Goal: Task Accomplishment & Management: Complete application form

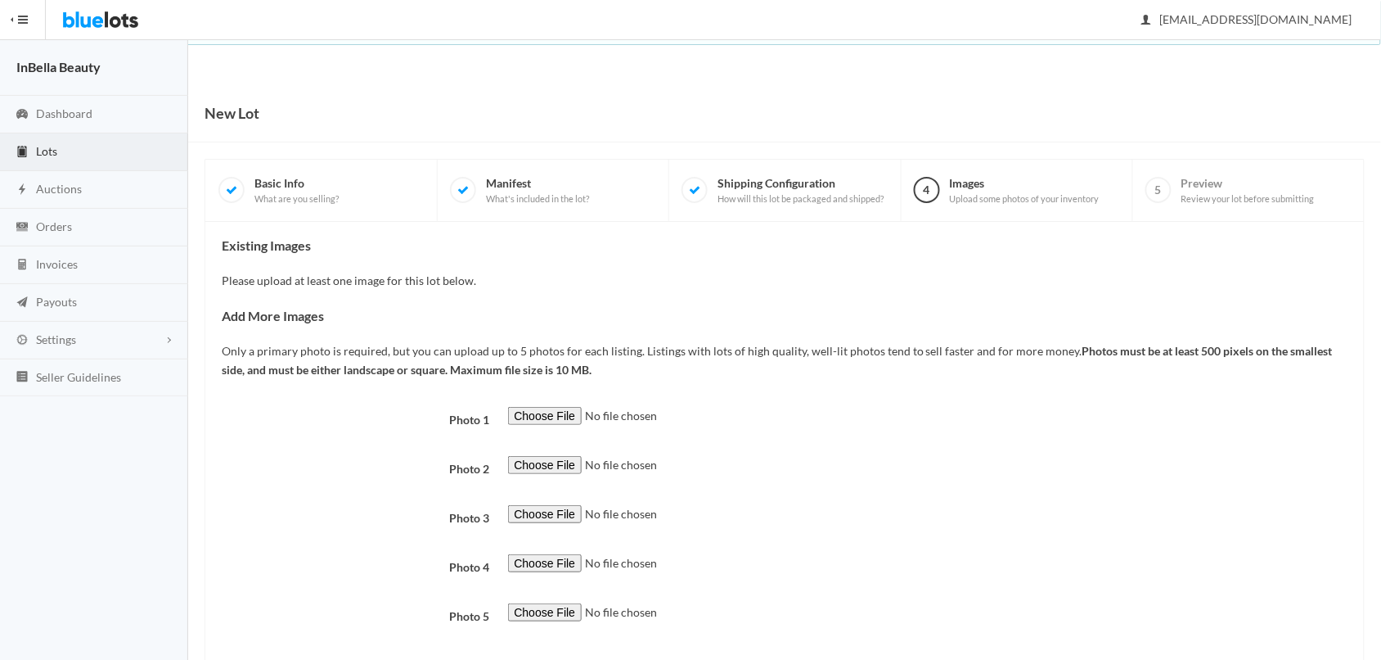
click at [555, 419] on input "file" at bounding box center [619, 416] width 223 height 19
click at [567, 412] on input "file" at bounding box center [619, 416] width 223 height 19
type input "C:\fakepath\PXL_20240501_182055656.jpg"
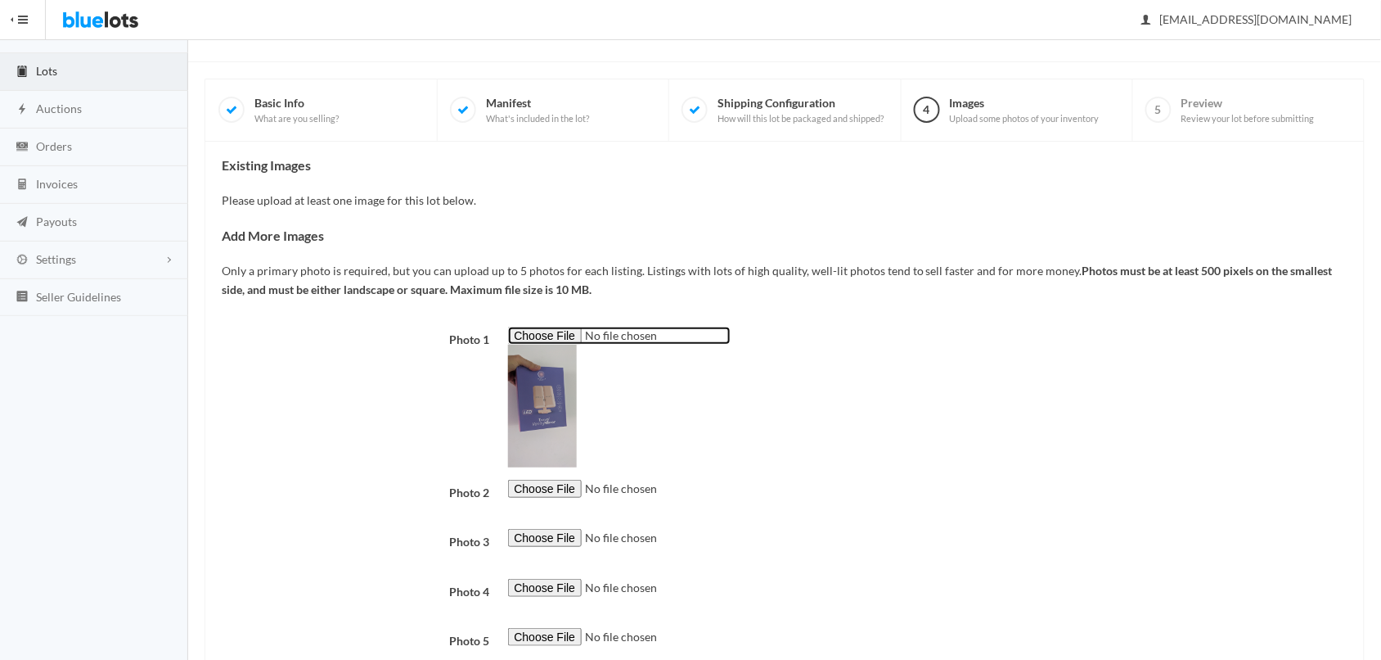
scroll to position [95, 0]
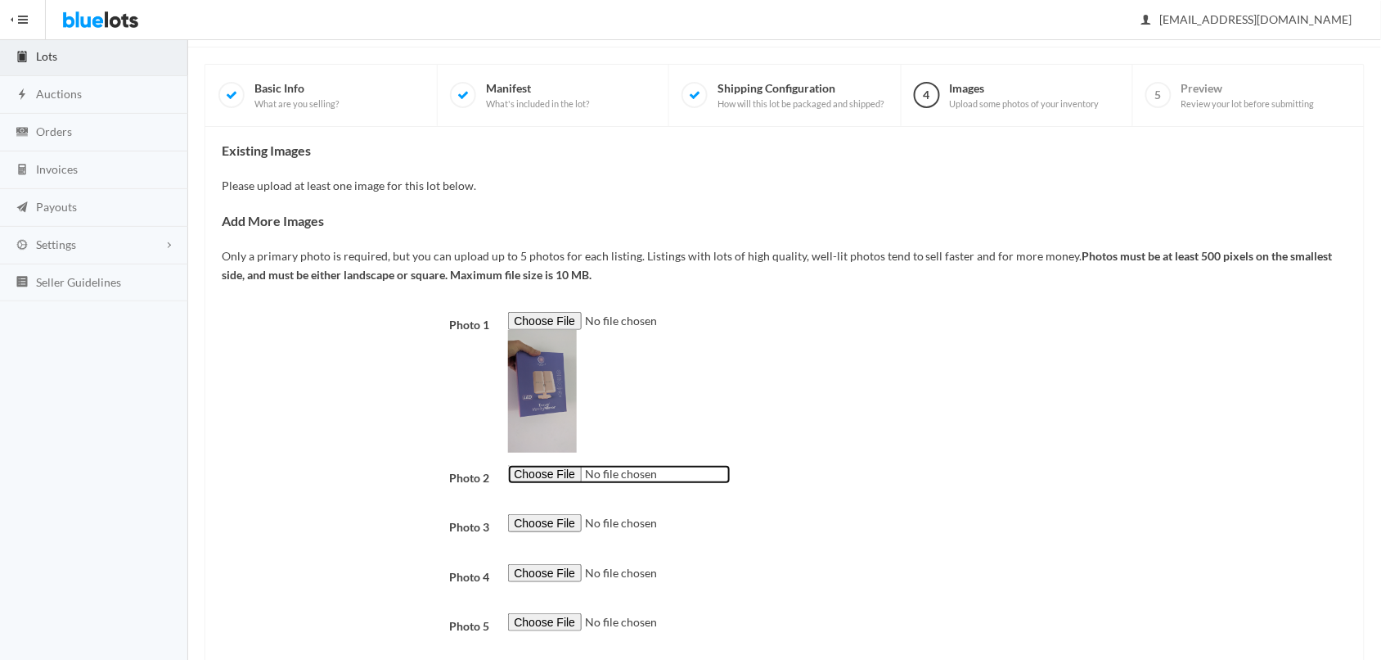
click at [557, 473] on input "file" at bounding box center [619, 474] width 223 height 19
type input "C:\fakepath\20250316_145854.jpg"
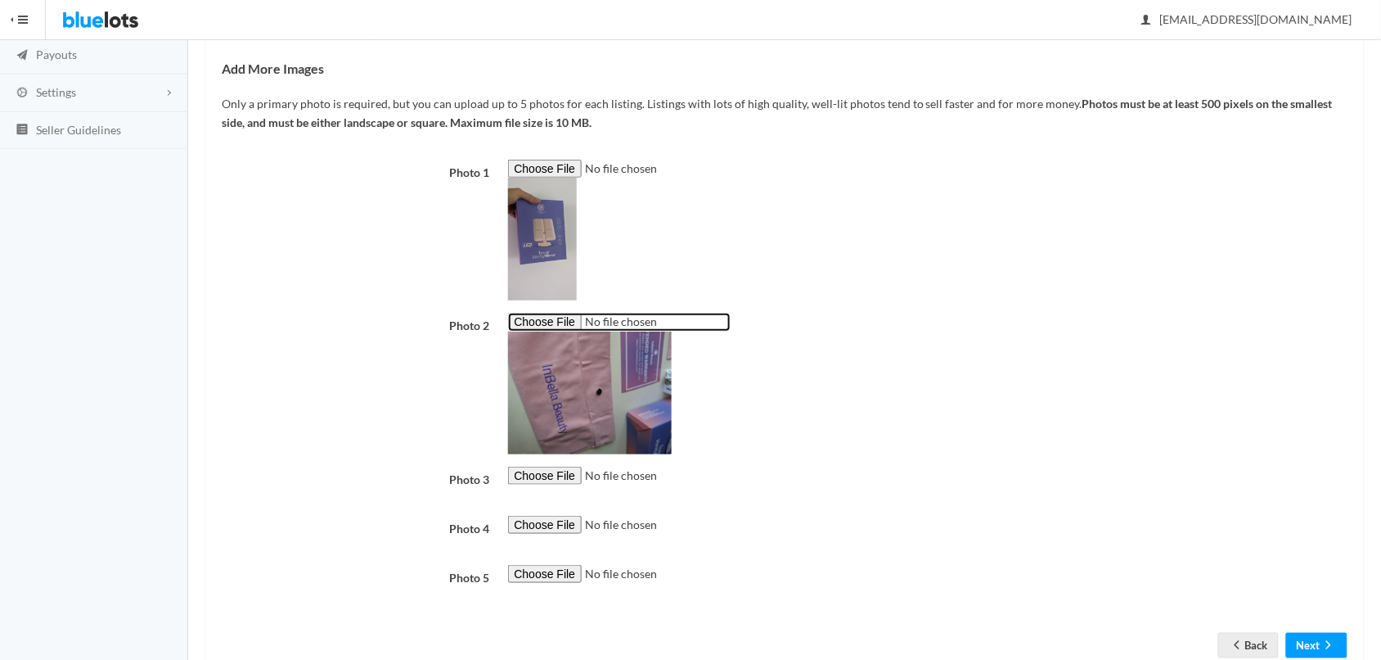
scroll to position [262, 0]
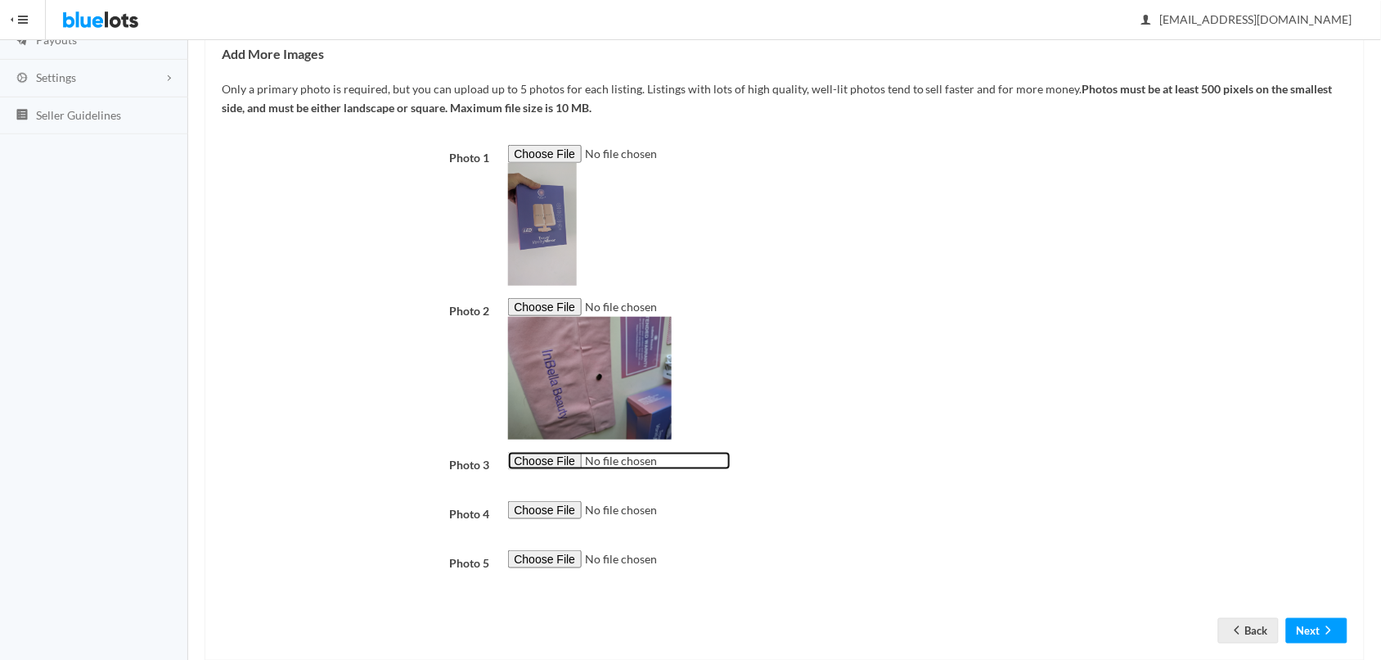
click at [532, 466] on input "file" at bounding box center [619, 461] width 223 height 19
type input "C:\fakepath\IMG_8056.PNG"
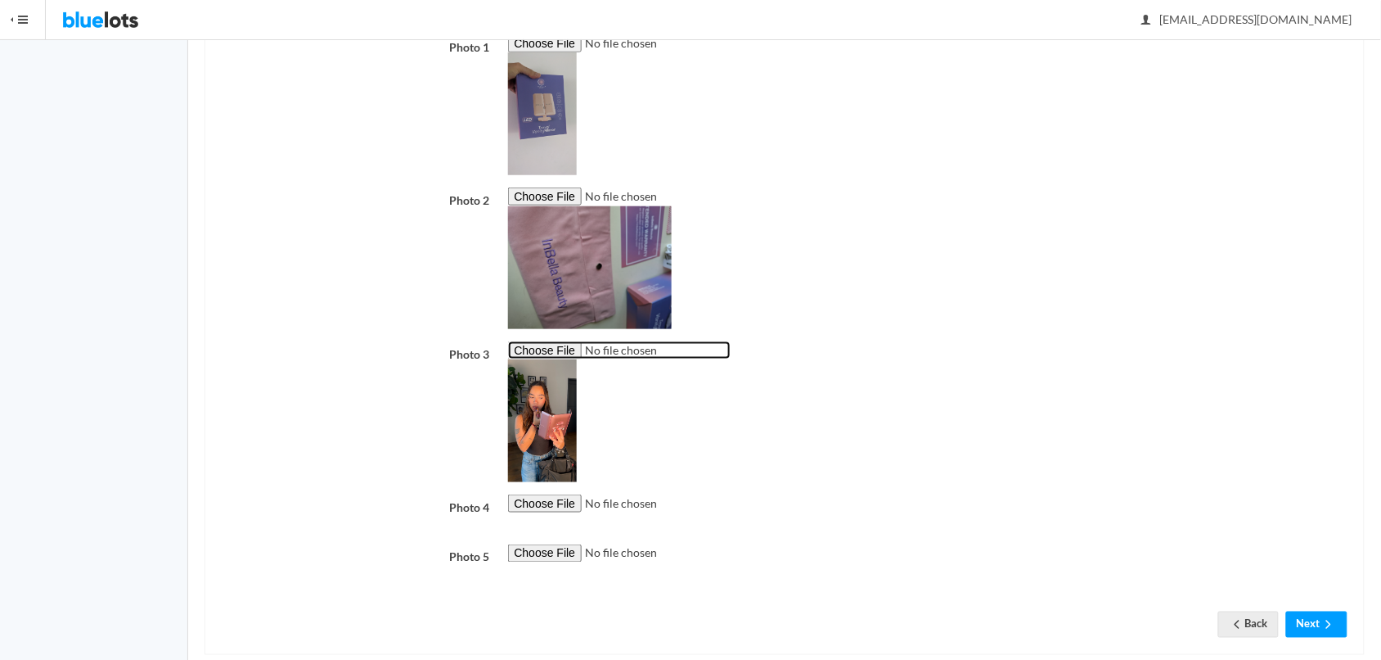
scroll to position [402, 0]
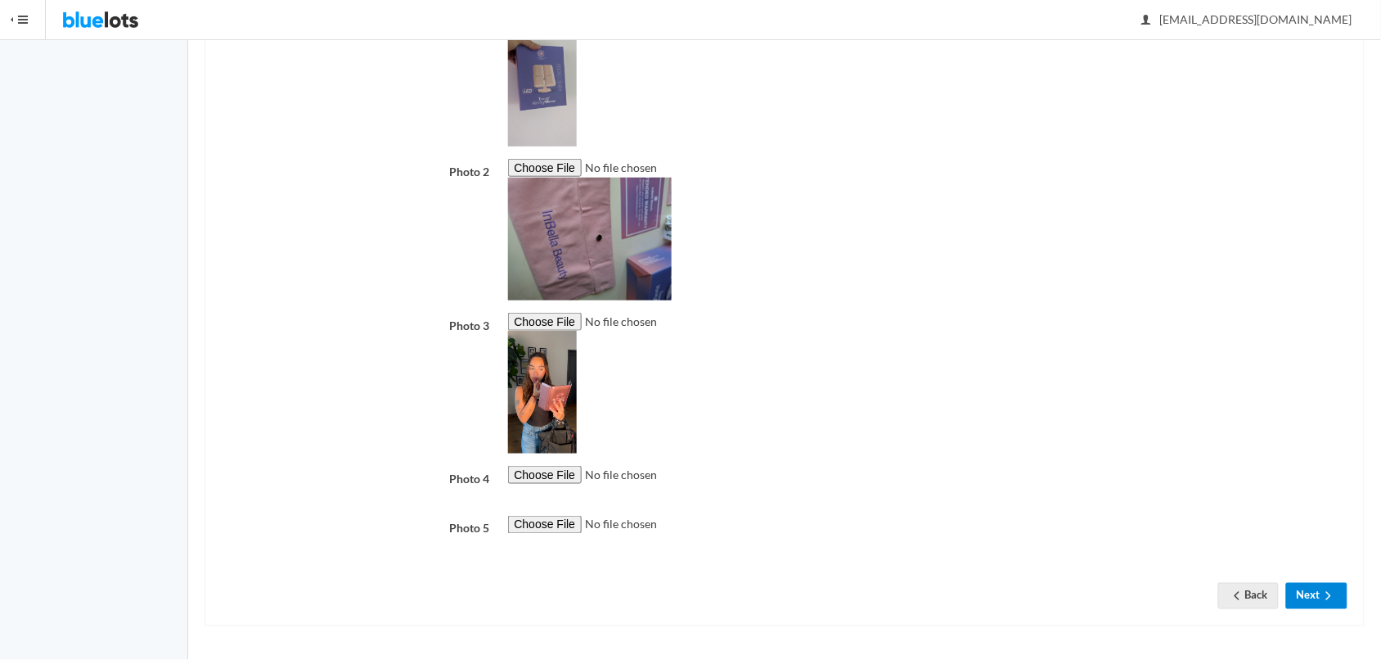
click at [1312, 599] on button "Next" at bounding box center [1316, 595] width 61 height 25
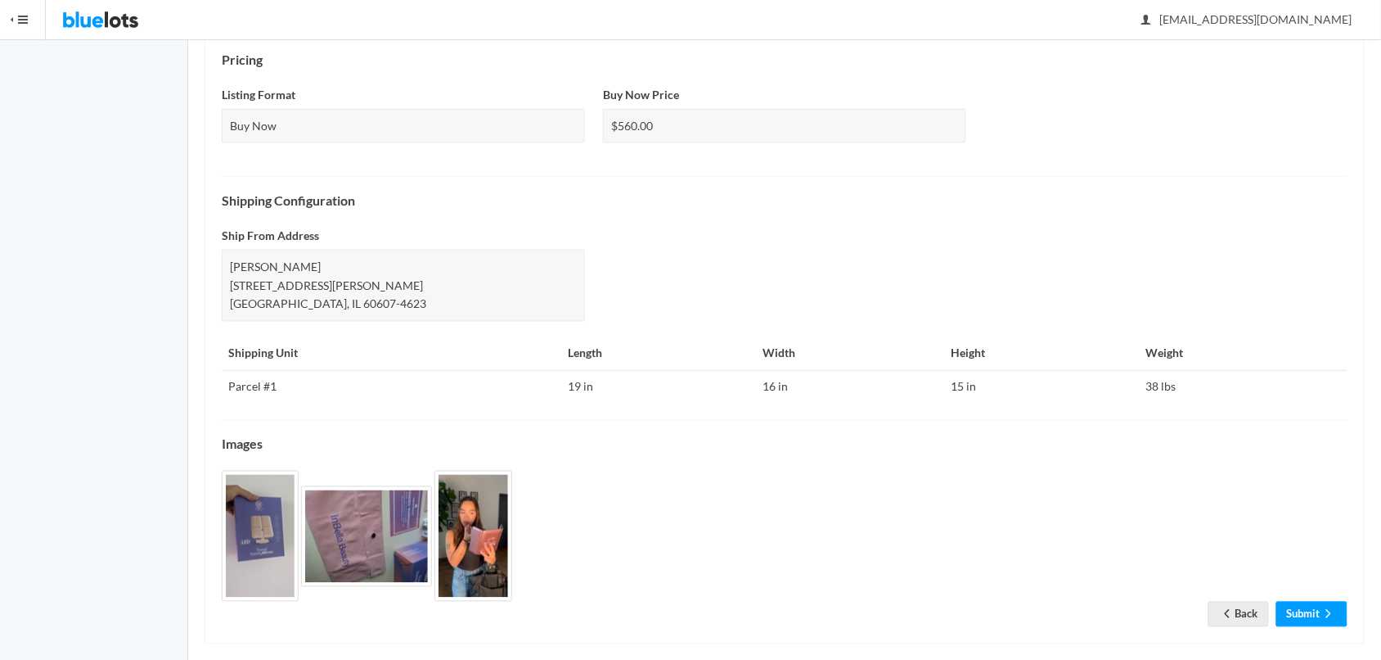
scroll to position [596, 0]
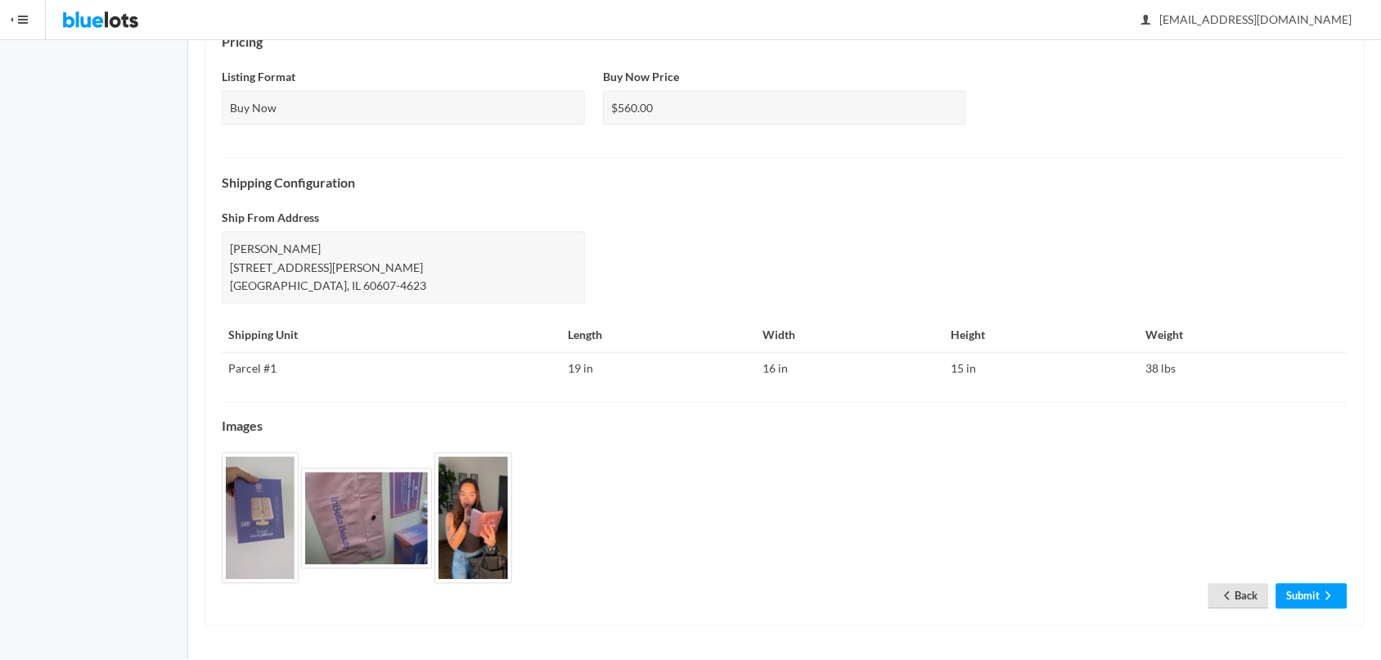
click at [1230, 592] on icon "arrow back" at bounding box center [1227, 595] width 16 height 13
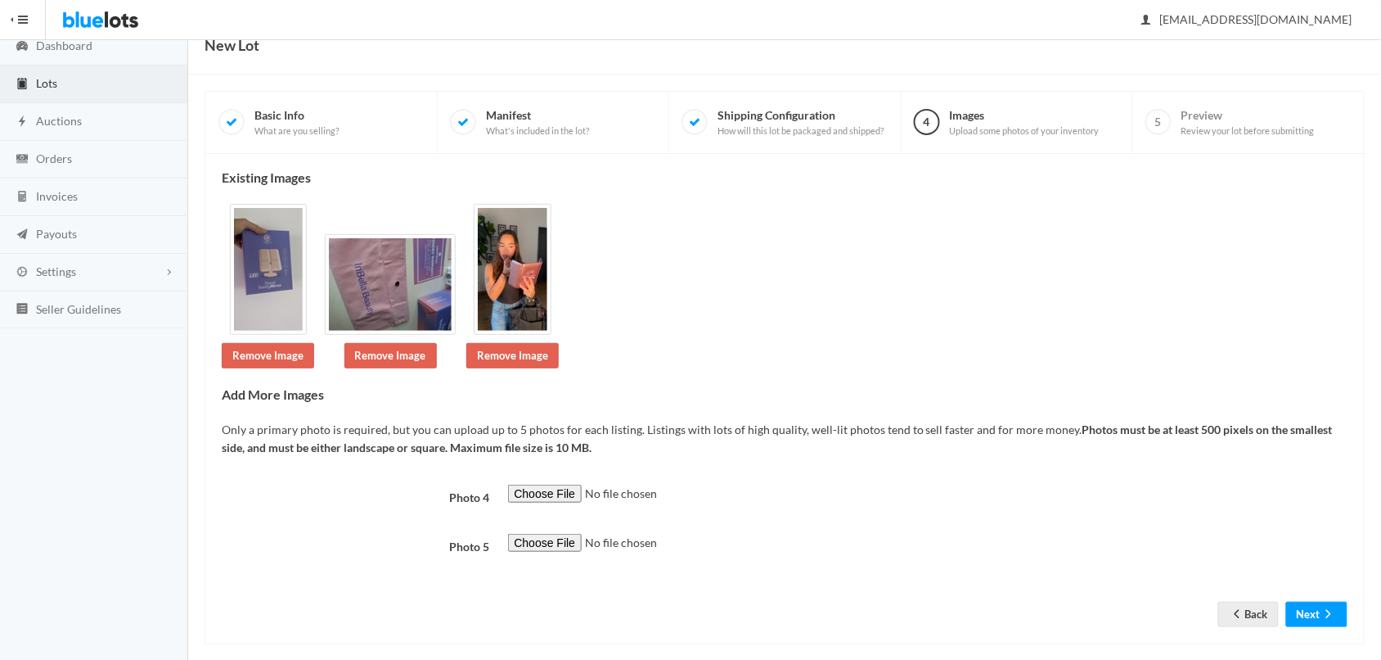
scroll to position [88, 0]
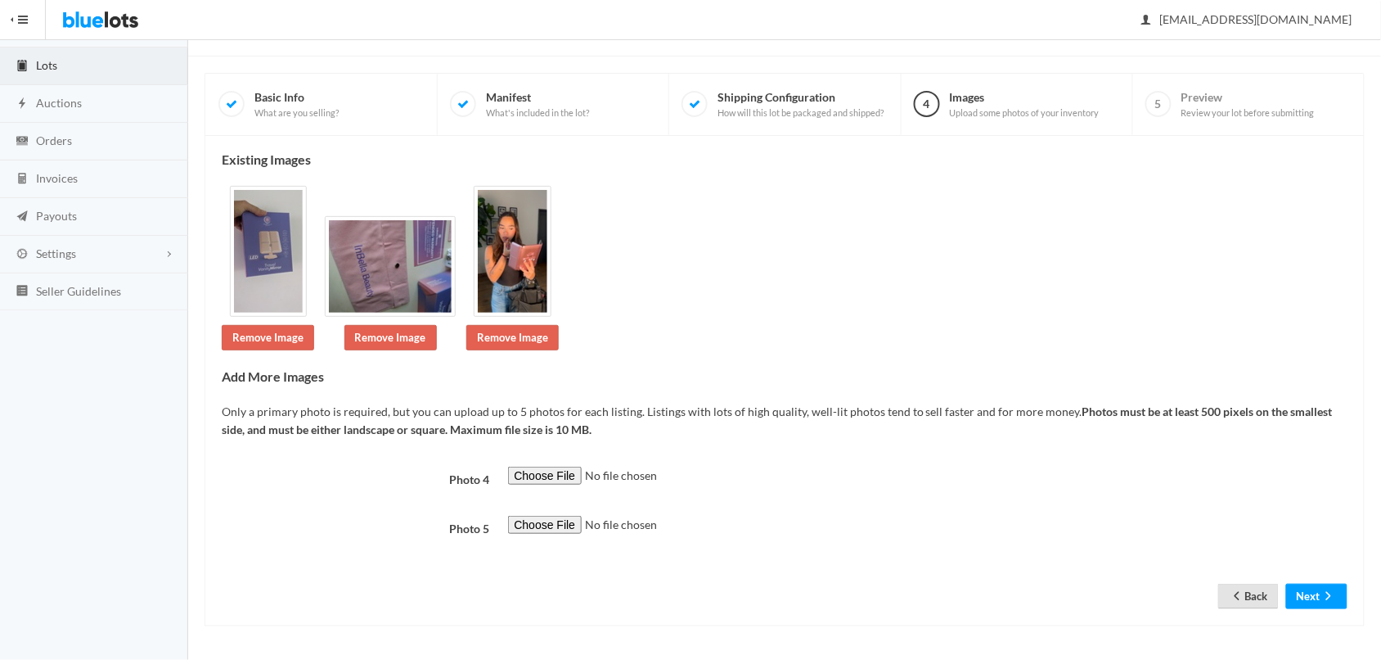
click at [1233, 600] on icon "arrow back" at bounding box center [1237, 595] width 16 height 13
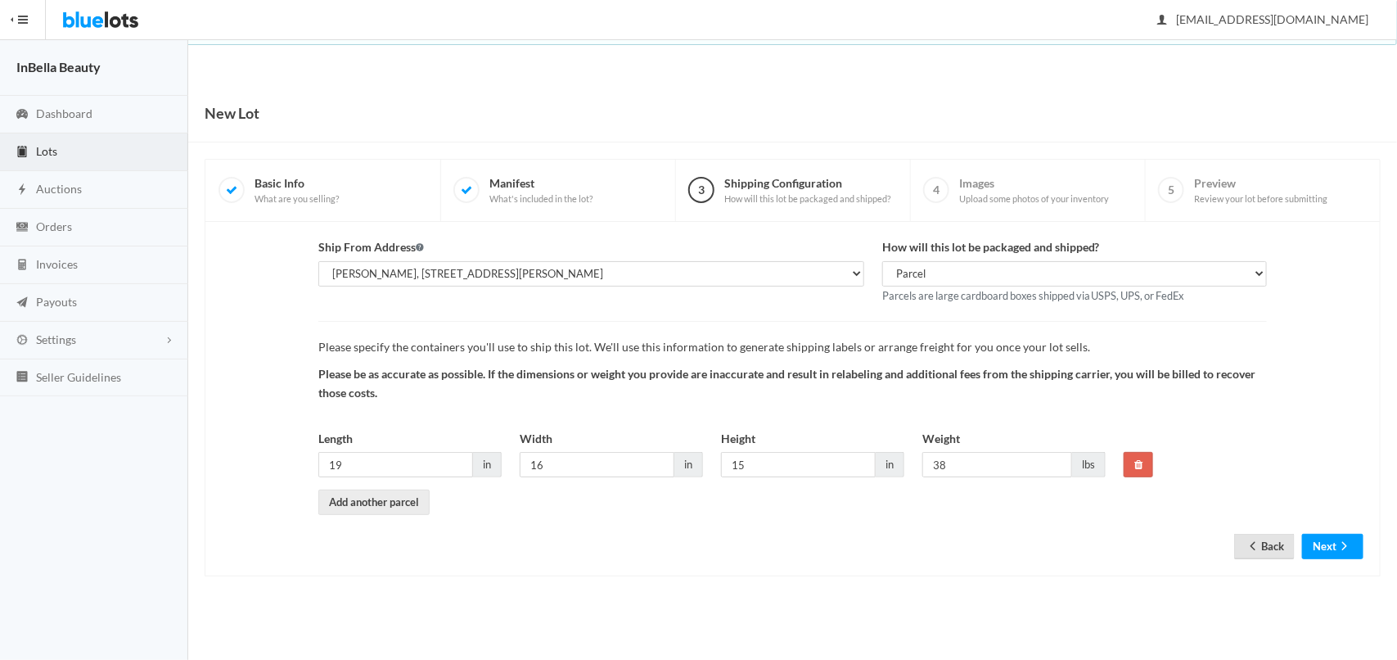
click at [1245, 549] on icon "arrow back" at bounding box center [1253, 545] width 16 height 13
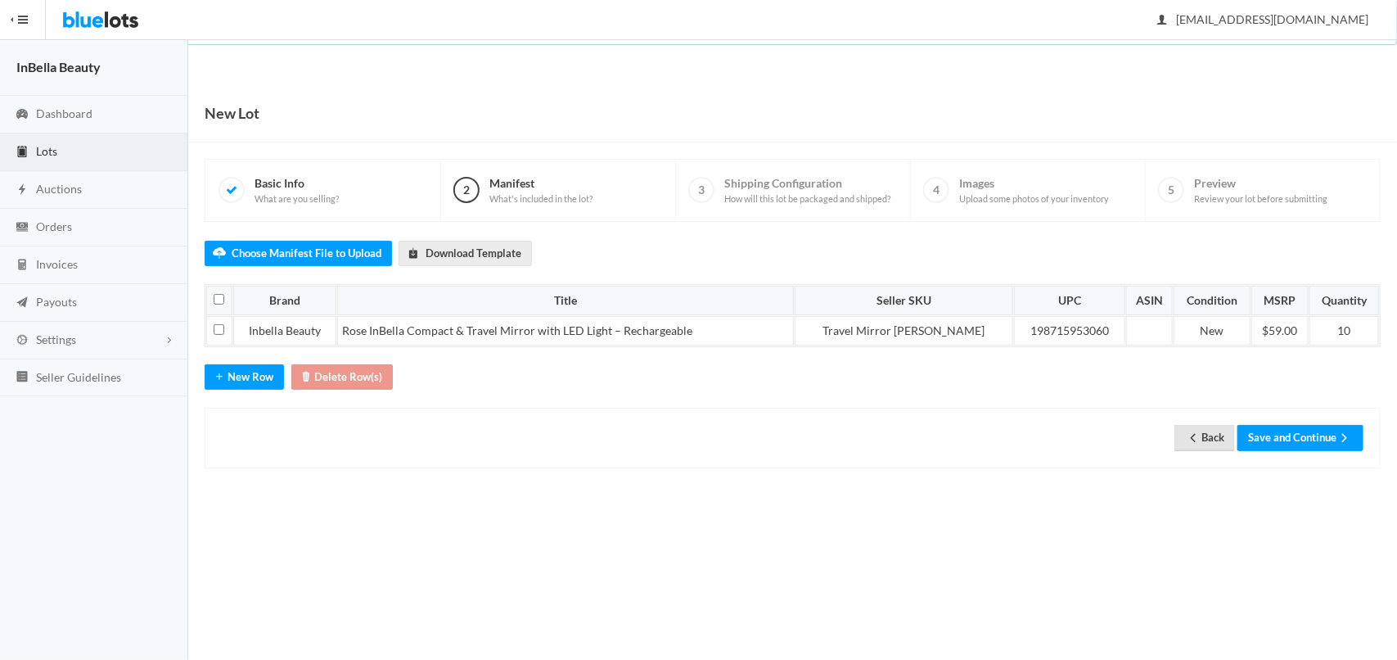
drag, startPoint x: 1196, startPoint y: 438, endPoint x: 859, endPoint y: 95, distance: 480.3
click at [1195, 438] on icon "arrow back" at bounding box center [1193, 437] width 16 height 13
click at [1191, 438] on icon "arrow back" at bounding box center [1193, 437] width 5 height 8
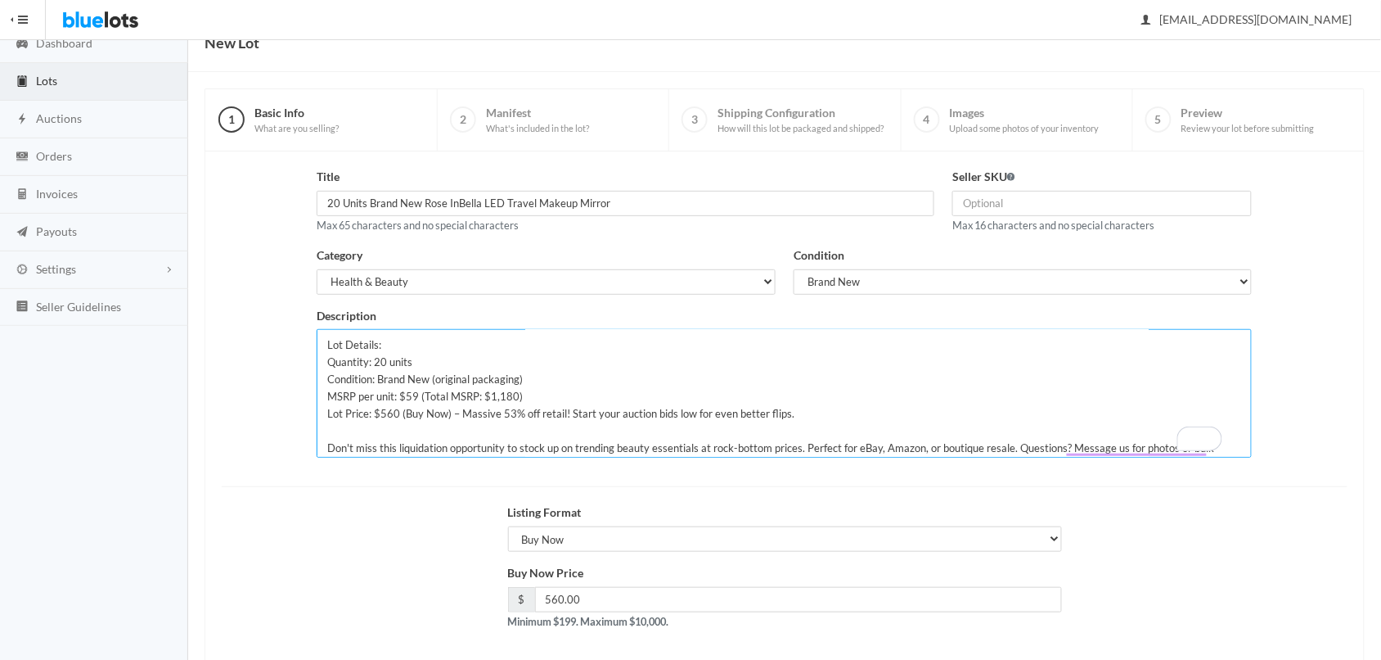
scroll to position [123, 0]
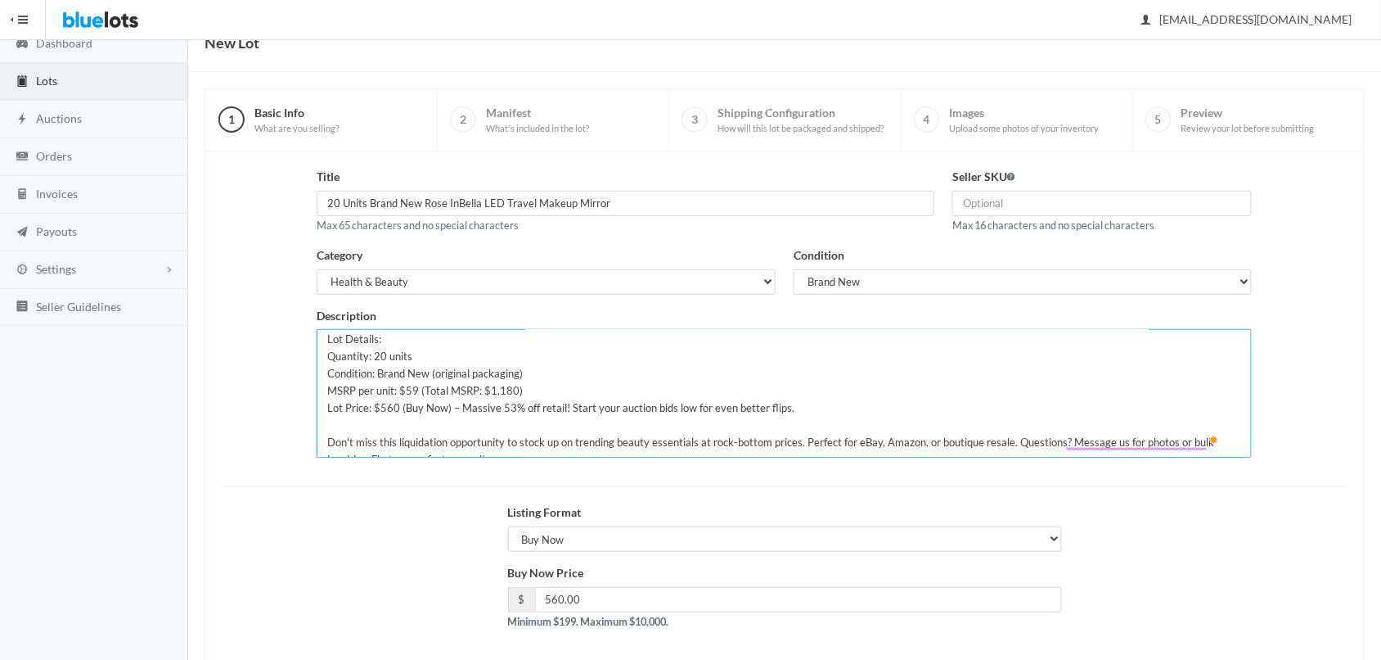
click at [456, 354] on textarea "Grab this incredible wholesale deal on 20 units of the premium Rose InBella LED…" at bounding box center [784, 393] width 935 height 128
click at [416, 354] on textarea "Grab this incredible wholesale deal on 20 units of the premium Rose InBella LED…" at bounding box center [784, 393] width 935 height 128
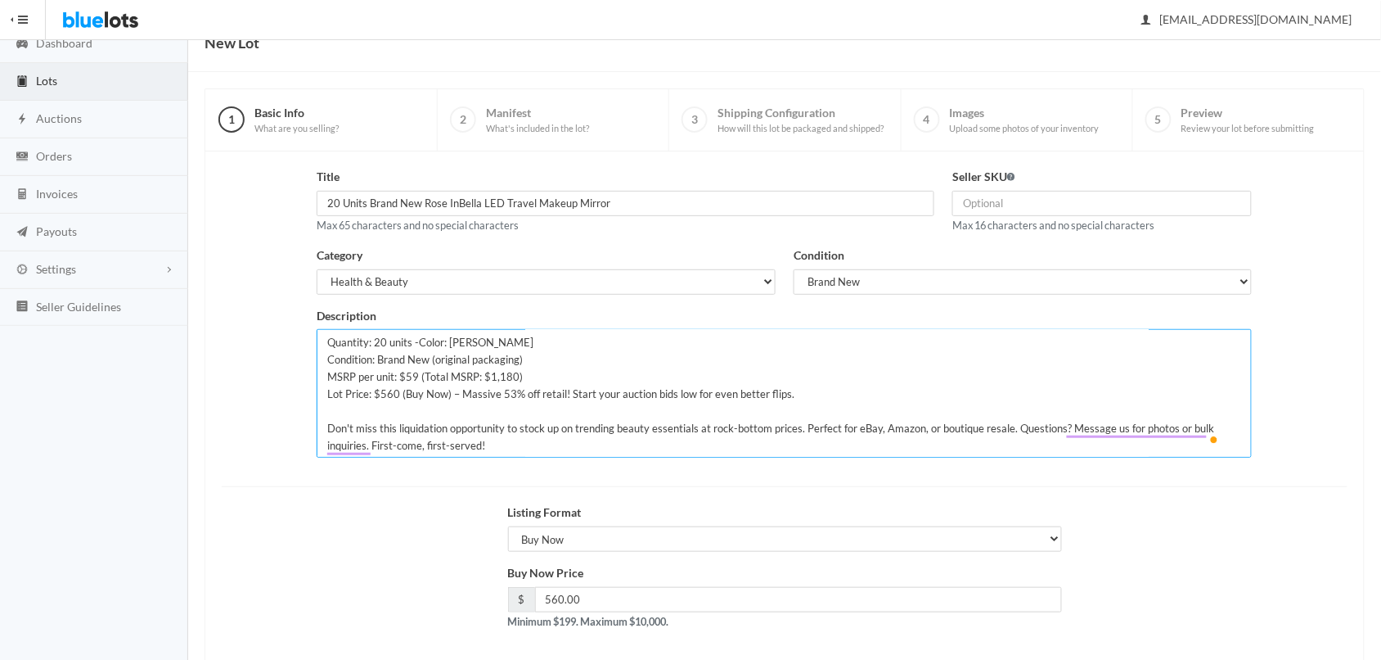
scroll to position [137, 0]
click at [325, 411] on textarea "Grab this incredible wholesale deal on 20 units of the premium Rose InBella LED…" at bounding box center [784, 393] width 935 height 128
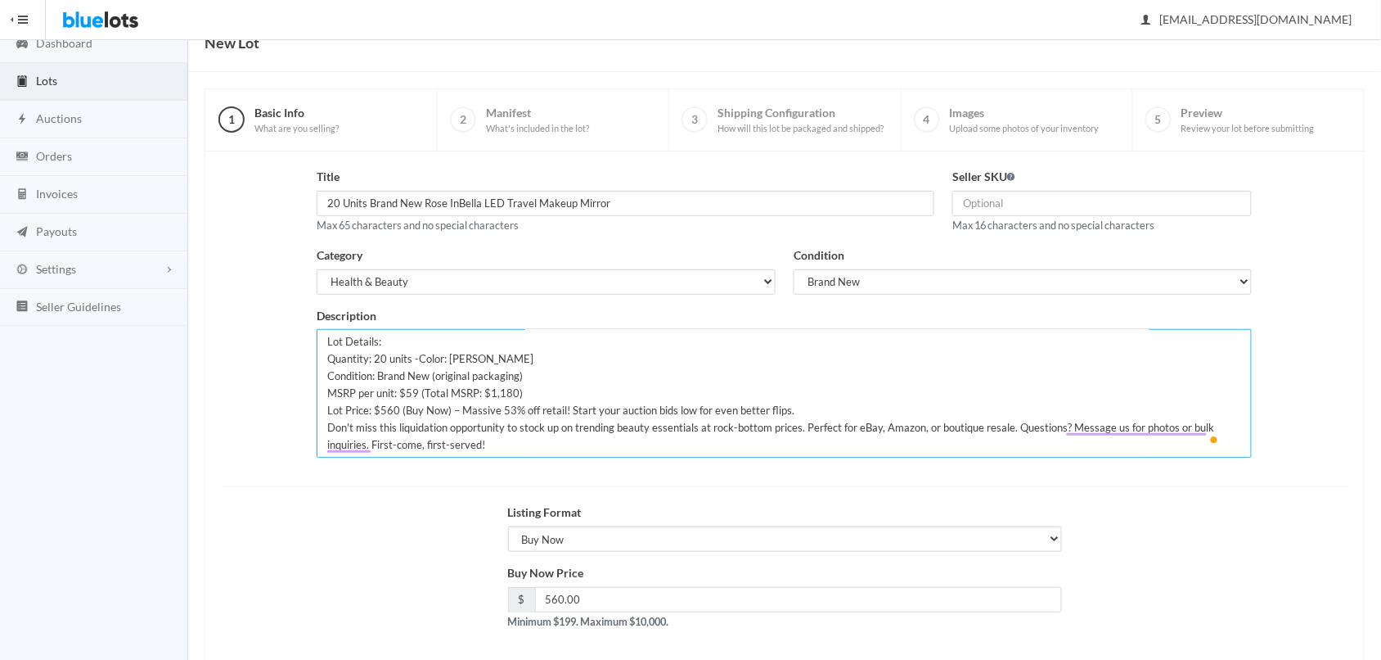
scroll to position [120, 0]
click at [511, 354] on textarea "Grab this incredible wholesale deal on 20 units of the premium Rose InBella LED…" at bounding box center [784, 393] width 935 height 128
type textarea "Grab this incredible wholesale deal on 20 units of the premium Rose InBella LED…"
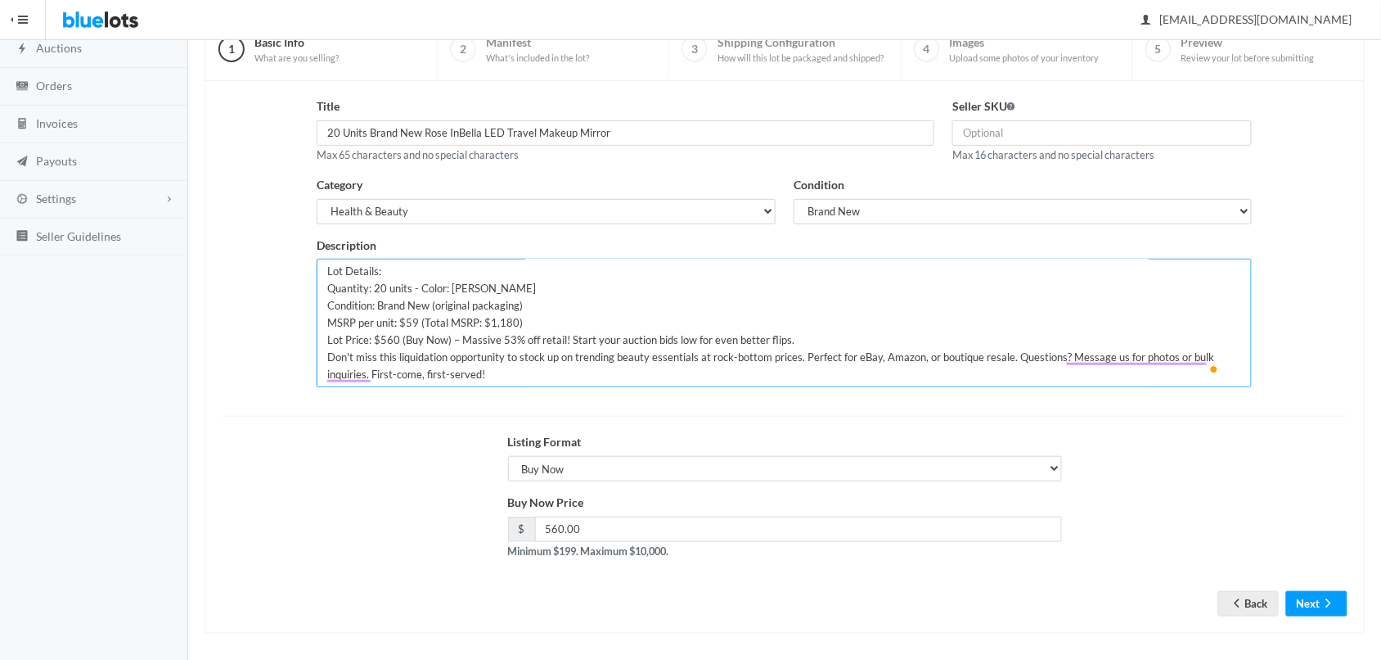
scroll to position [149, 0]
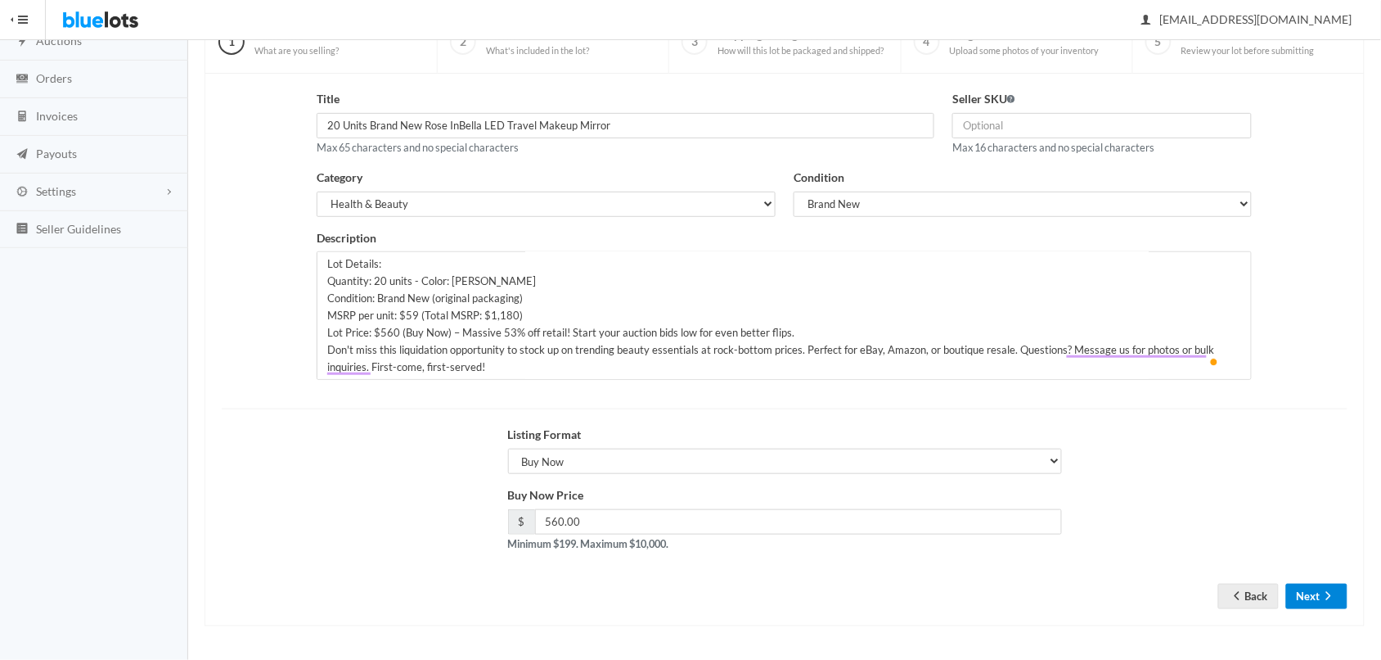
click at [1316, 590] on button "Next" at bounding box center [1316, 595] width 61 height 25
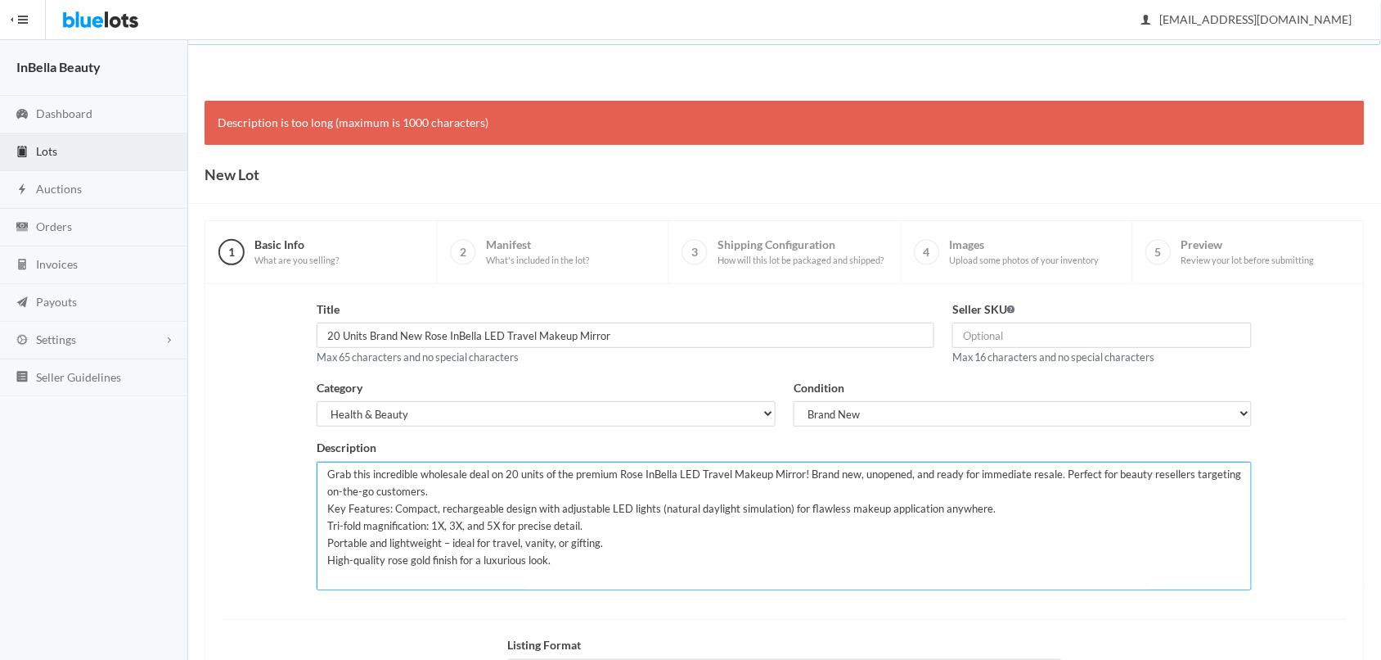
click at [510, 487] on textarea "Grab this incredible wholesale deal on 20 units of the premium Rose InBella LED…" at bounding box center [784, 526] width 935 height 128
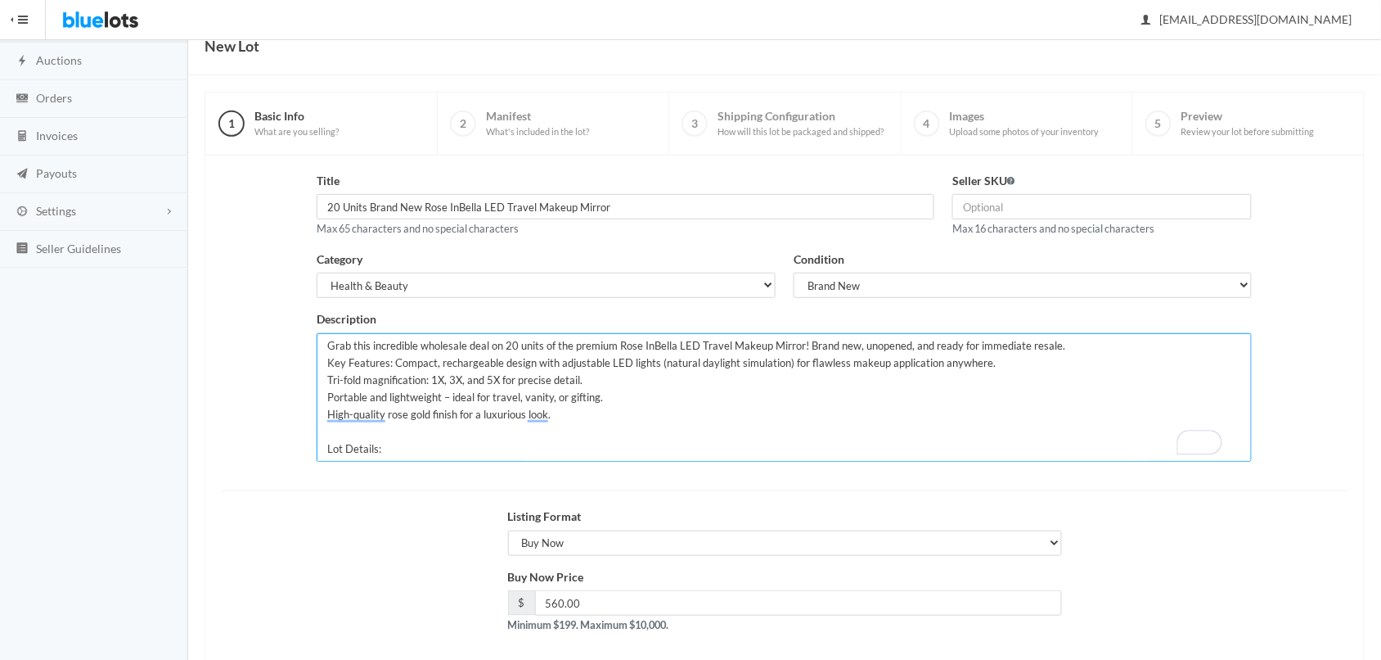
scroll to position [211, 0]
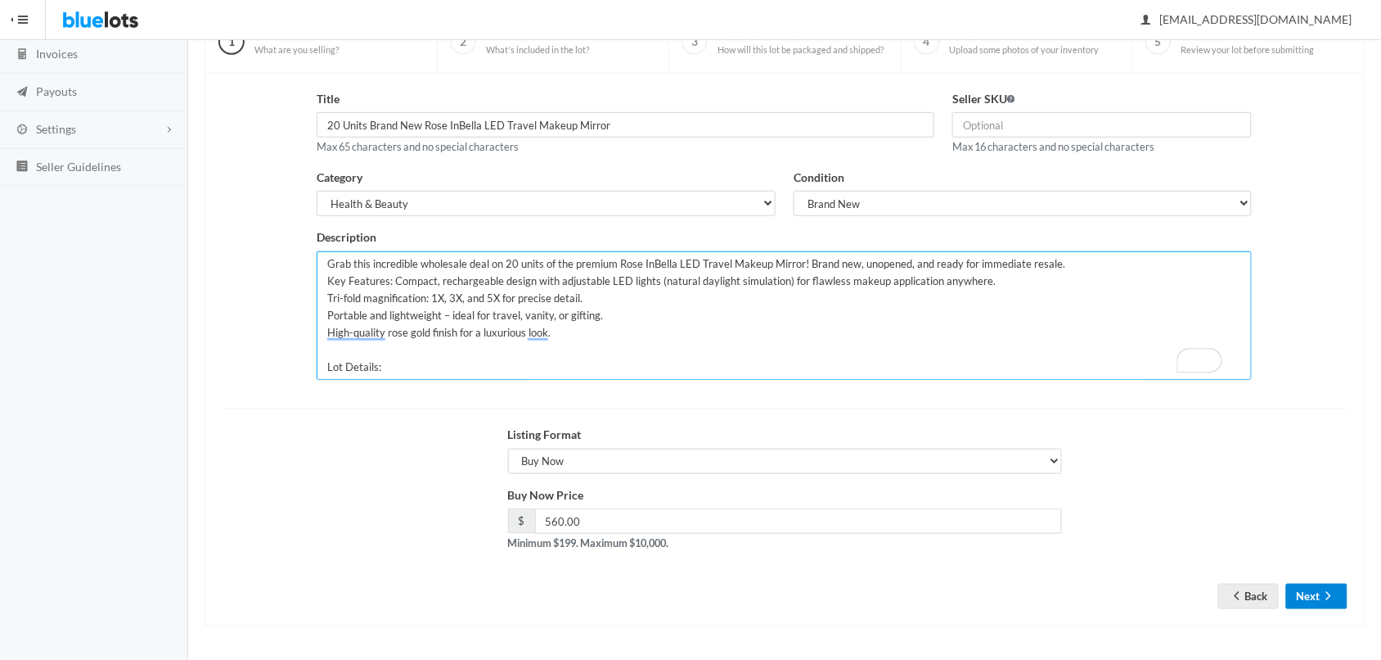
type textarea "Grab this incredible wholesale deal on 20 units of the premium Rose InBella LED…"
click at [1326, 595] on icon "arrow forward" at bounding box center [1329, 595] width 16 height 13
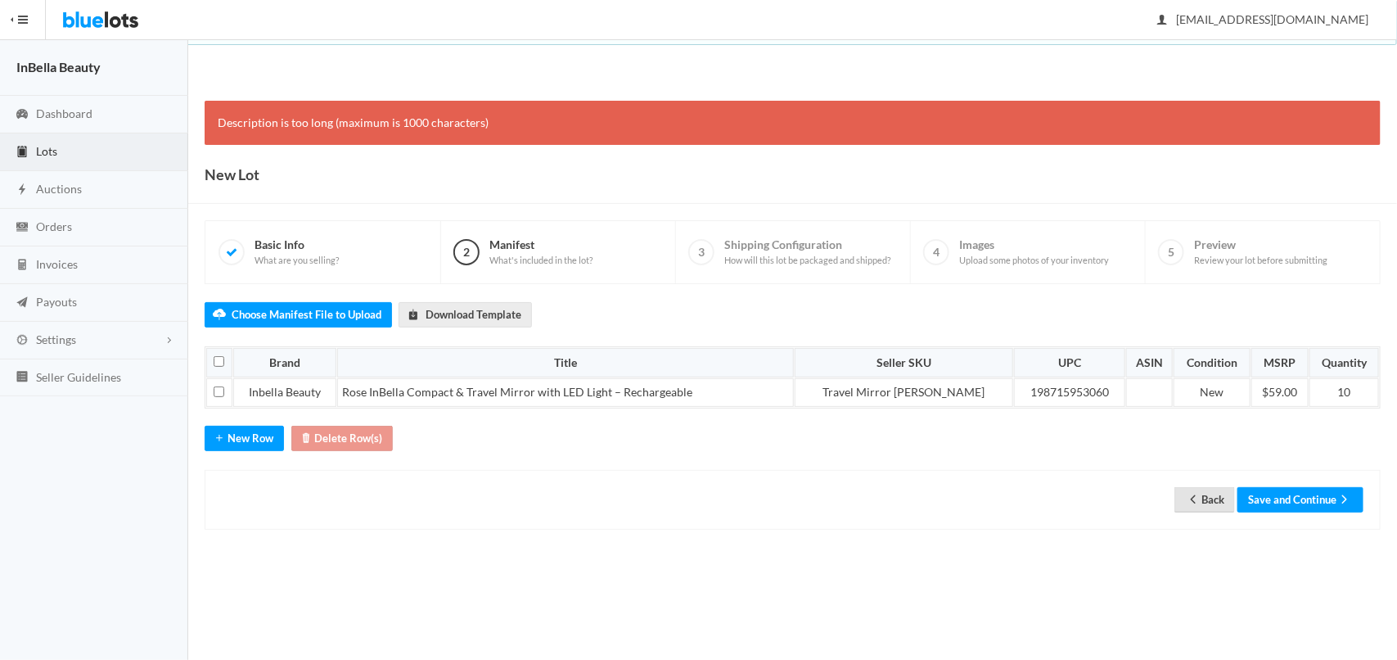
click at [1200, 495] on link "Back" at bounding box center [1204, 499] width 61 height 25
click at [1304, 493] on button "Save and Continue" at bounding box center [1300, 499] width 126 height 25
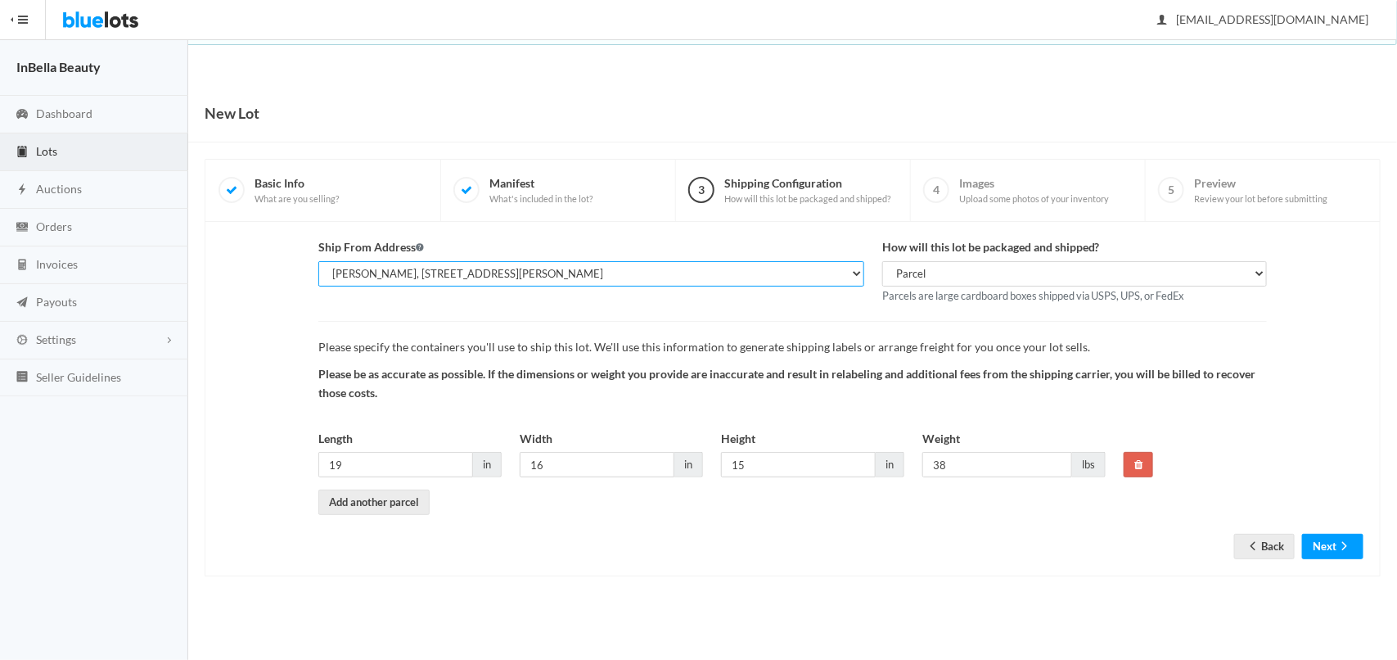
click at [854, 271] on select "Santos Cardozo, 1440 W Taylor St, Chicago, IL, 60607-4623" at bounding box center [591, 273] width 546 height 25
click at [854, 270] on select "Santos Cardozo, 1440 W Taylor St, Chicago, IL, 60607-4623" at bounding box center [591, 273] width 546 height 25
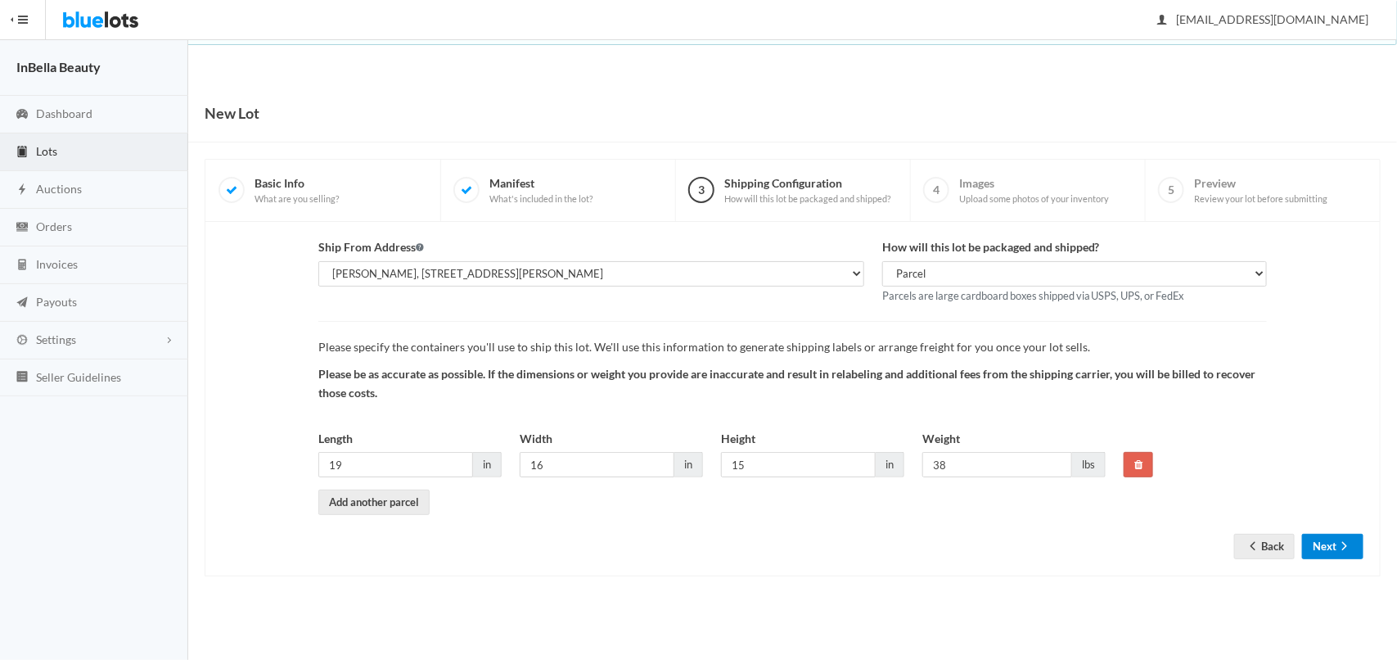
click at [1343, 548] on icon "arrow forward" at bounding box center [1344, 545] width 16 height 13
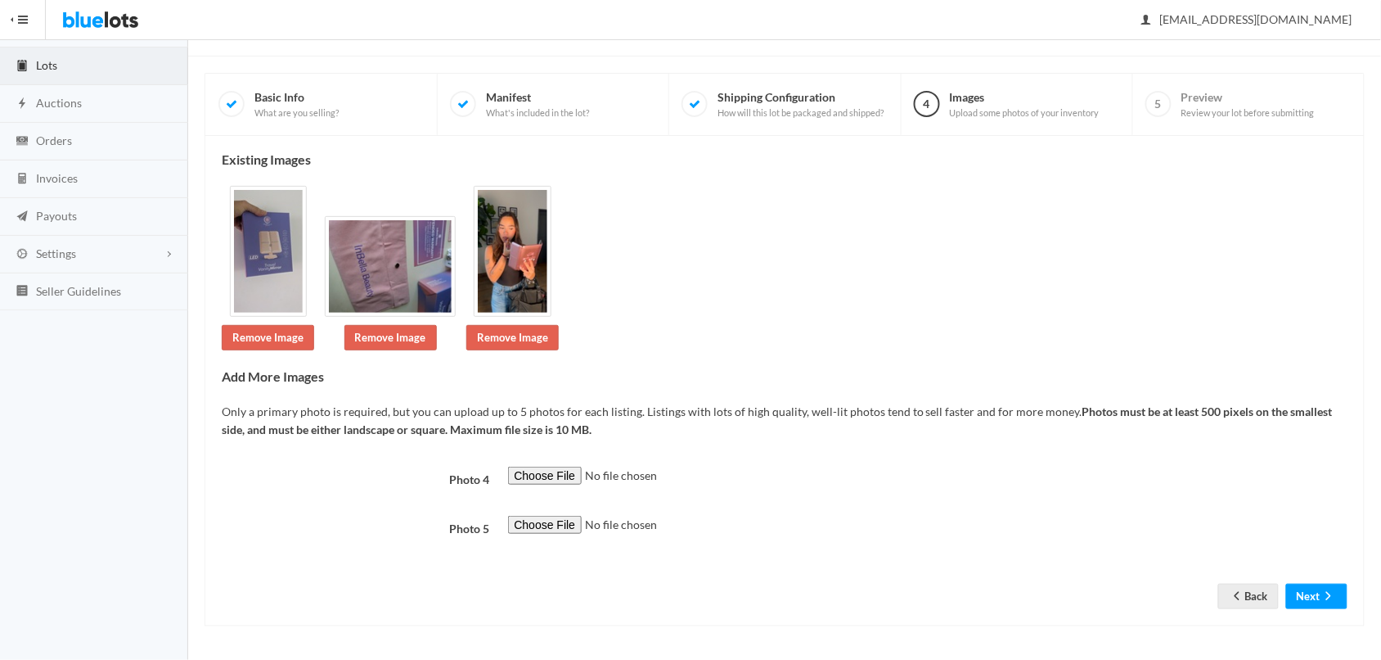
scroll to position [88, 0]
click at [1327, 599] on icon "arrow forward" at bounding box center [1329, 596] width 5 height 8
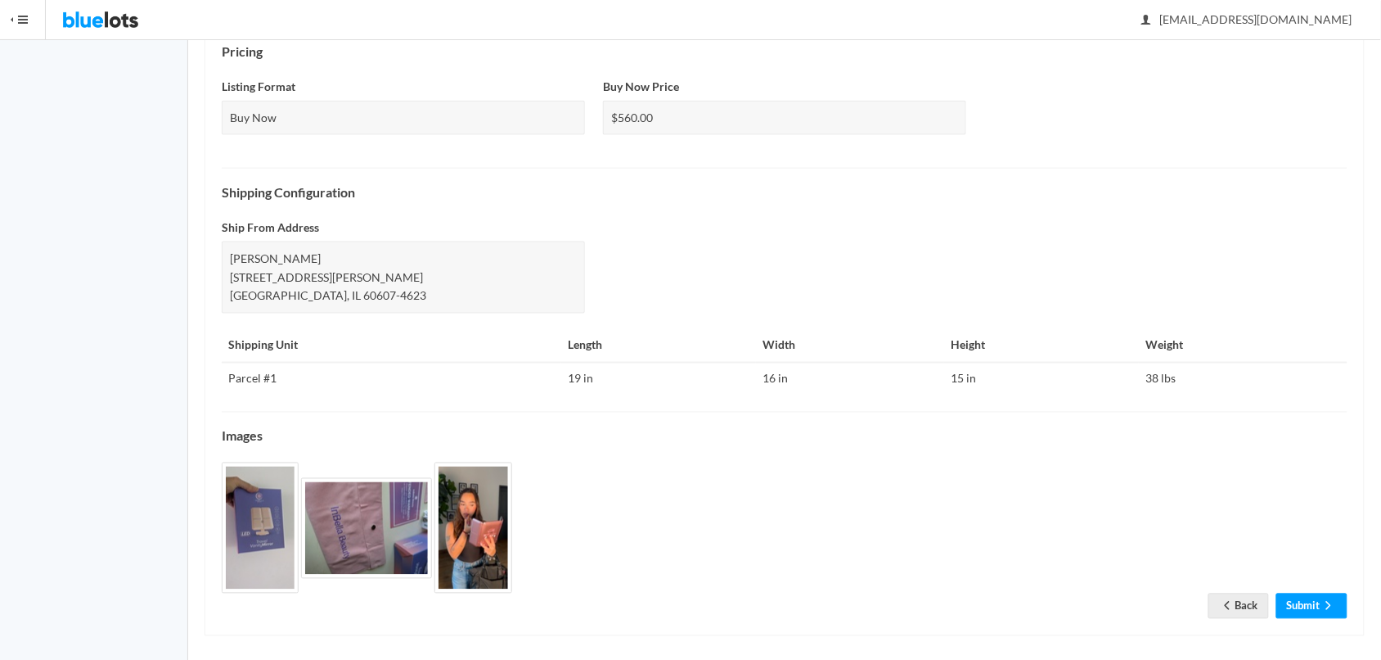
scroll to position [596, 0]
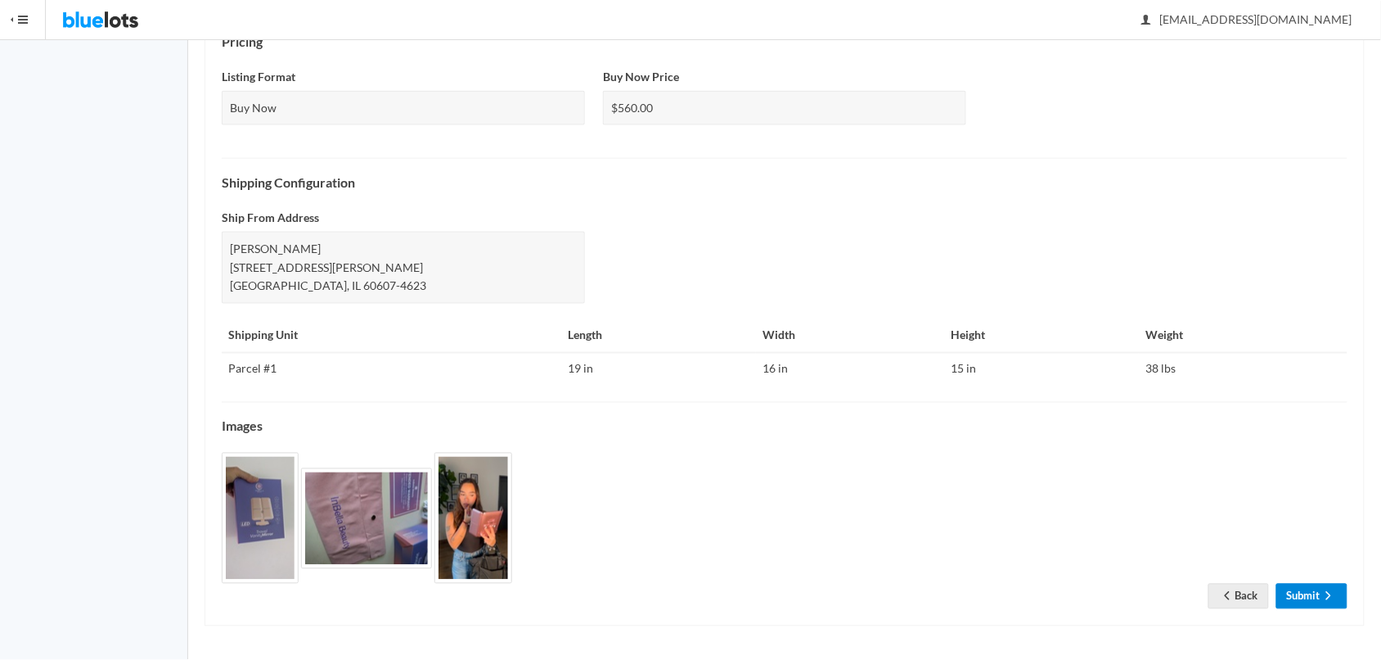
click at [1311, 597] on link "Submit" at bounding box center [1312, 595] width 71 height 25
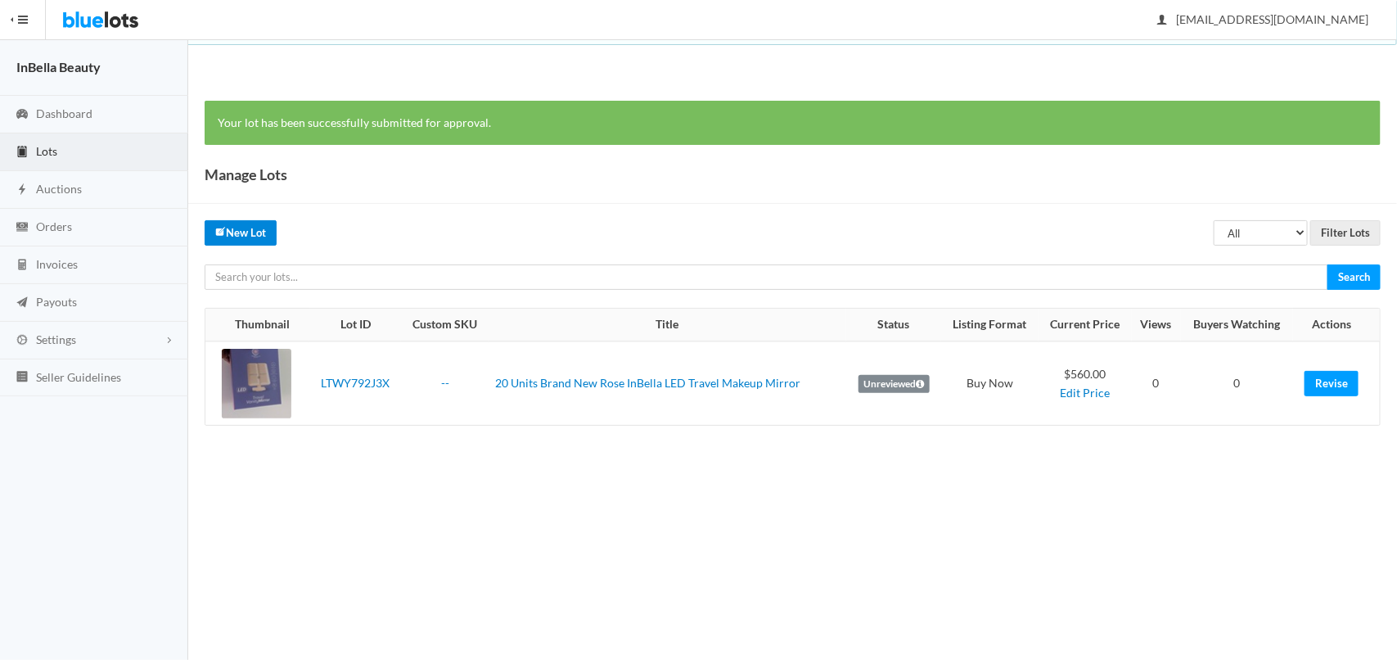
click at [266, 241] on link "New Lot" at bounding box center [241, 232] width 72 height 25
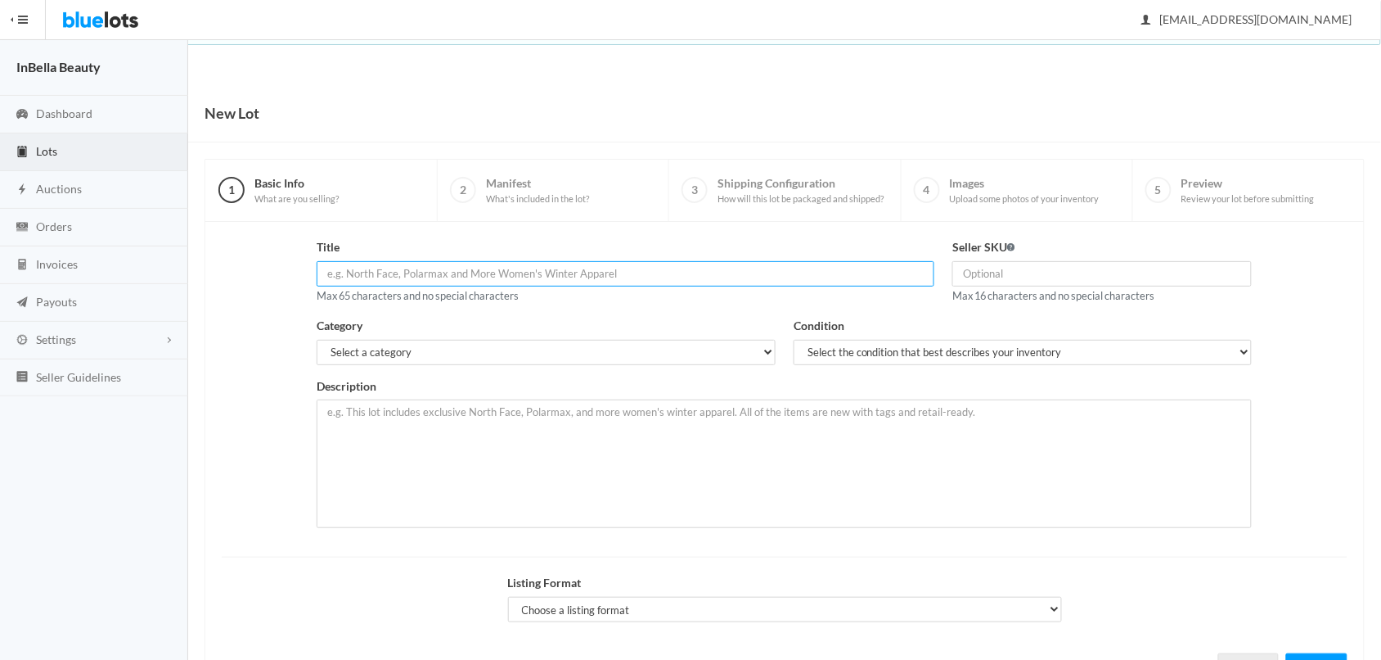
click at [426, 271] on input "text" at bounding box center [626, 273] width 618 height 25
paste input "20 Units Brand New Rose InBella LED Travel Makeup Mirror"
click at [635, 271] on input "20 Units Brand New Rose InBella LED Travel Makeup Mirror-Light Gr" at bounding box center [626, 273] width 618 height 25
type input "20 Units Brand New Rose InBella LED Travel Makeup Mirror"
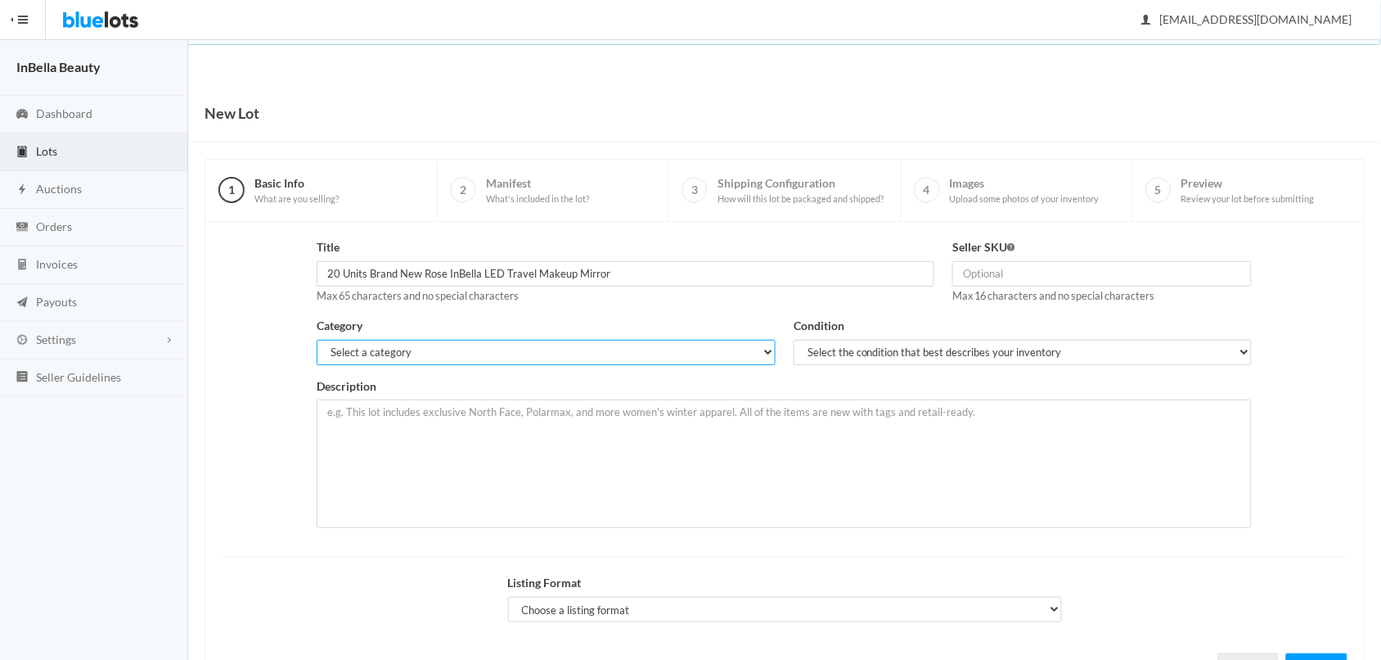
click at [410, 352] on select "Select a category Electronics Clothing, Shoes & Accessories Appliances Home & G…" at bounding box center [546, 352] width 458 height 25
select select "7"
click at [317, 340] on select "Select a category Electronics Clothing, Shoes & Accessories Appliances Home & G…" at bounding box center [546, 352] width 458 height 25
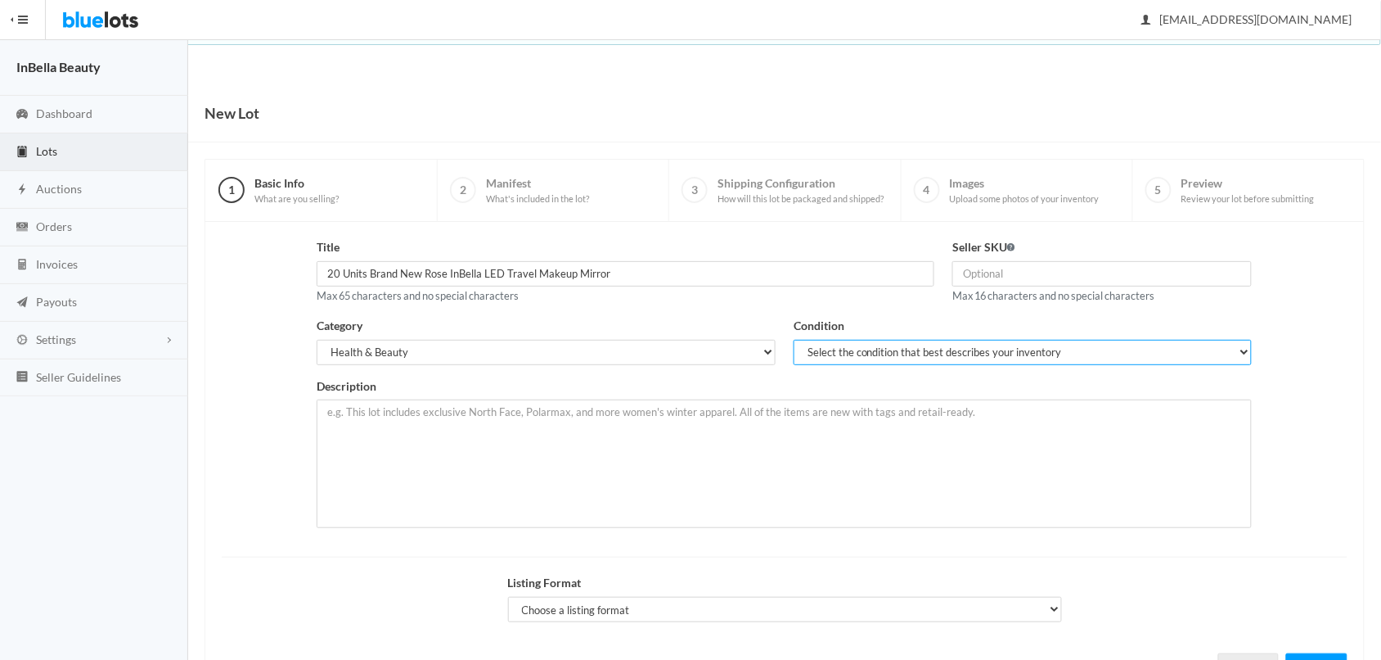
click at [825, 349] on select "Select the condition that best describes your inventory Brand New Shelf Pulls C…" at bounding box center [1023, 352] width 458 height 25
select select "1"
click at [794, 340] on select "Select the condition that best describes your inventory Brand New Shelf Pulls C…" at bounding box center [1023, 352] width 458 height 25
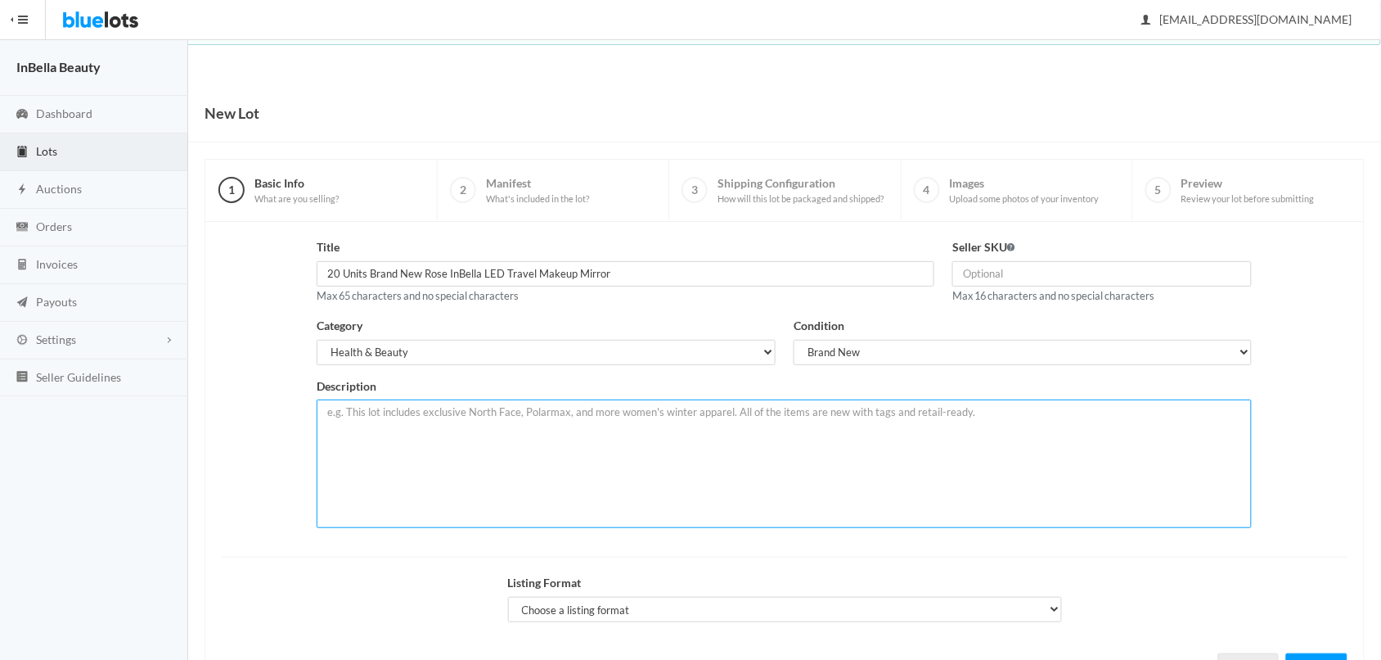
click at [427, 412] on textarea at bounding box center [784, 463] width 935 height 128
paste textarea "Grab this incredible wholesale deal on 20 units of the premium Rose InBella LED…"
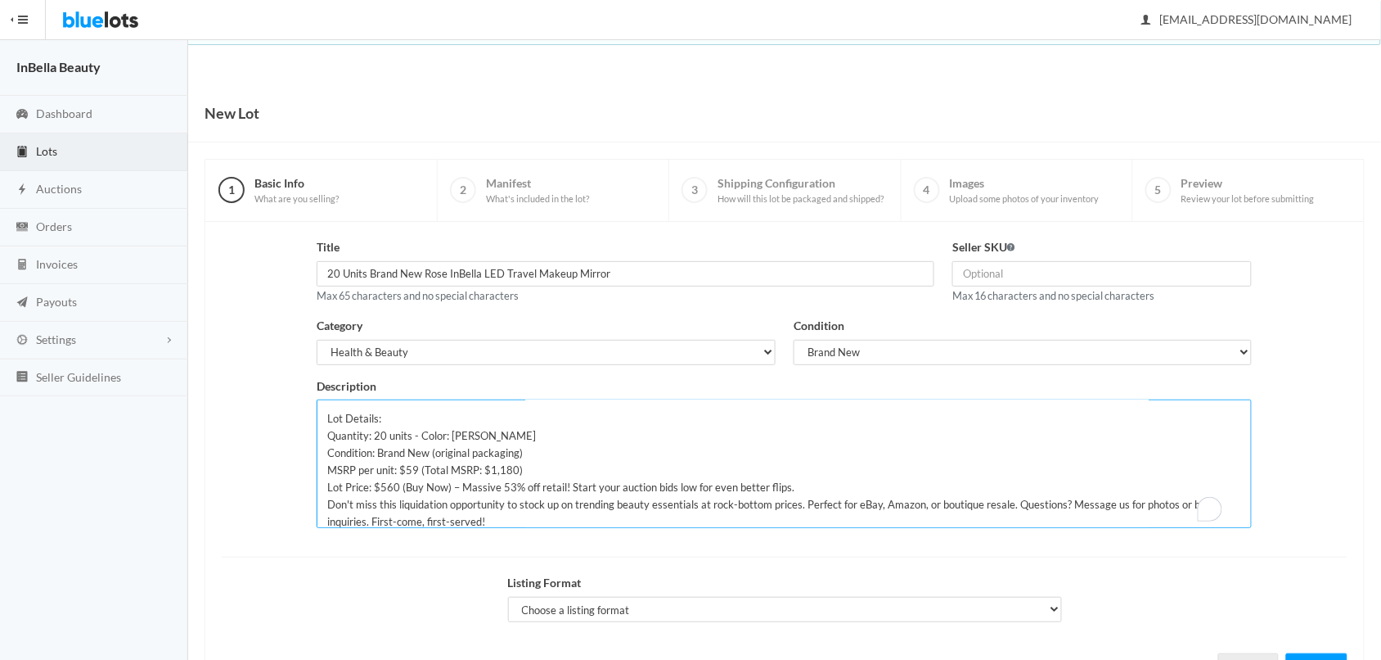
scroll to position [97, 0]
click at [513, 439] on textarea "Grab this incredible wholesale deal on 20 units of the premium Rose InBella LED…" at bounding box center [784, 463] width 935 height 128
type textarea "Grab this incredible wholesale deal on 20 units of the premium Rose InBella LED…"
click at [275, 426] on div "Title 20 Units Brand New Rose InBella LED Travel Makeup Mirror Max 65 character…" at bounding box center [785, 389] width 1144 height 302
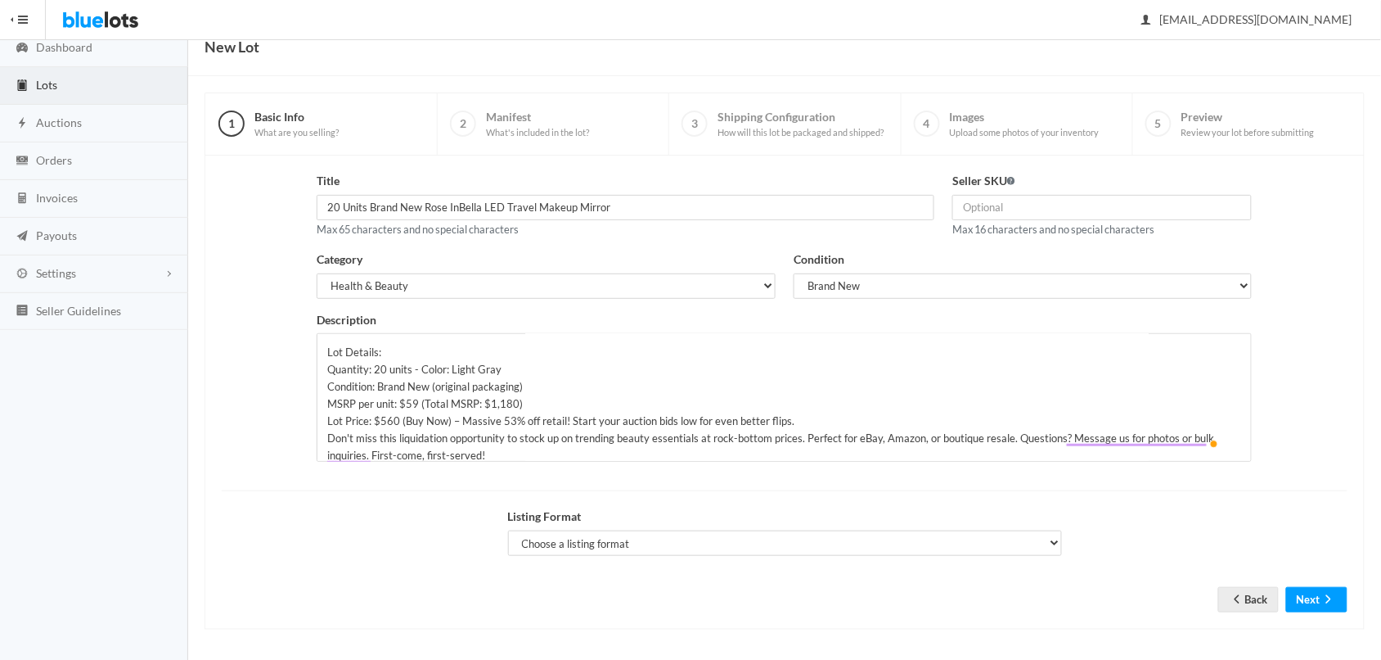
scroll to position [70, 0]
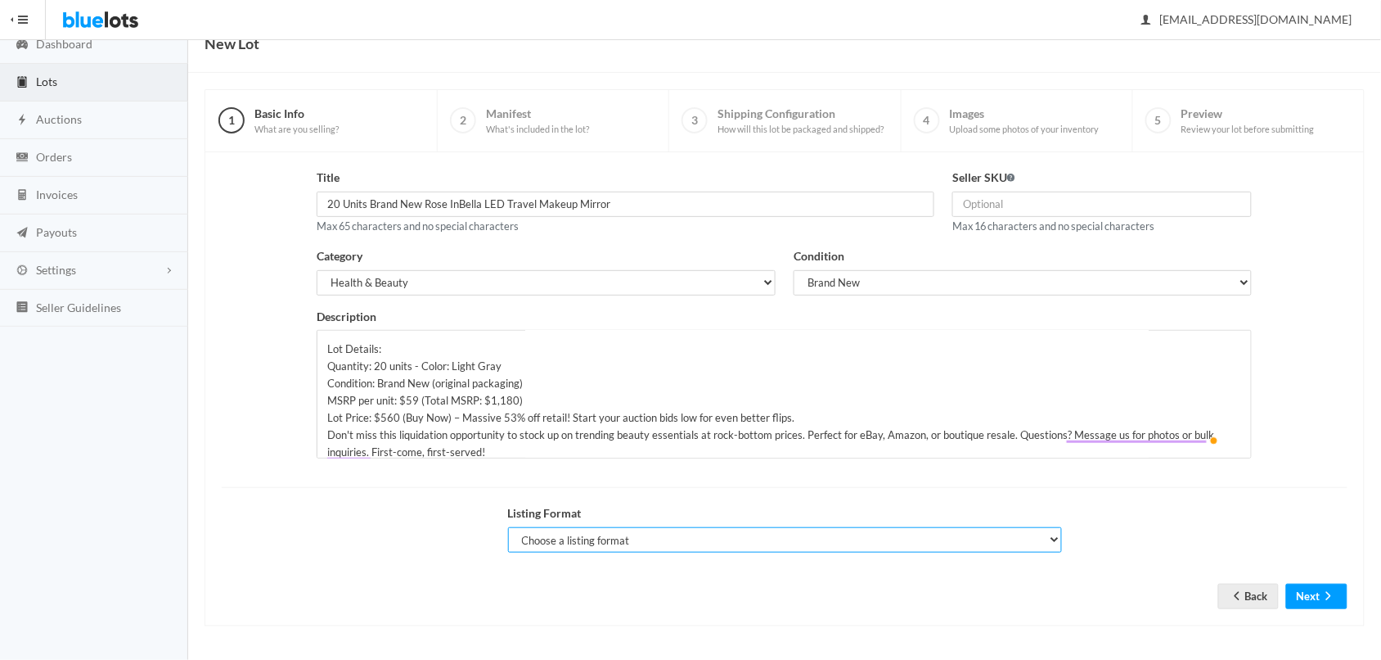
click at [794, 541] on select "Choose a listing format Auction Buy Now" at bounding box center [785, 539] width 554 height 25
select select "false"
click at [508, 527] on select "Choose a listing format Auction Buy Now" at bounding box center [785, 539] width 554 height 25
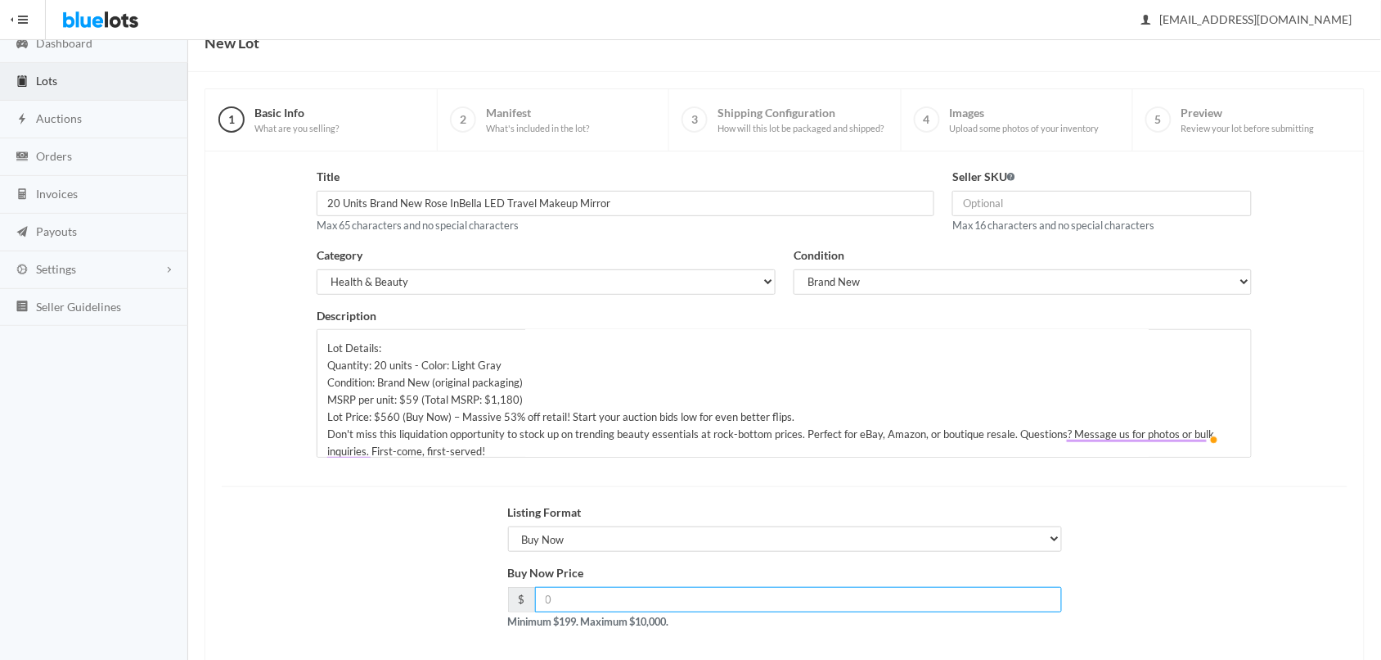
click at [548, 598] on input "number" at bounding box center [798, 599] width 527 height 25
type input "560"
click at [1222, 579] on div "Buy Now Price $ 560 Minimum $199. Maximum $10,000." at bounding box center [785, 603] width 1144 height 79
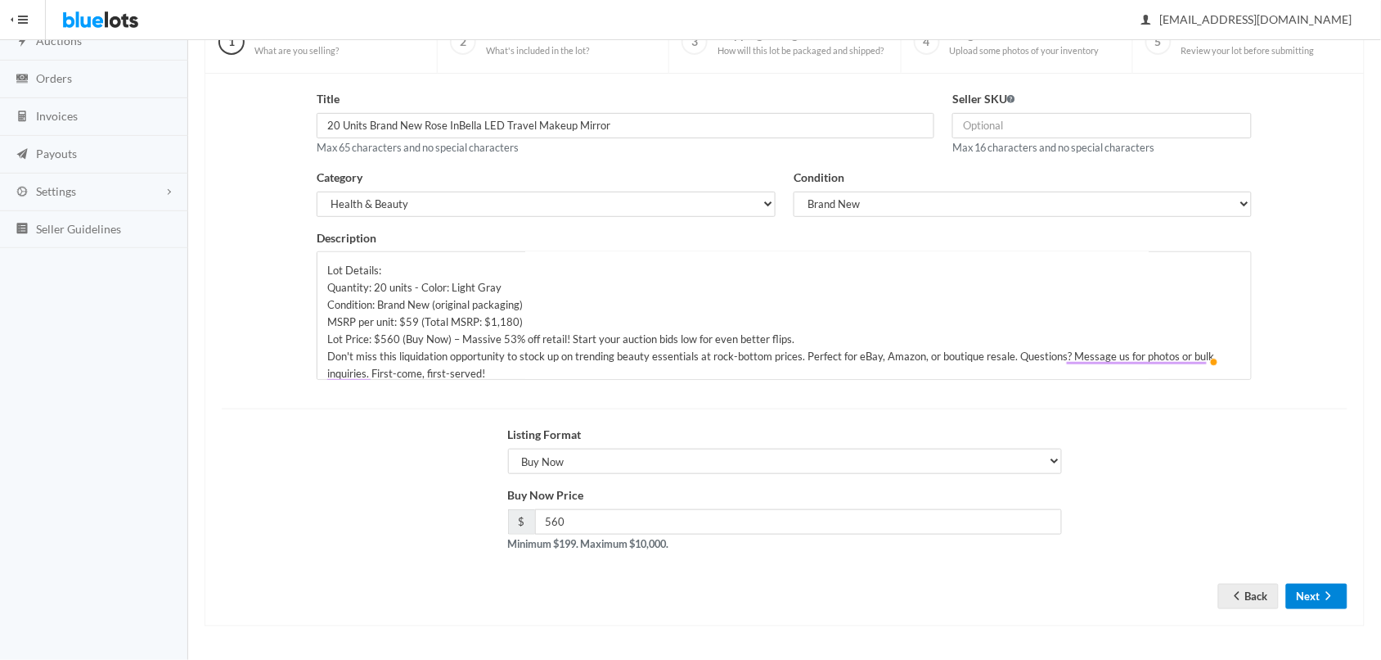
click at [1335, 593] on icon "arrow forward" at bounding box center [1329, 595] width 16 height 13
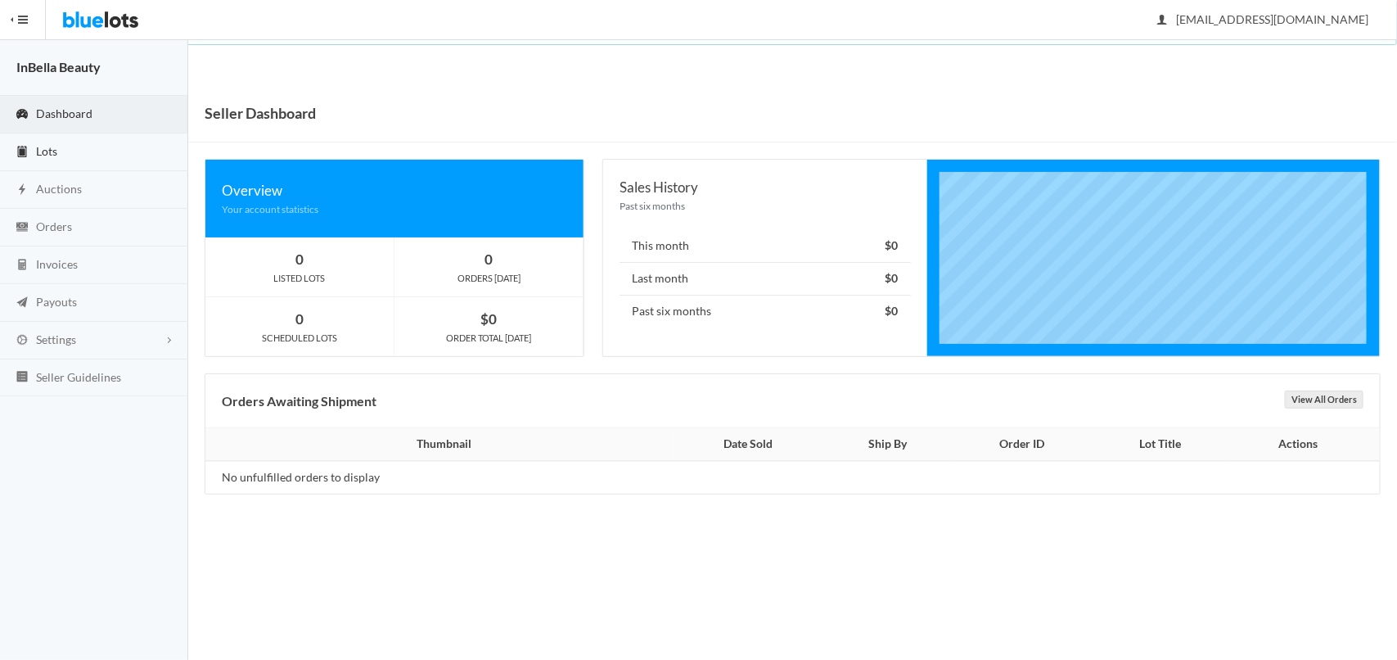
click at [47, 153] on span "Lots" at bounding box center [46, 151] width 21 height 14
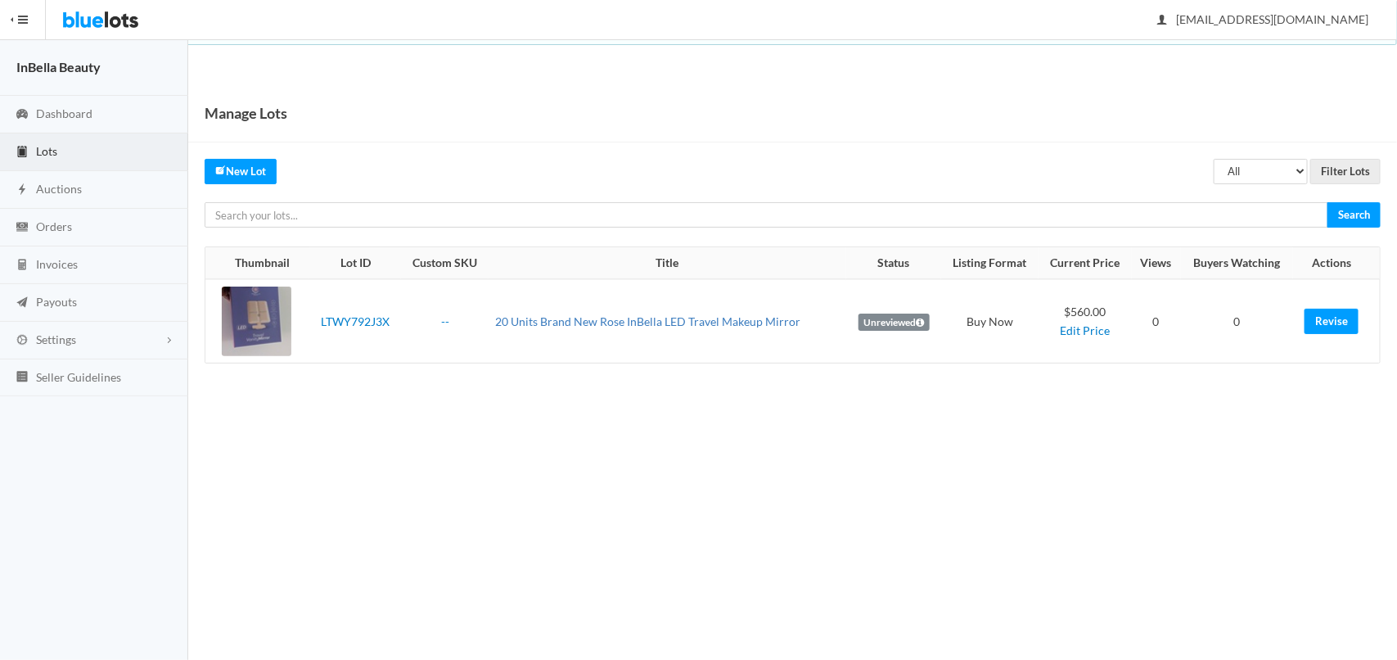
click at [566, 319] on link "20 Units Brand New Rose InBella LED Travel Makeup Mirror" at bounding box center [647, 321] width 305 height 14
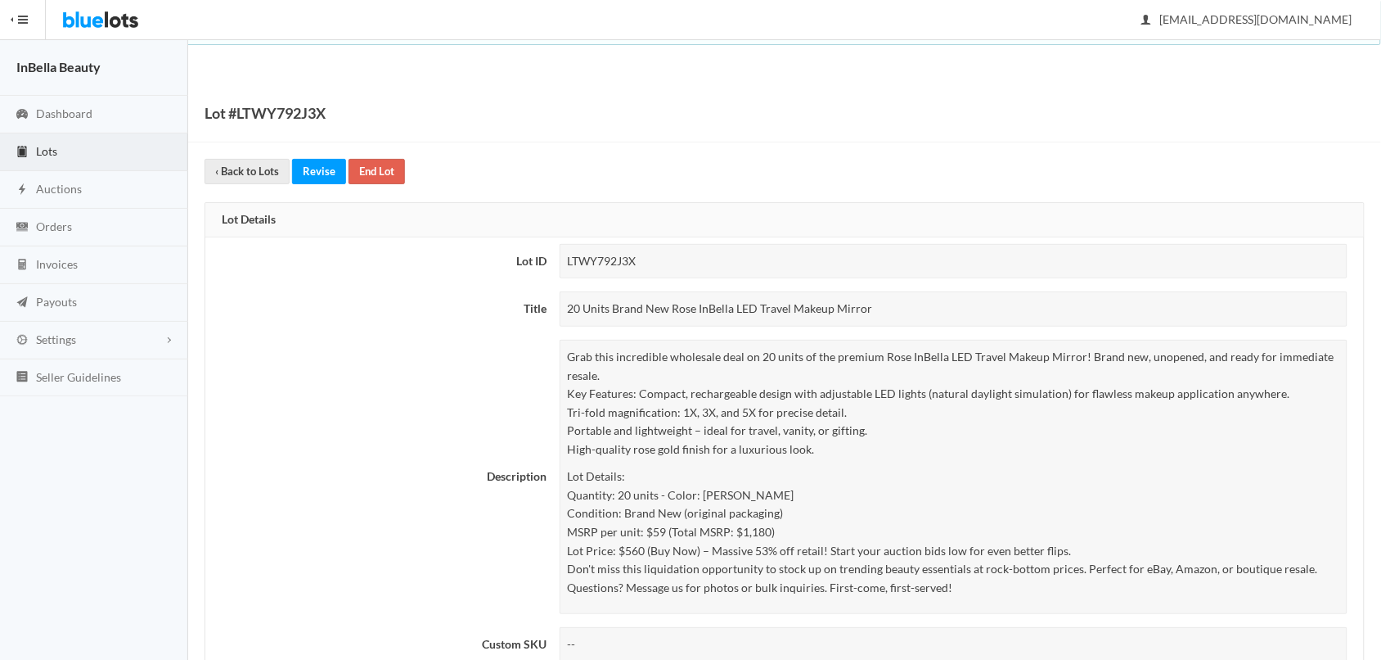
drag, startPoint x: 566, startPoint y: 309, endPoint x: 906, endPoint y: 309, distance: 339.6
click at [906, 309] on div "20 Units Brand New Rose InBella LED Travel Makeup Mirror" at bounding box center [954, 308] width 788 height 35
copy div "20 Units Brand New Rose InBella LED Travel Makeup Mirror"
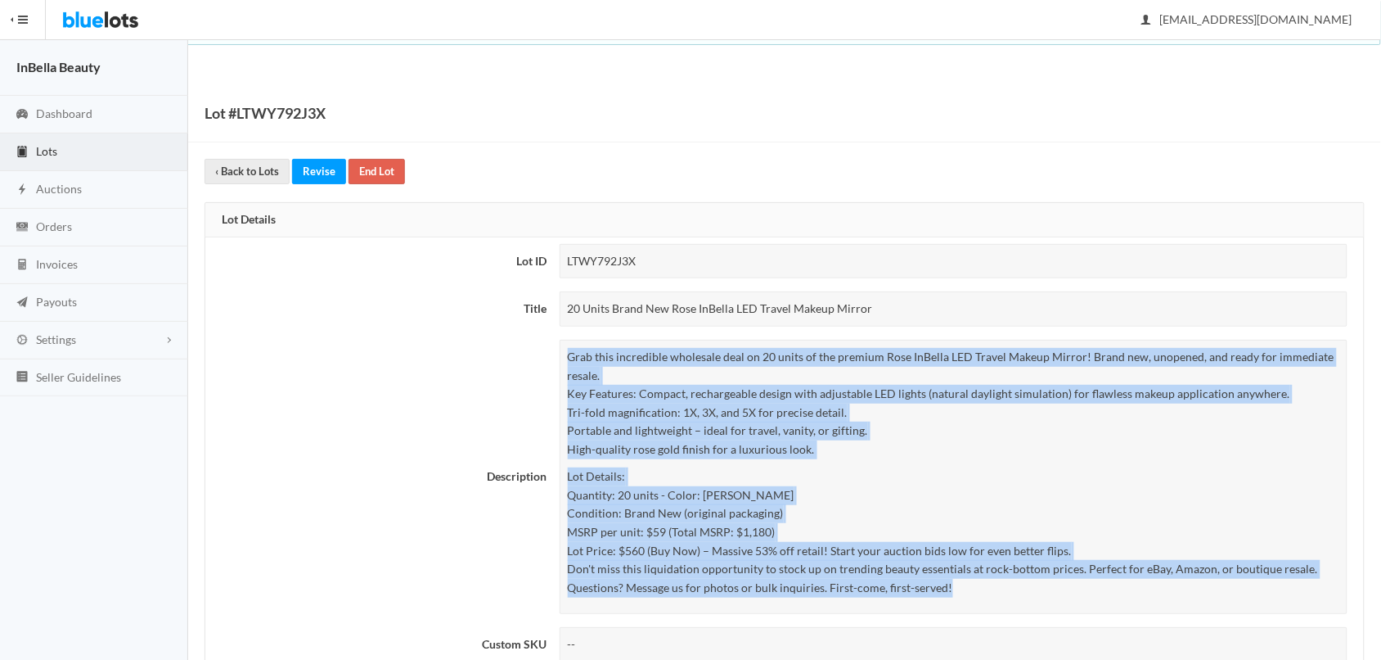
drag, startPoint x: 571, startPoint y: 361, endPoint x: 983, endPoint y: 589, distance: 470.7
click at [983, 589] on div "Grab this incredible wholesale deal on 20 units of the premium Rose InBella LED…" at bounding box center [954, 477] width 788 height 274
copy div "Grab this incredible wholesale deal on 20 units of the premium Rose InBella LED…"
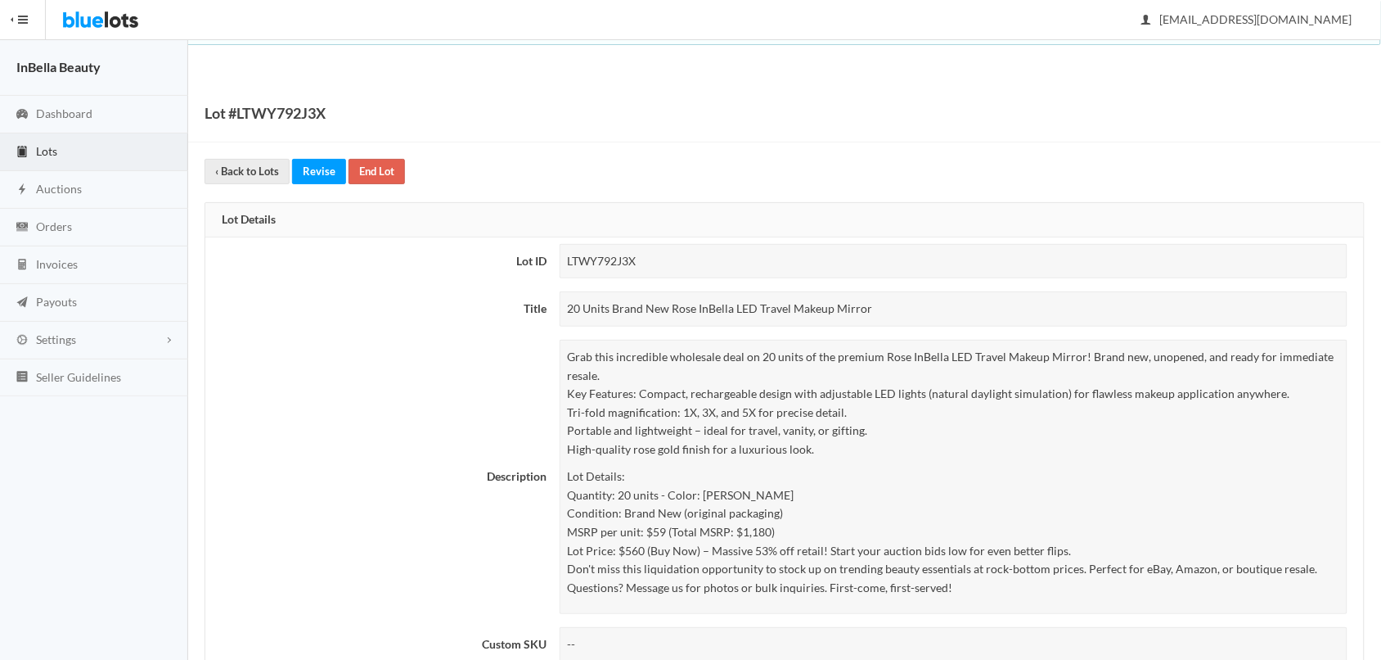
click at [379, 383] on th "Description" at bounding box center [379, 476] width 348 height 287
click at [67, 341] on span "Settings" at bounding box center [56, 339] width 40 height 14
click at [63, 401] on span "Addresses" at bounding box center [62, 403] width 52 height 14
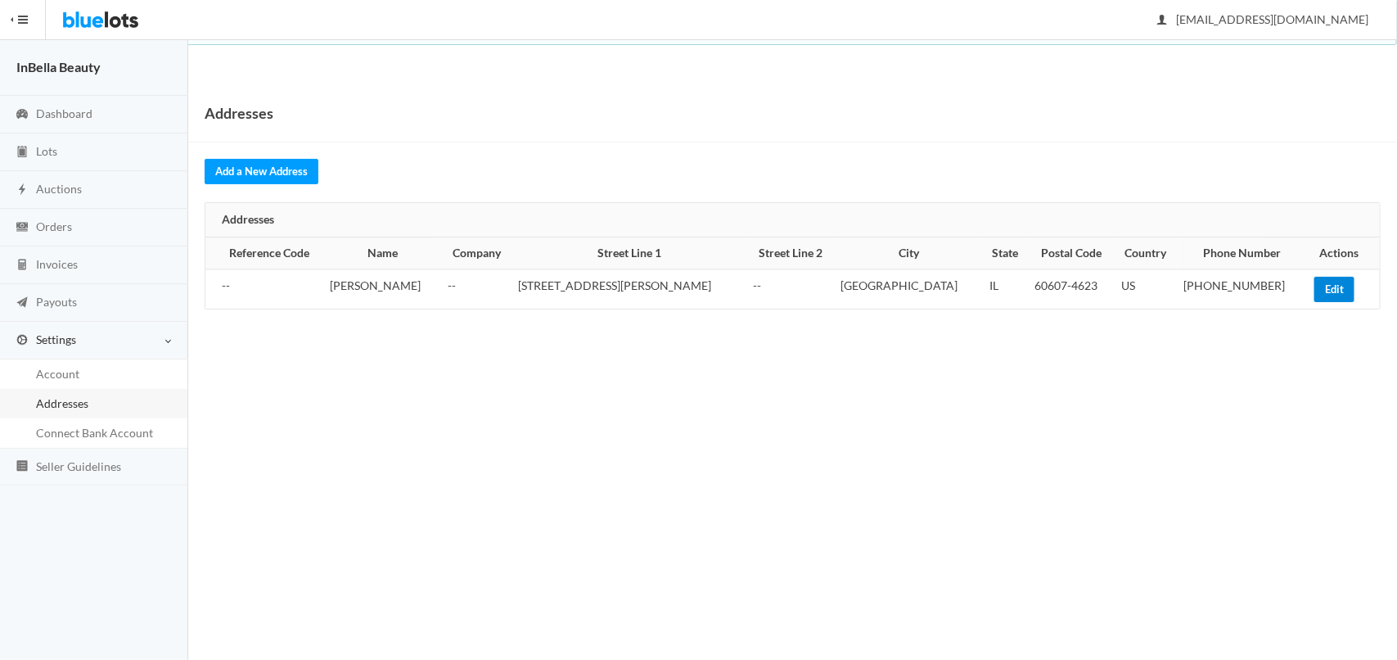
click at [1314, 289] on link "Edit" at bounding box center [1334, 289] width 40 height 25
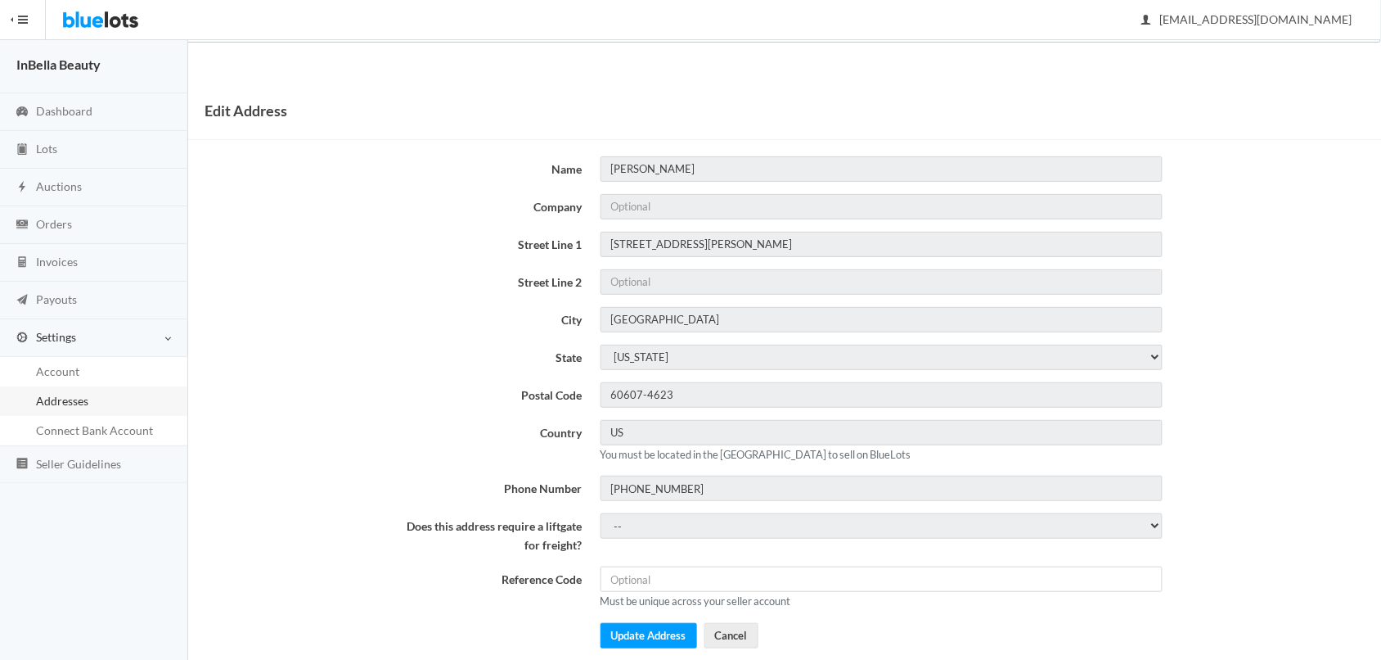
scroll to position [4, 0]
click at [718, 641] on link "Cancel" at bounding box center [732, 634] width 54 height 25
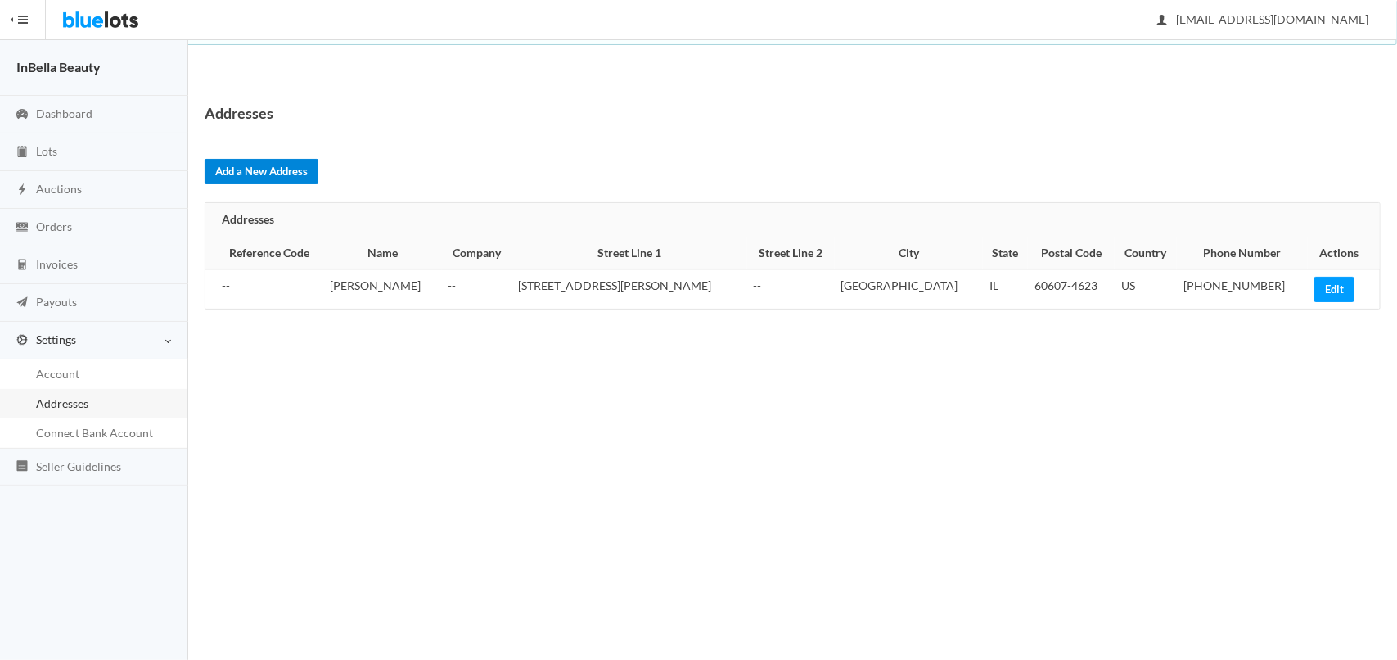
click at [276, 166] on link "Add a New Address" at bounding box center [262, 171] width 114 height 25
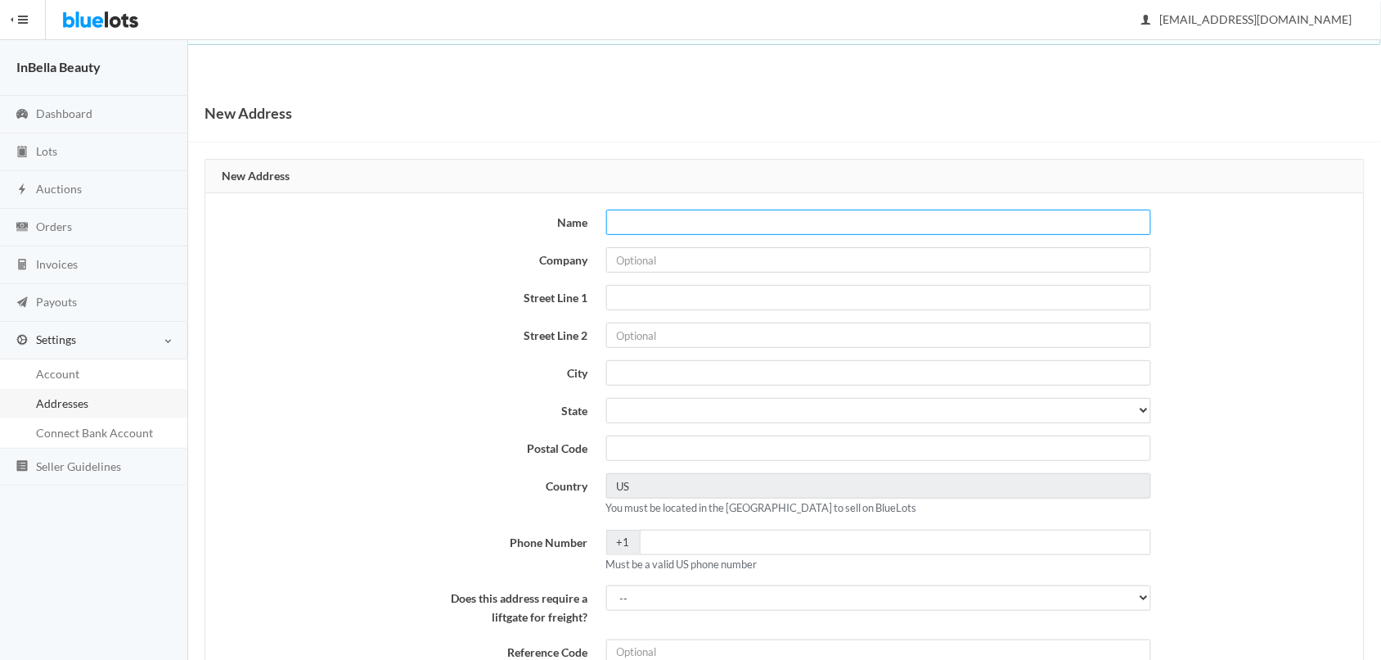
click at [755, 227] on input "Name" at bounding box center [878, 221] width 545 height 25
type input "InBella Beauty Chicago Warehouse"
click at [677, 259] on input "Company" at bounding box center [878, 259] width 545 height 25
click at [733, 266] on input "Company" at bounding box center [878, 259] width 545 height 25
type input "InBella Beauty LLC"
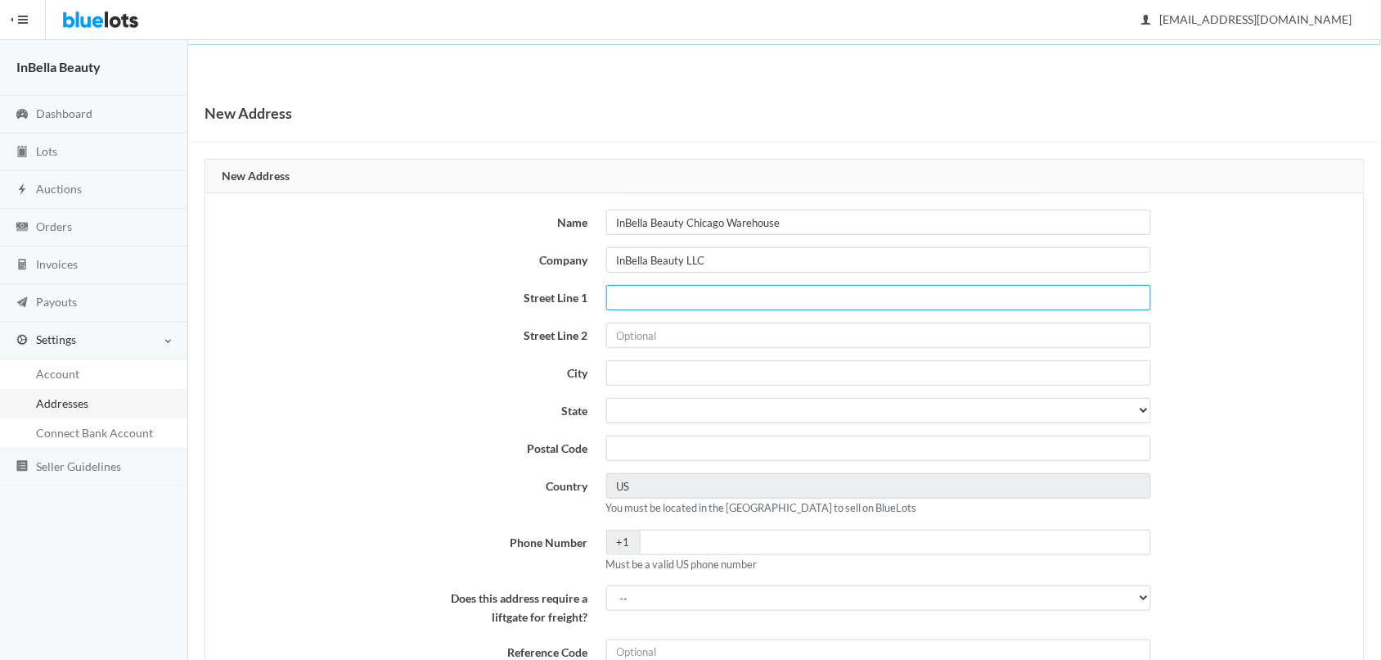
click at [630, 305] on input "Street Line 1" at bounding box center [878, 297] width 545 height 25
click at [633, 296] on input "Street Line 1" at bounding box center [878, 297] width 545 height 25
paste input "1440 W Taylor St"
type input "1440 W Taylor St"
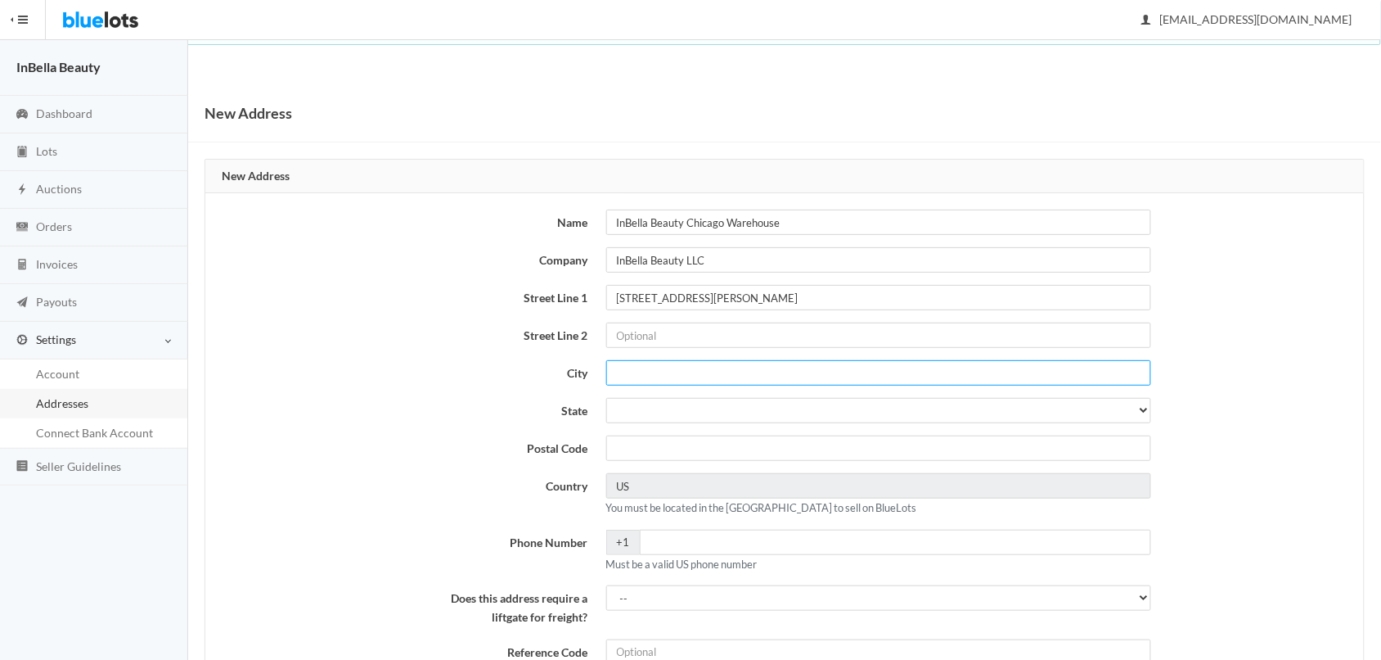
click at [652, 379] on input "City" at bounding box center [878, 372] width 545 height 25
type input "Chicago"
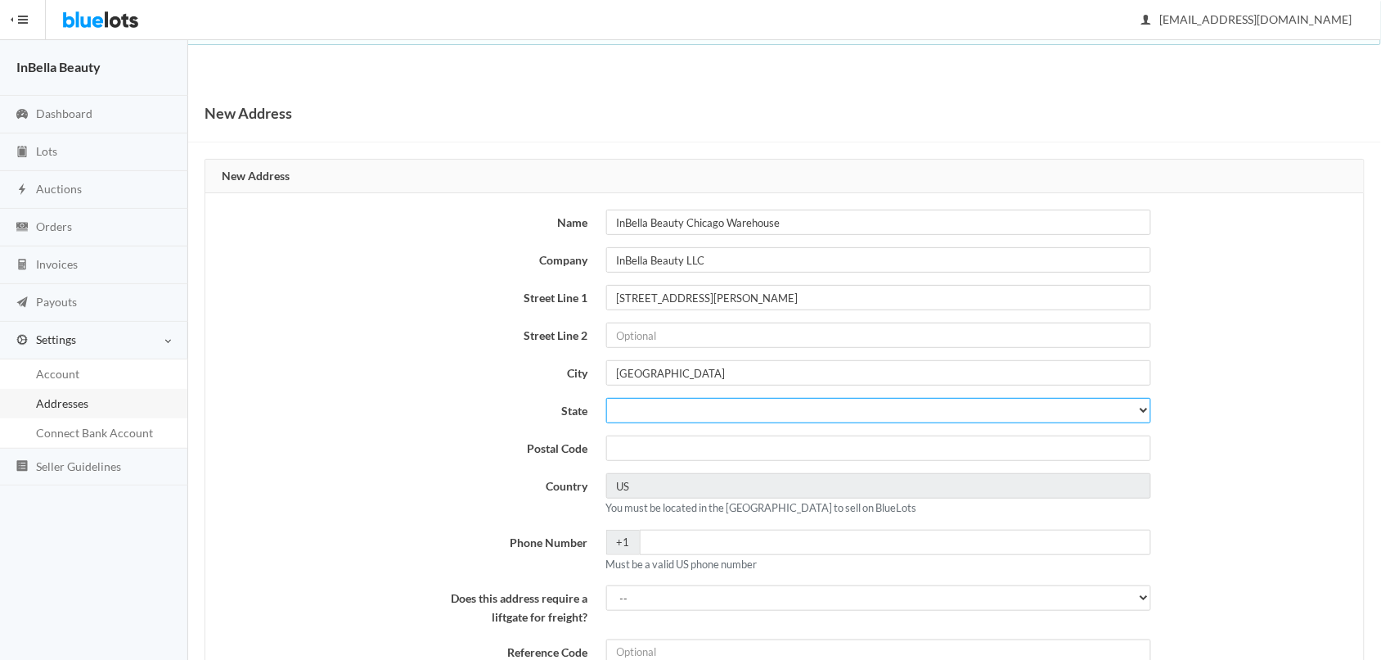
click at [645, 405] on select "Alabama Alaska Arizona Arkansas California Colorado Connecticut Delaware Distri…" at bounding box center [878, 410] width 545 height 25
select select "IL"
click at [606, 399] on select "Alabama Alaska Arizona Arkansas California Colorado Connecticut Delaware Distri…" at bounding box center [878, 410] width 545 height 25
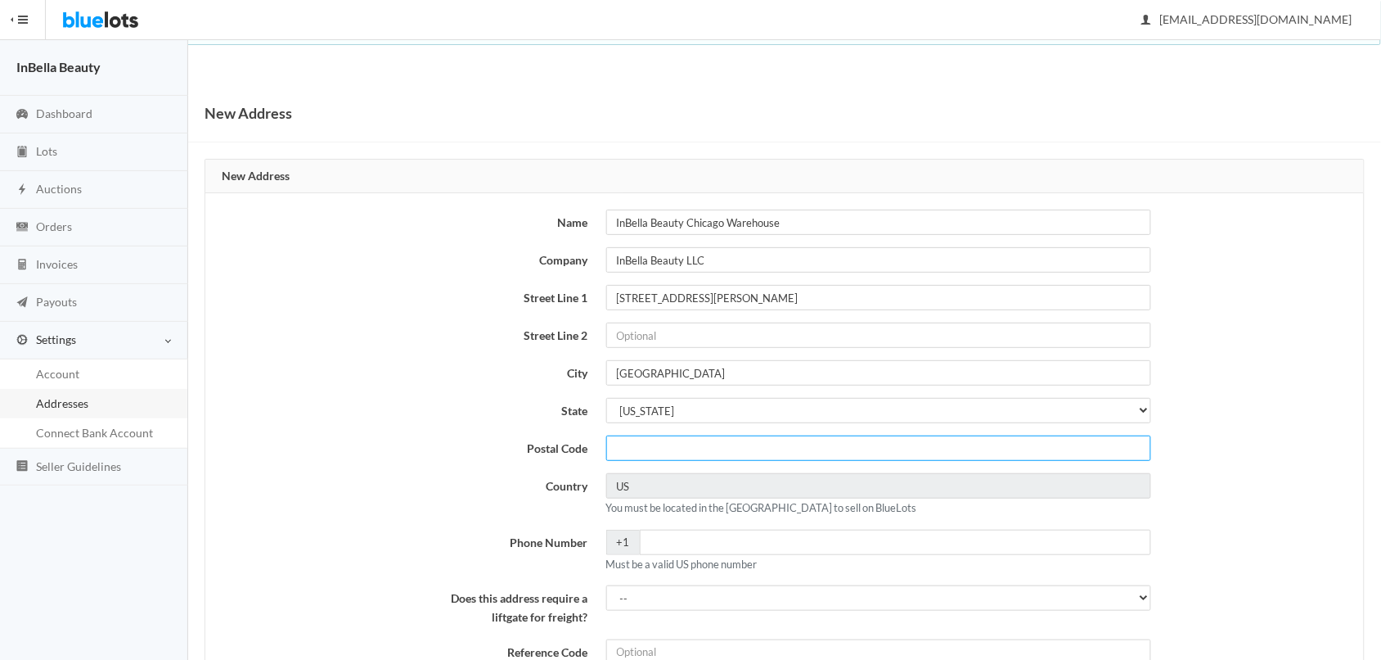
click at [643, 444] on input "Postal Code" at bounding box center [878, 447] width 545 height 25
type input "60607"
click at [399, 462] on div "Name InBella Beauty Chicago Warehouse Company InBella Beauty LLC Street Line 1 …" at bounding box center [784, 471] width 1159 height 556
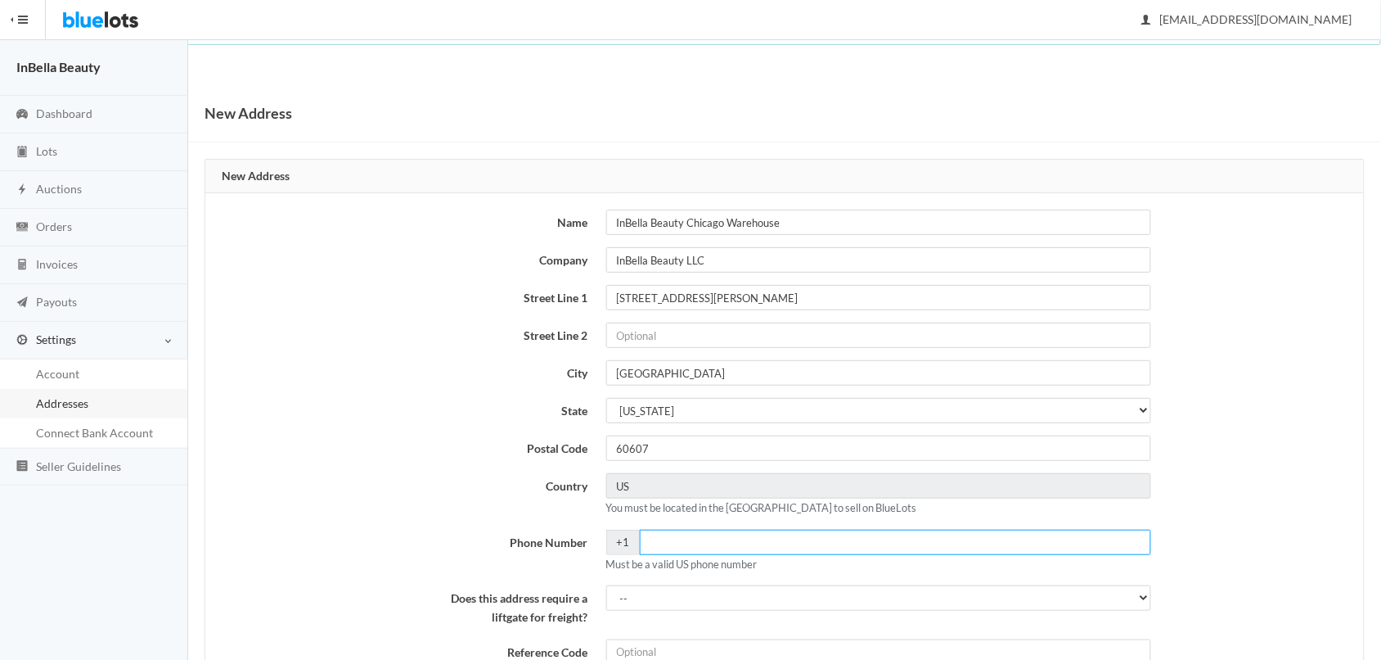
click at [702, 547] on input "Phone Number" at bounding box center [895, 541] width 511 height 25
paste input "312) 823-9056"
type input "3128239056"
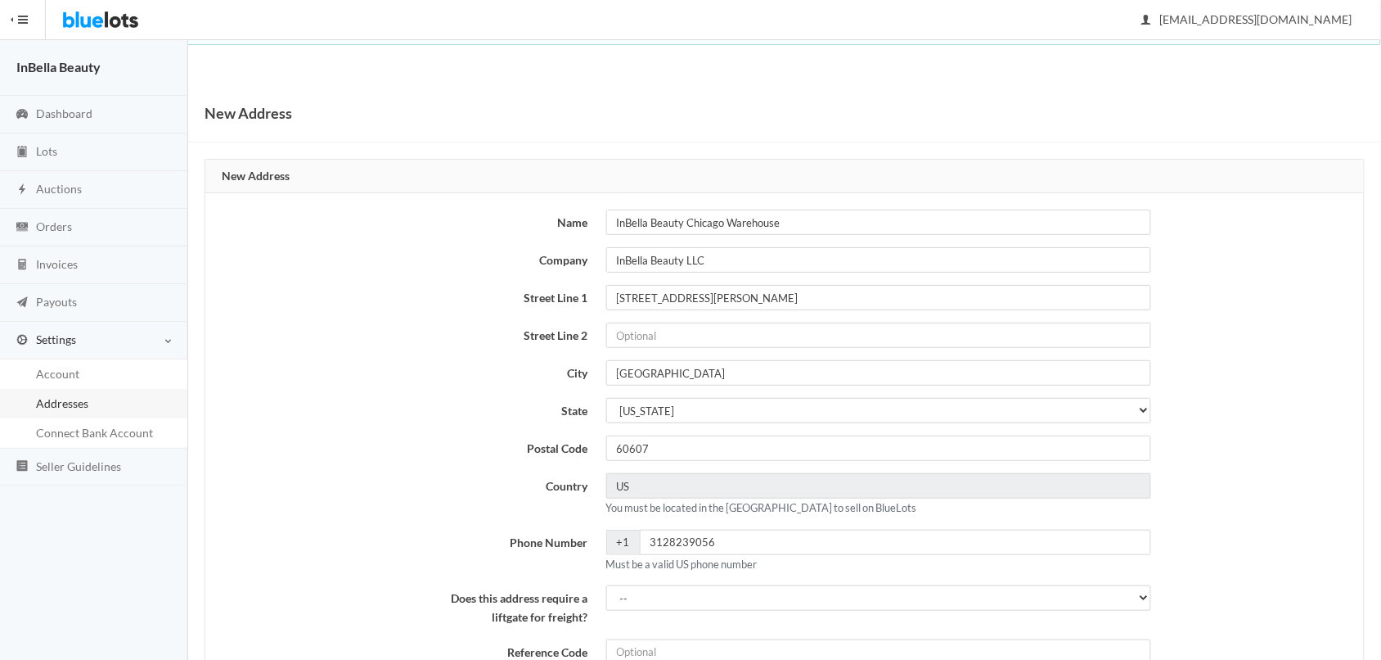
click at [356, 424] on div "Name InBella Beauty Chicago Warehouse Company InBella Beauty LLC Street Line 1 …" at bounding box center [784, 471] width 1159 height 556
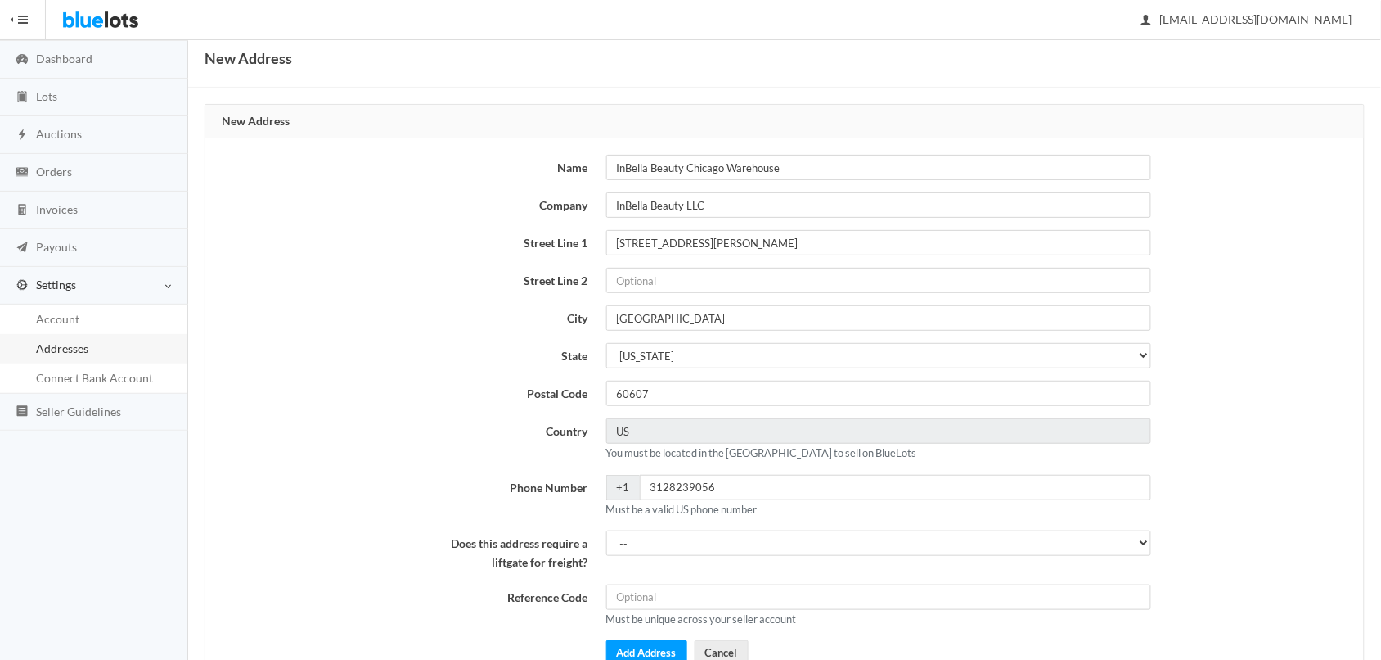
scroll to position [124, 0]
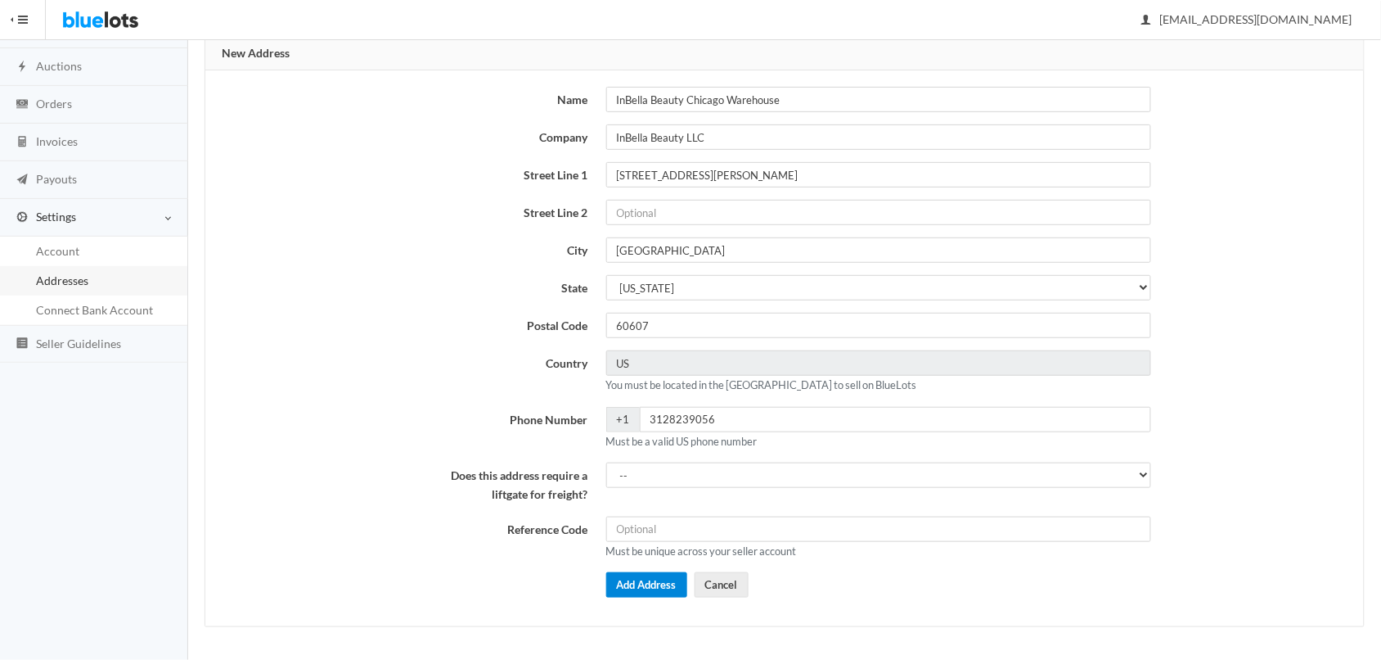
click at [660, 586] on button "Add Address" at bounding box center [646, 584] width 81 height 25
click at [700, 475] on select "-- Yes No" at bounding box center [878, 474] width 545 height 25
select select "0"
click at [606, 462] on select "-- Yes No" at bounding box center [878, 474] width 545 height 25
click at [637, 582] on button "Add Address" at bounding box center [646, 584] width 81 height 25
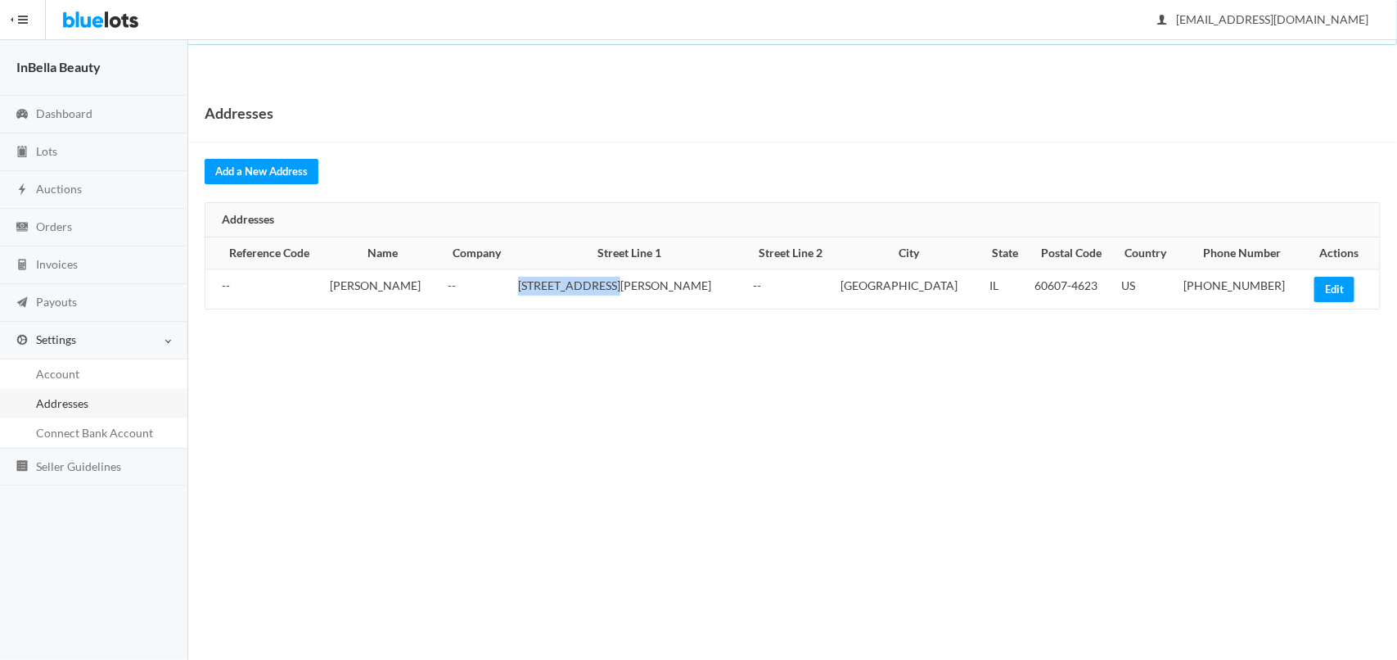
drag, startPoint x: 615, startPoint y: 285, endPoint x: 680, endPoint y: 293, distance: 65.2
click at [680, 293] on td "[STREET_ADDRESS][PERSON_NAME]" at bounding box center [628, 288] width 235 height 39
click at [573, 357] on body "Bluelots is for sale. If you are interested in purchasing the business, please …" at bounding box center [698, 330] width 1397 height 660
drag, startPoint x: 1164, startPoint y: 287, endPoint x: 1246, endPoint y: 286, distance: 82.7
click at [1246, 286] on td "[PHONE_NUMBER]" at bounding box center [1242, 288] width 131 height 39
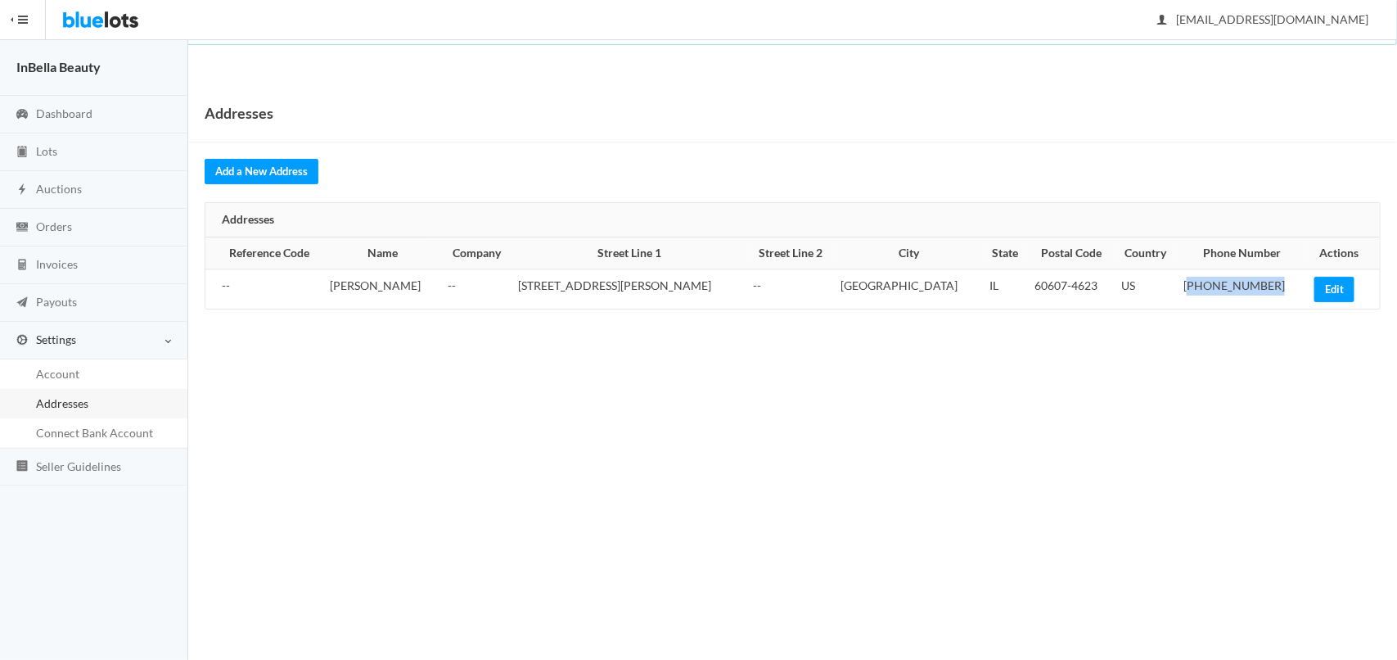
copy td "312) 823-9056"
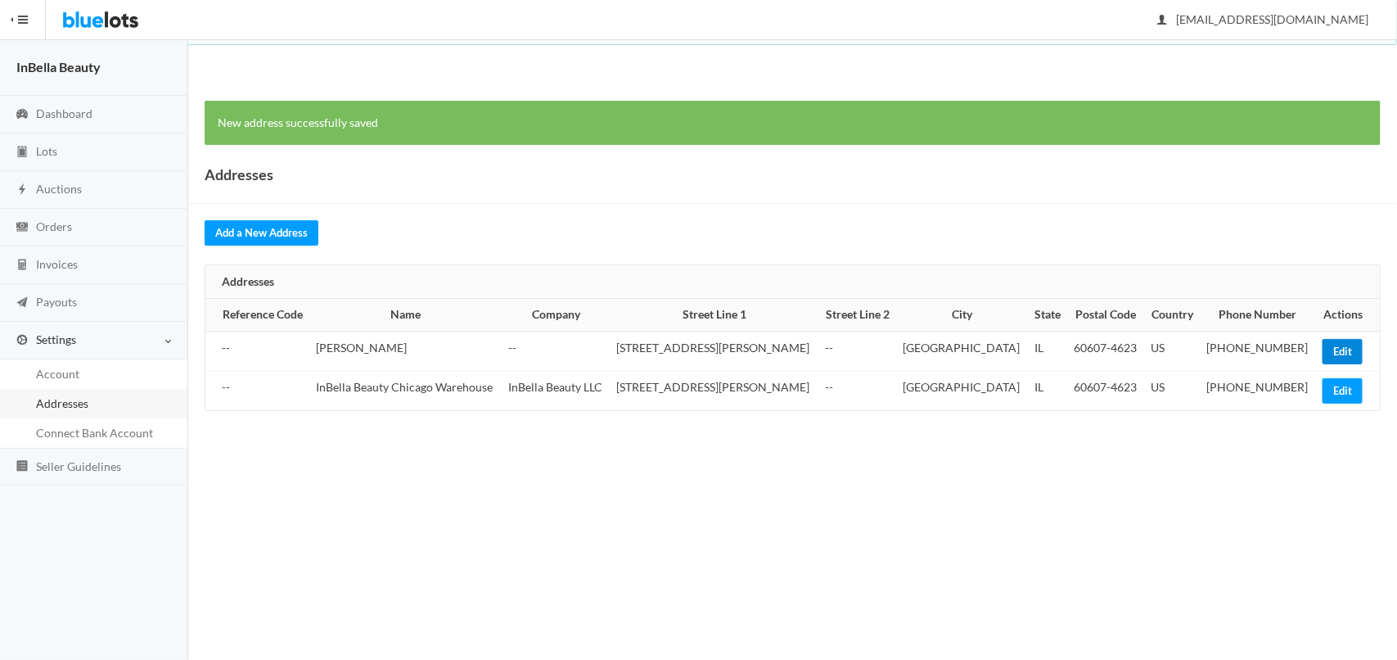
click at [1330, 358] on link "Edit" at bounding box center [1342, 351] width 40 height 25
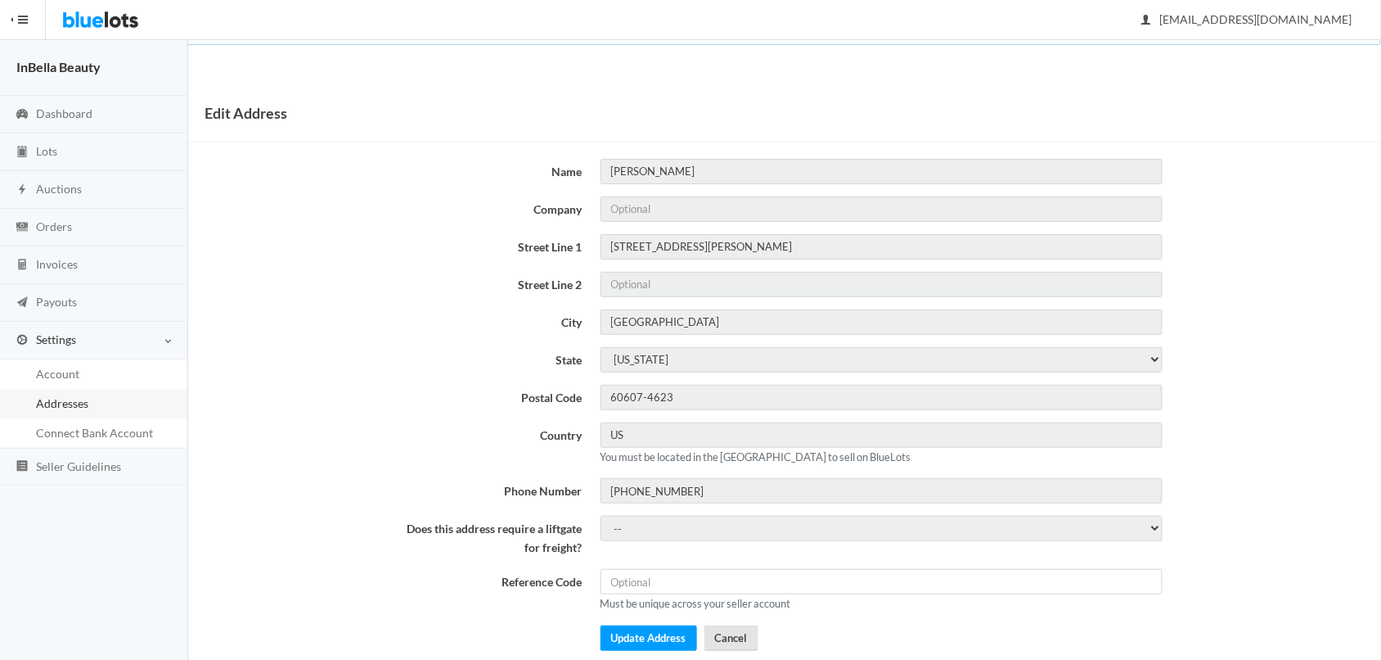
click at [747, 644] on link "Cancel" at bounding box center [732, 637] width 54 height 25
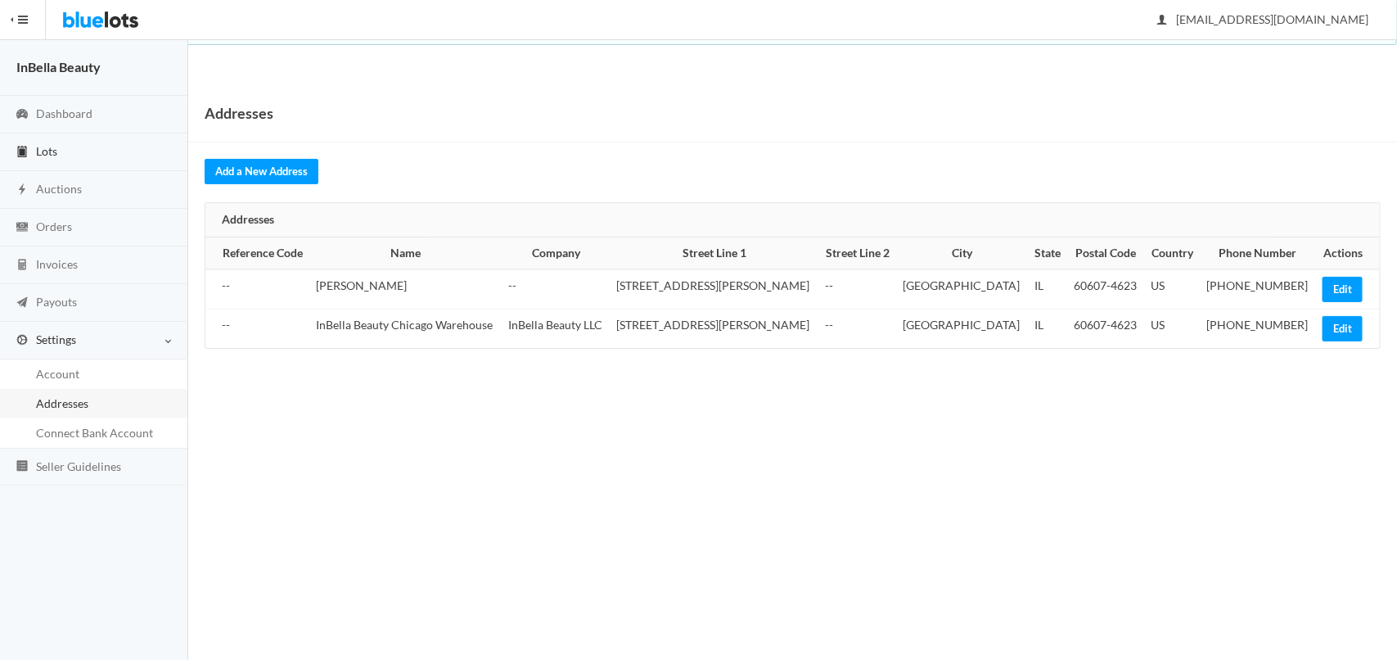
click at [43, 152] on span "Lots" at bounding box center [46, 151] width 21 height 14
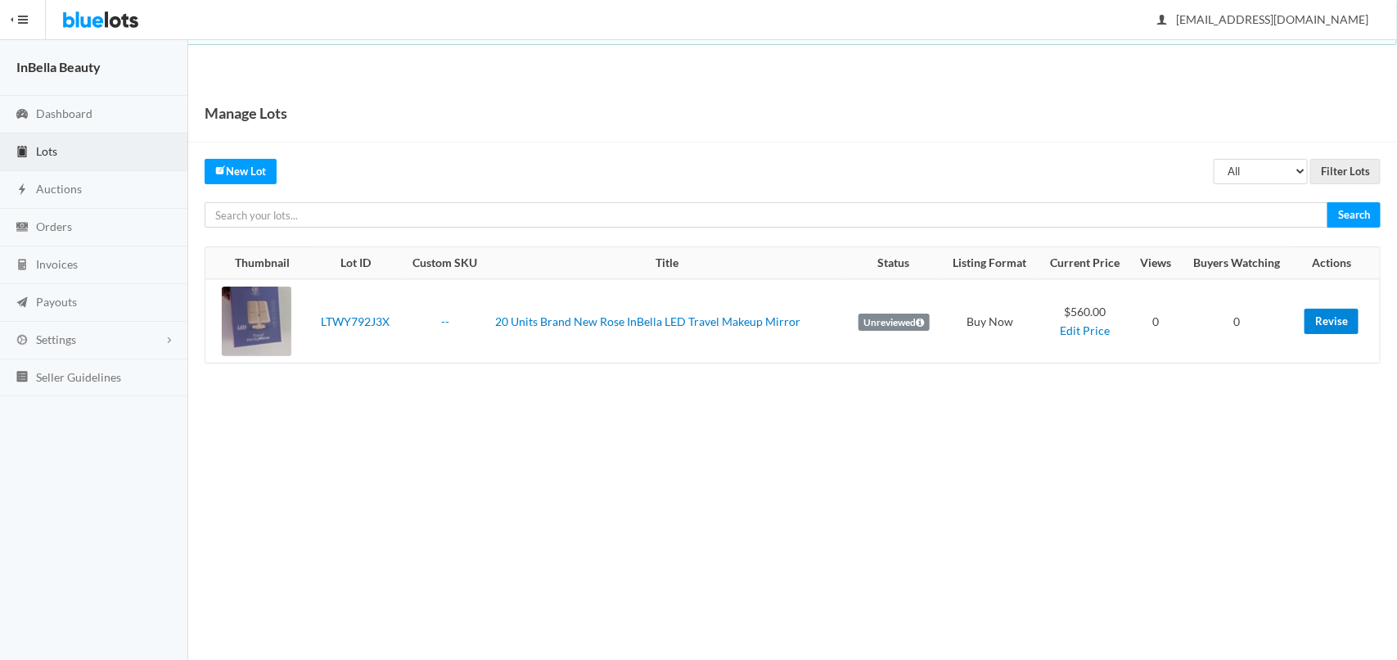
click at [1338, 327] on link "Revise" at bounding box center [1331, 321] width 54 height 25
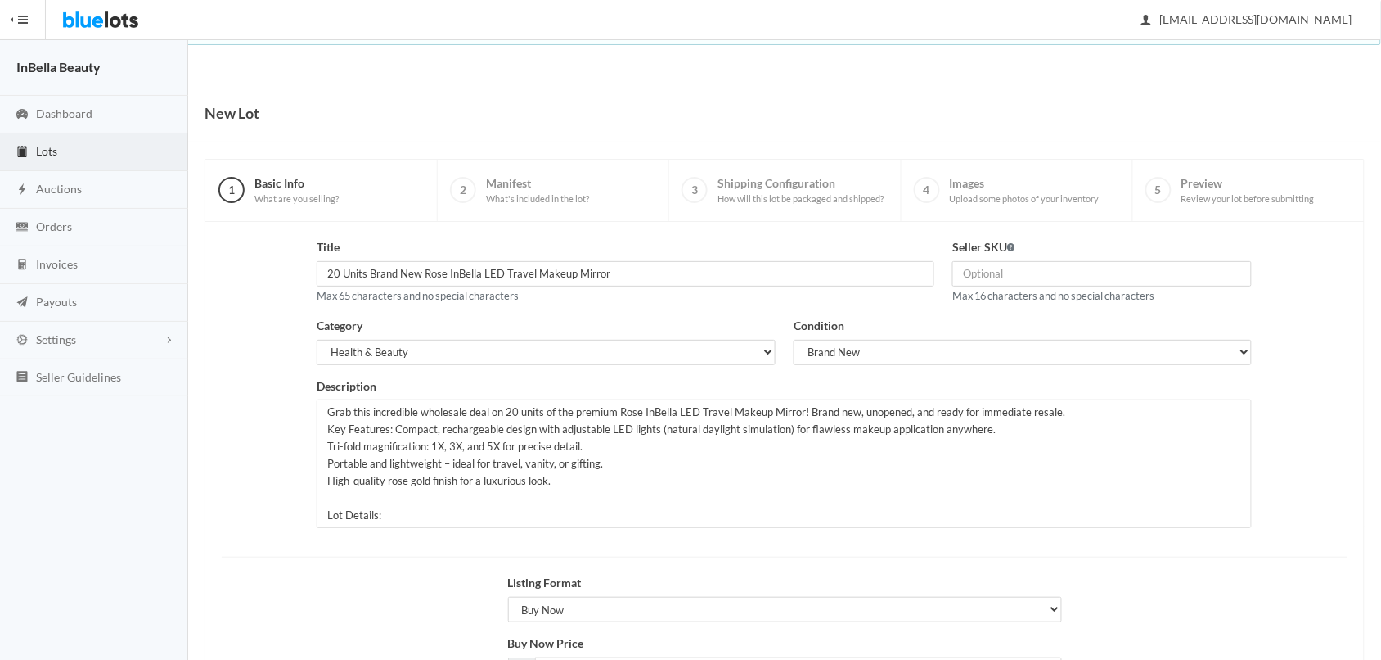
click at [522, 178] on span "Manifest What's included in the lot?" at bounding box center [537, 190] width 103 height 29
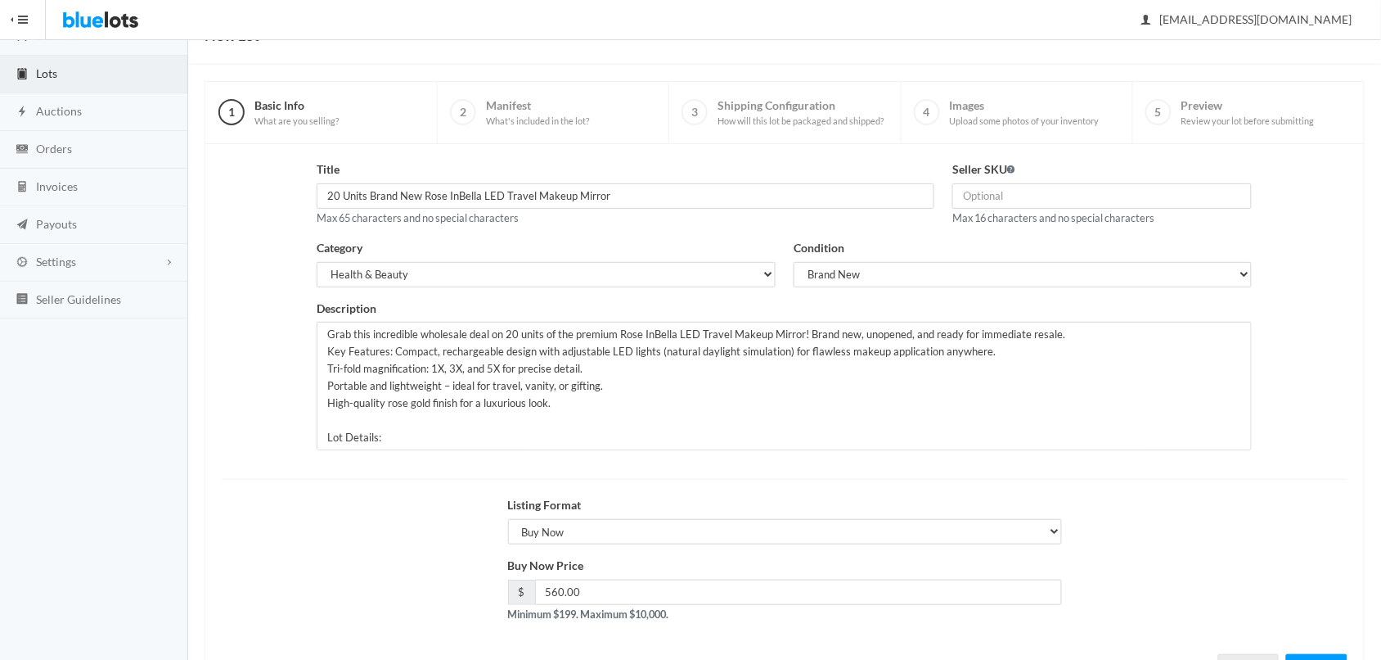
scroll to position [149, 0]
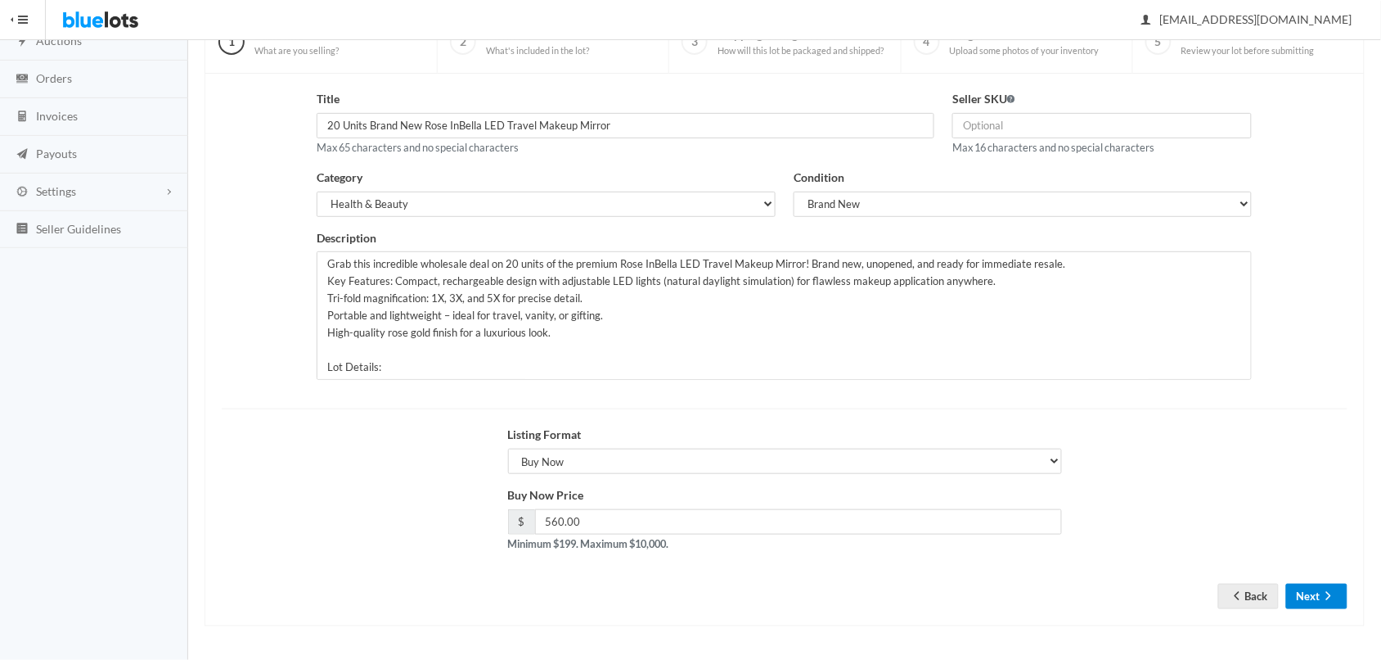
click at [1327, 599] on icon "arrow forward" at bounding box center [1329, 596] width 5 height 8
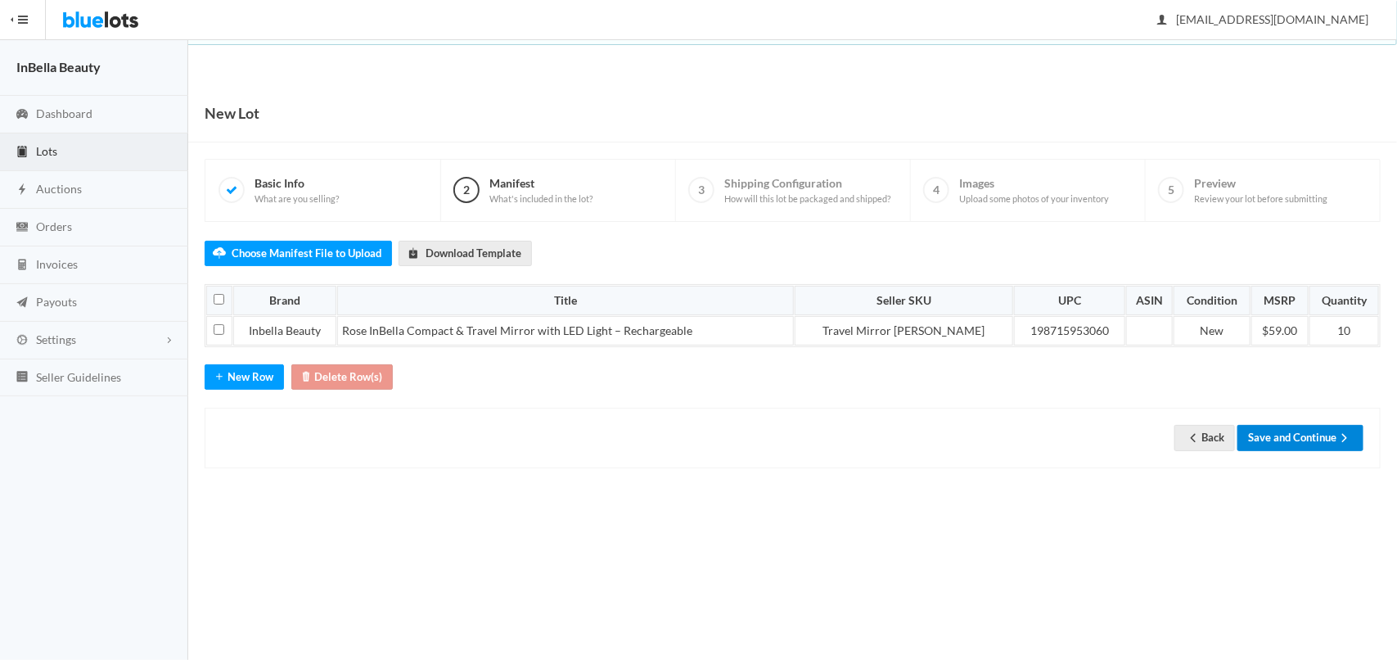
click at [1326, 444] on button "Save and Continue" at bounding box center [1300, 437] width 126 height 25
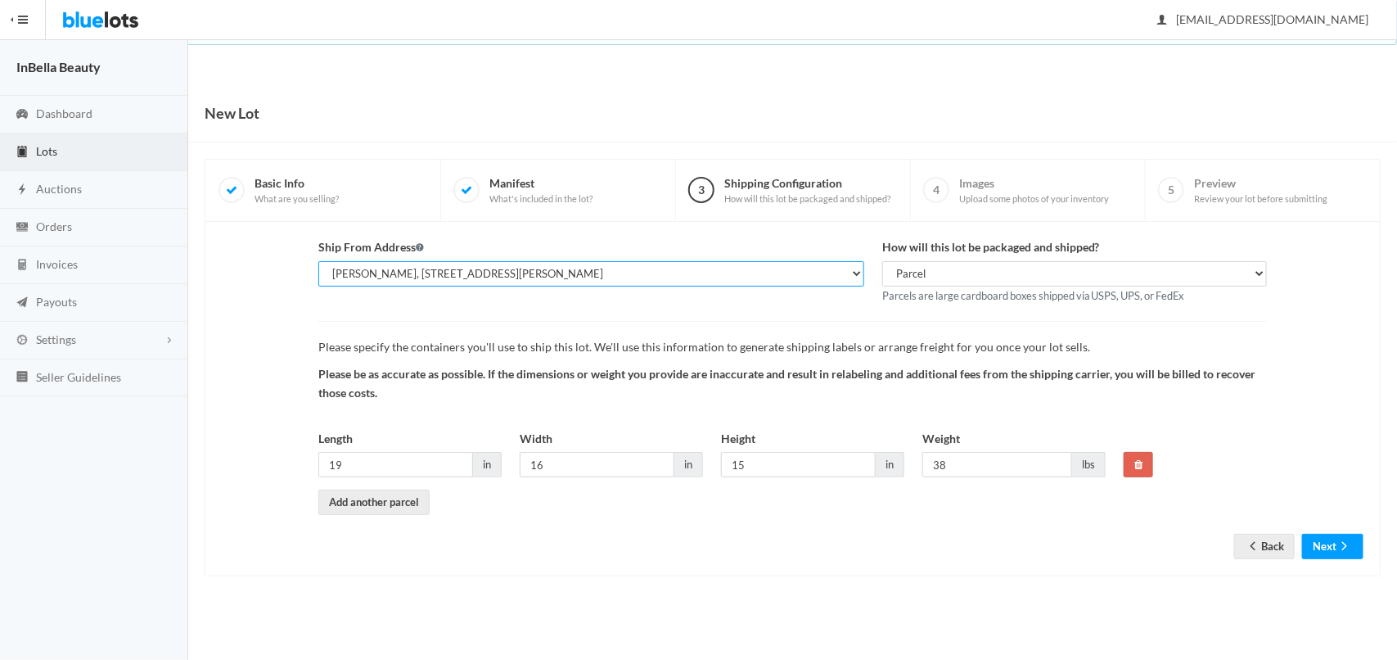
click at [606, 274] on select "[PERSON_NAME], [STREET_ADDRESS][PERSON_NAME] InBella Beauty Chicago Warehouse, …" at bounding box center [591, 273] width 546 height 25
select select "25450"
click at [318, 261] on select "[PERSON_NAME], [STREET_ADDRESS][PERSON_NAME] InBella Beauty Chicago Warehouse, …" at bounding box center [591, 273] width 546 height 25
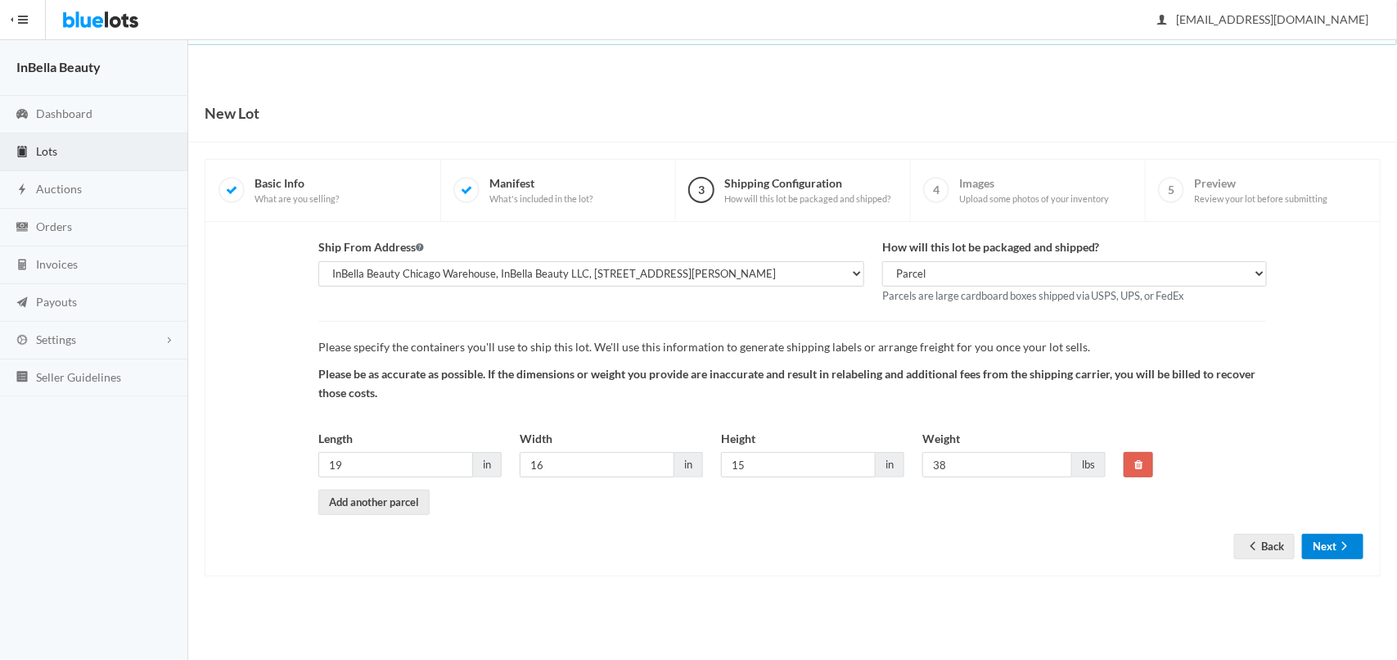
click at [1346, 544] on icon "arrow forward" at bounding box center [1344, 545] width 16 height 13
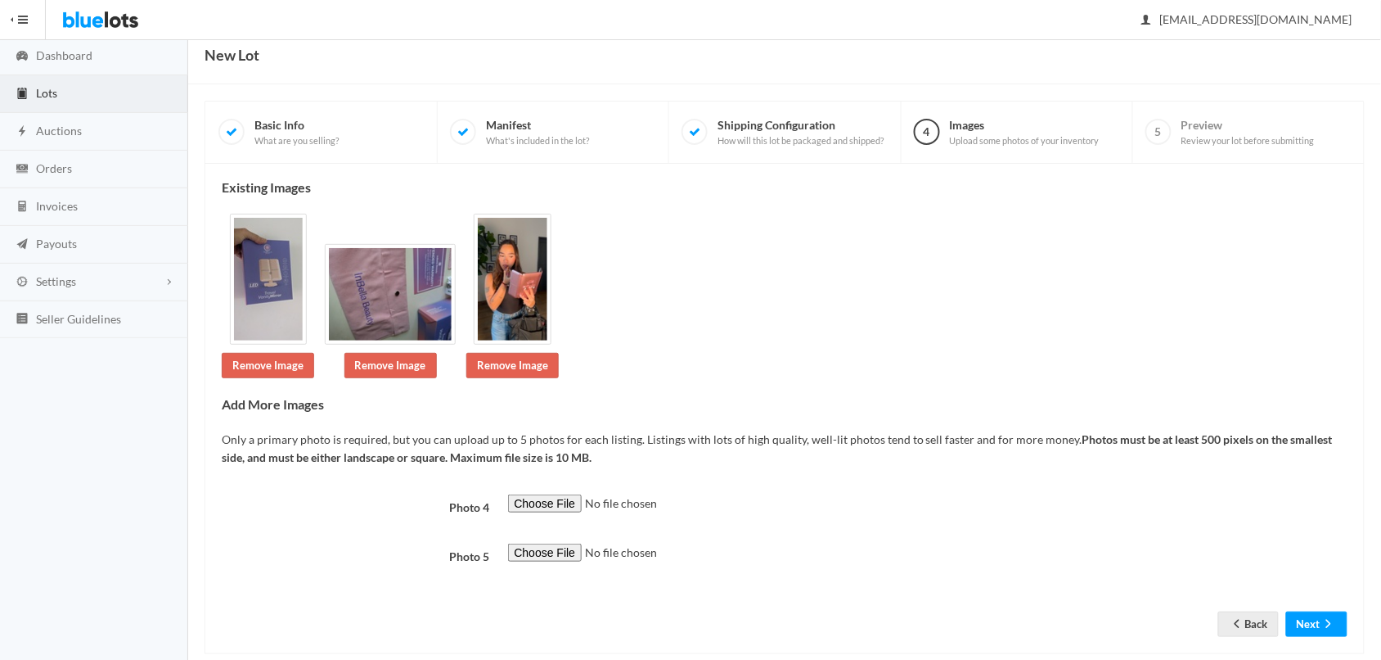
scroll to position [88, 0]
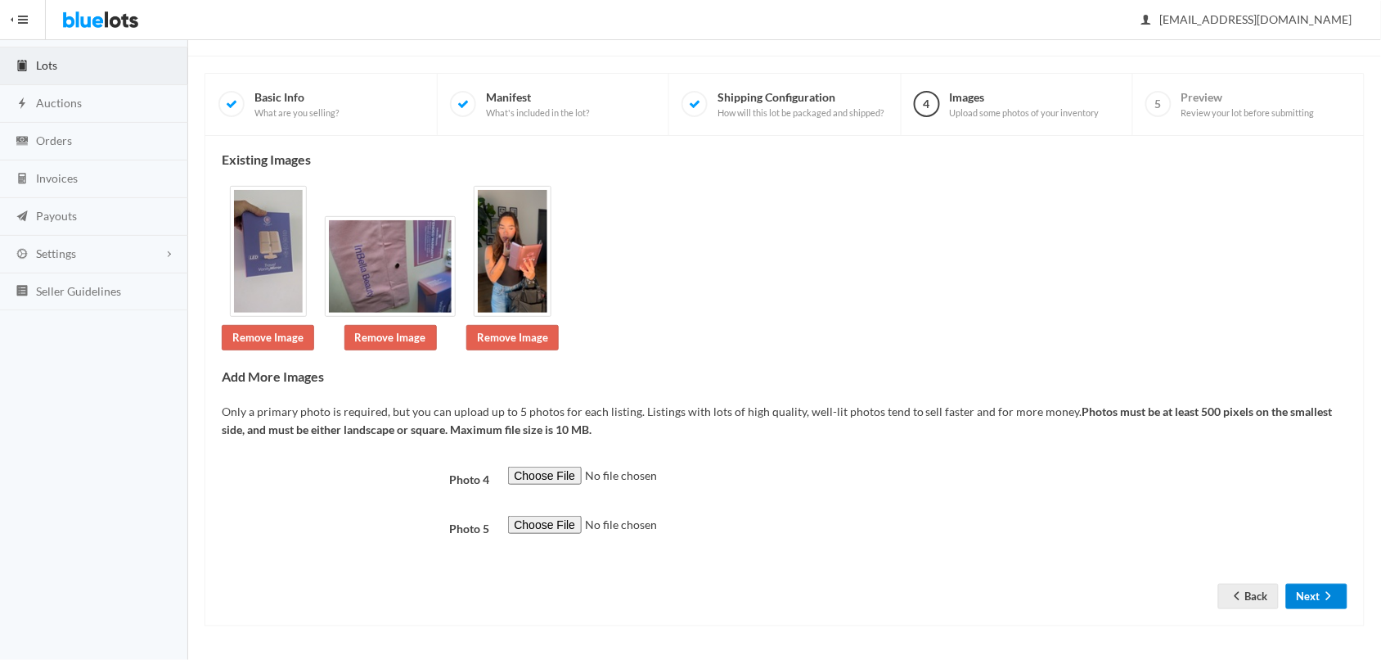
click at [1323, 597] on icon "arrow forward" at bounding box center [1329, 595] width 16 height 13
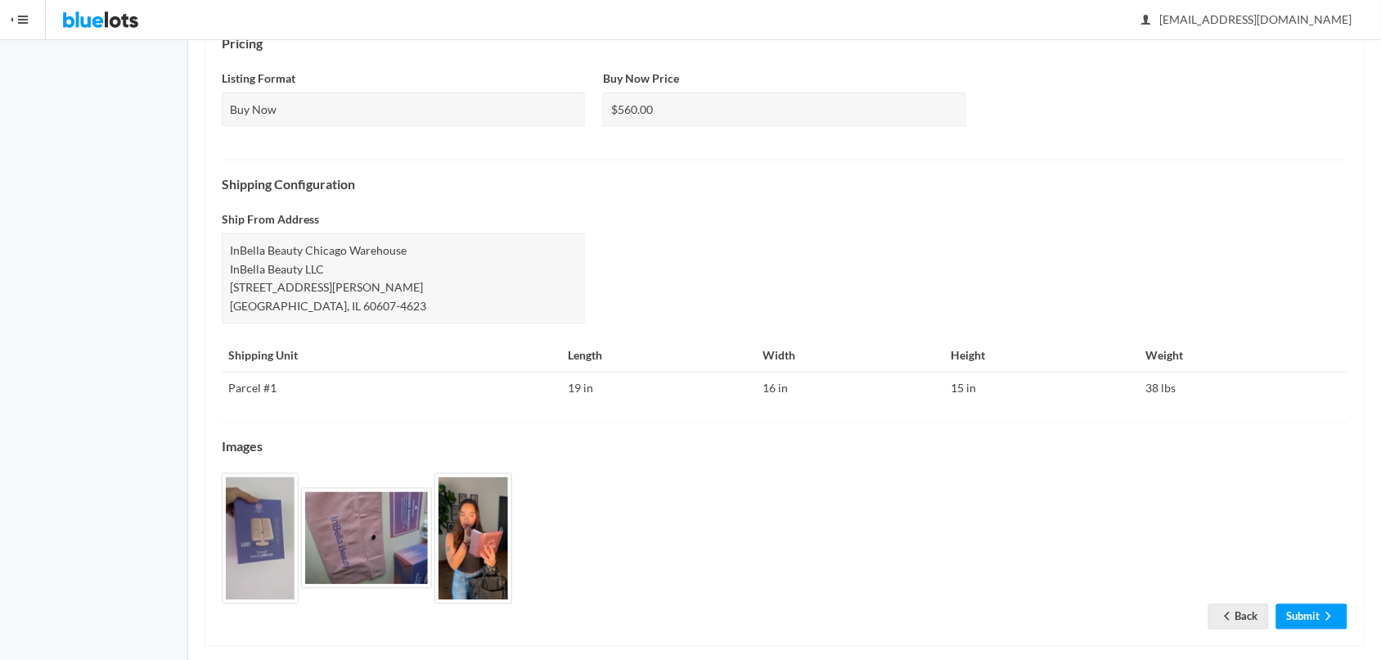
scroll to position [615, 0]
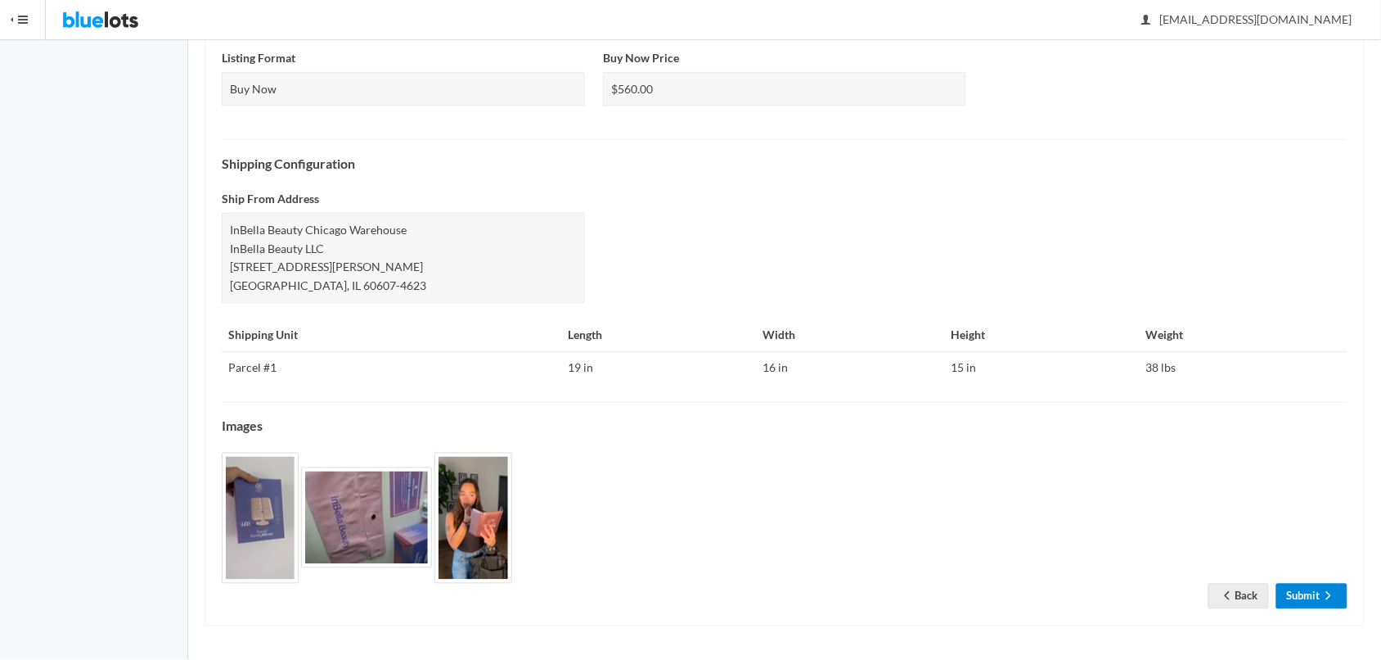
click at [1309, 590] on link "Submit" at bounding box center [1312, 595] width 71 height 25
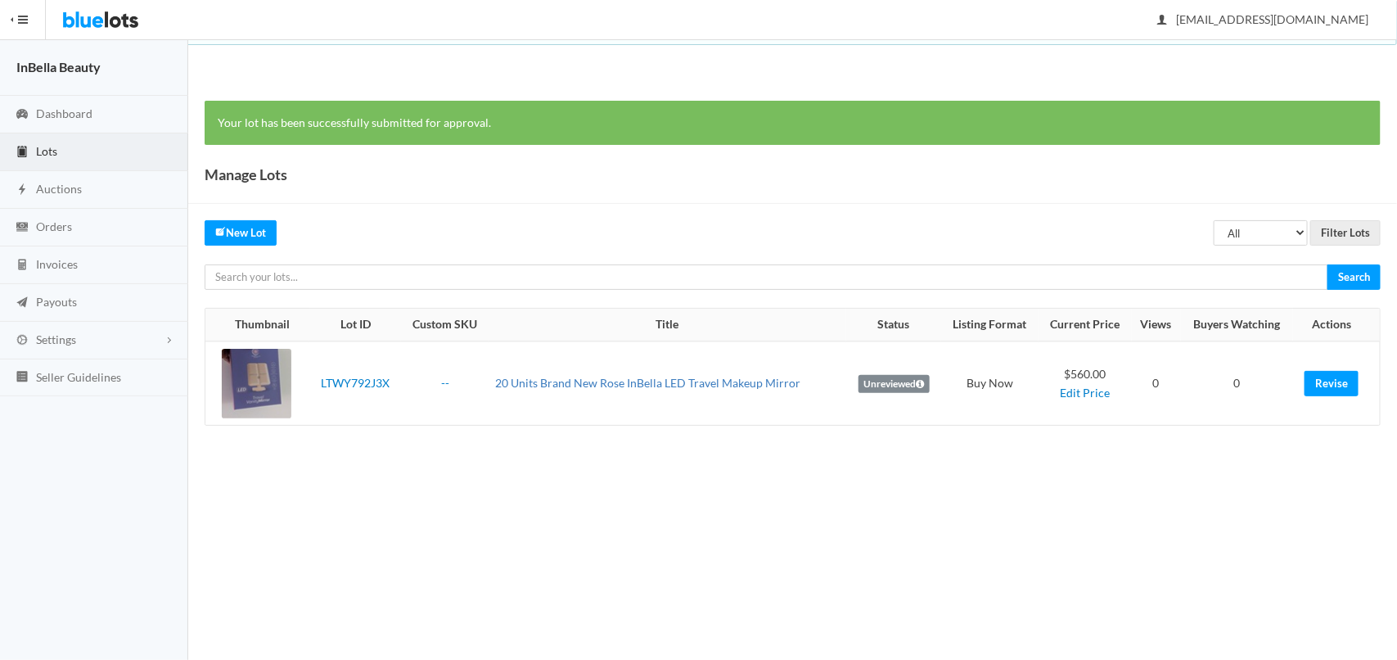
click at [583, 390] on link "20 Units Brand New Rose InBella LED Travel Makeup Mirror" at bounding box center [647, 383] width 305 height 14
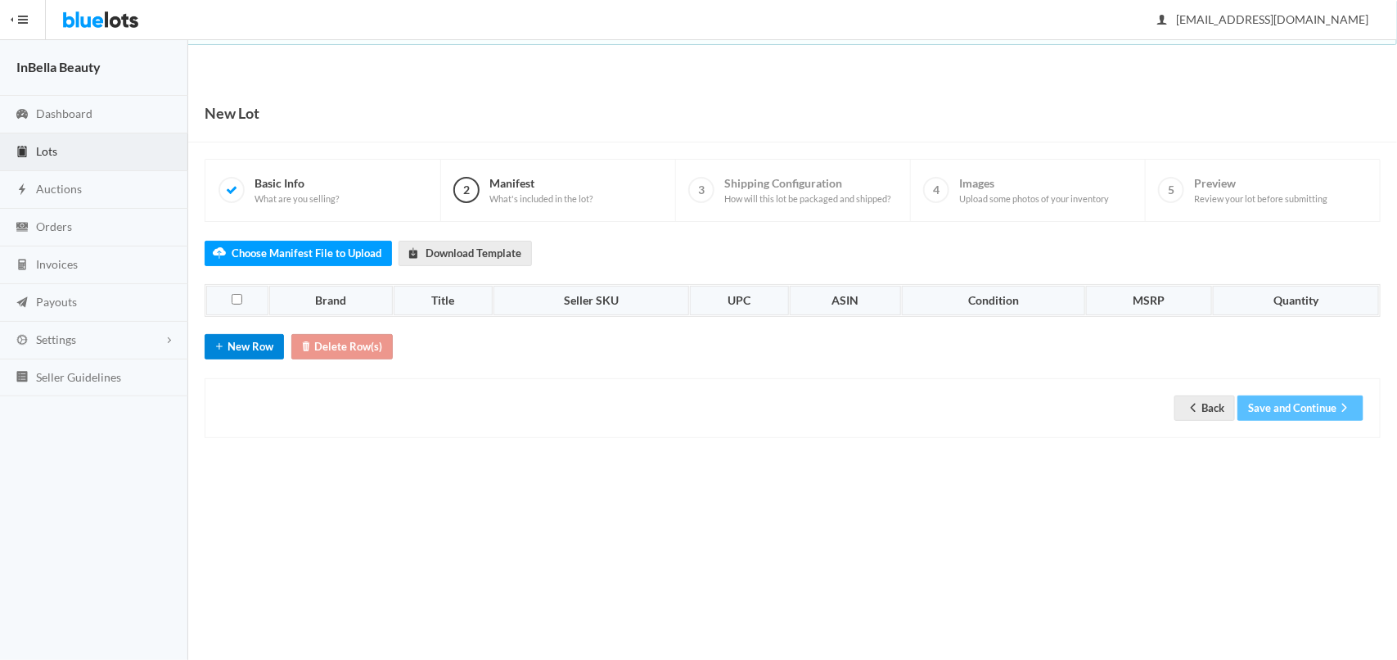
click at [244, 348] on button "New Row" at bounding box center [244, 346] width 79 height 25
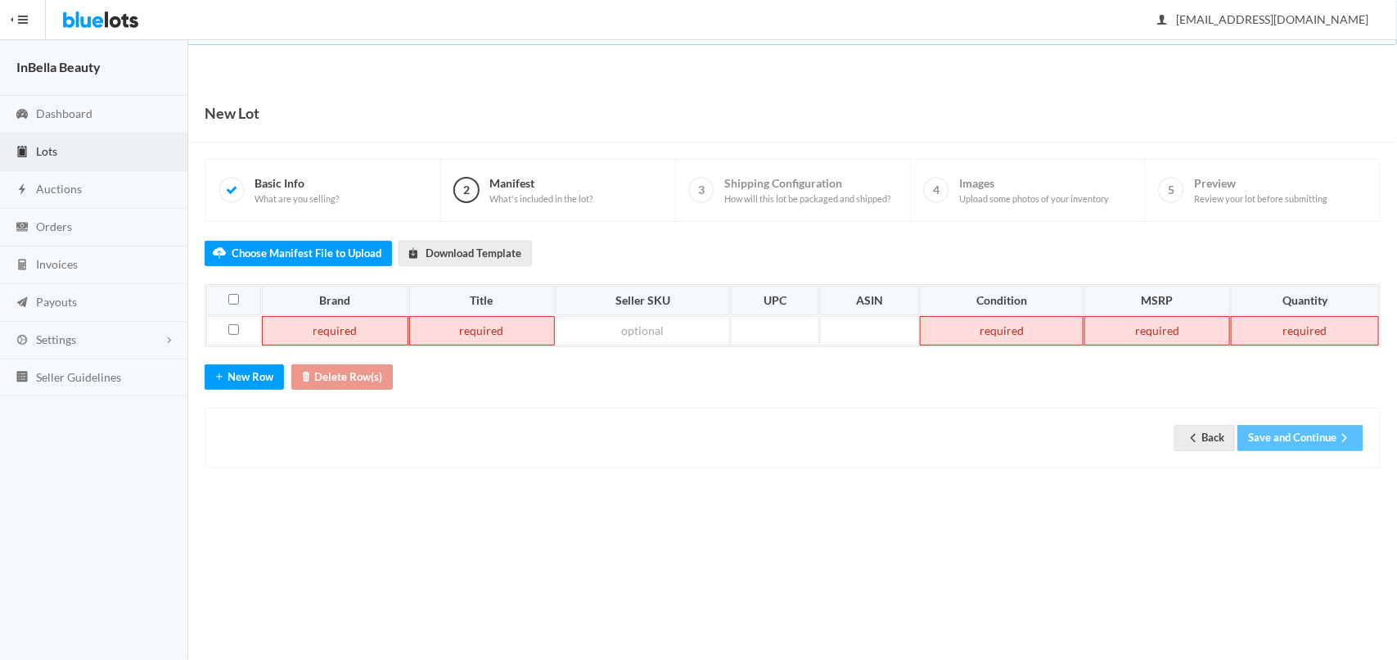
click at [356, 327] on td at bounding box center [335, 330] width 146 height 29
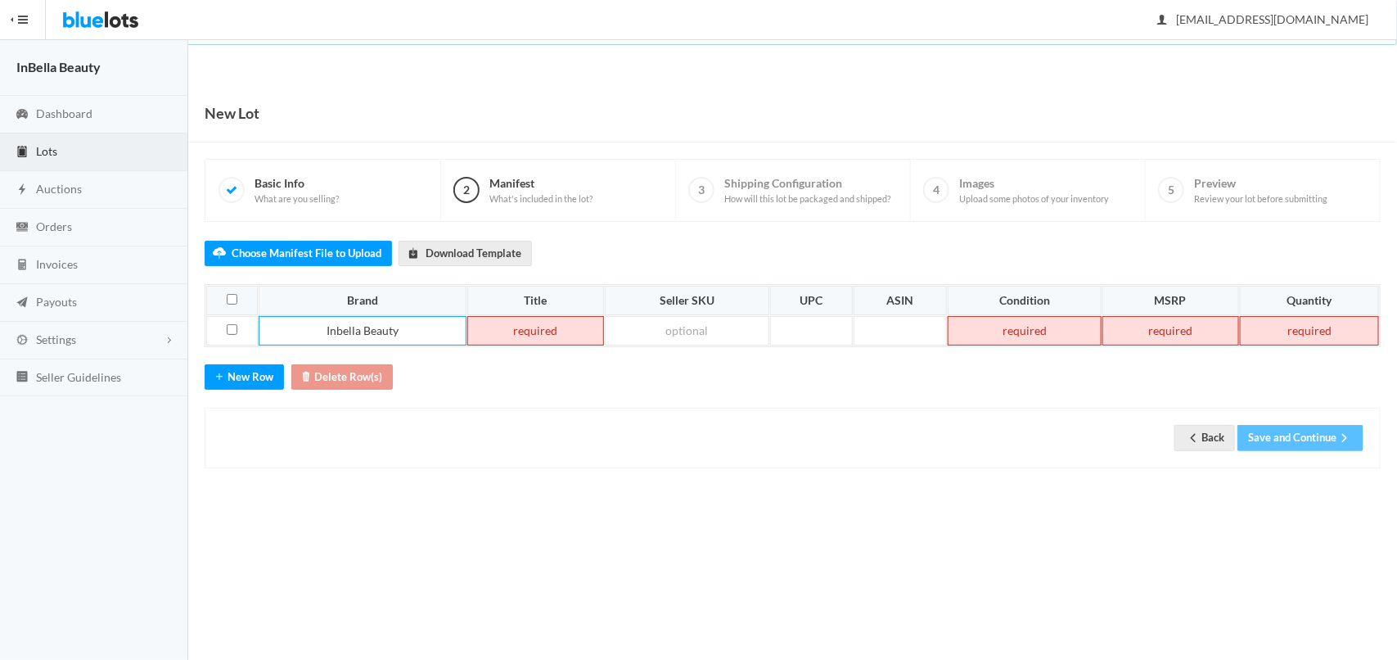
click at [540, 328] on td at bounding box center [535, 330] width 137 height 29
paste td
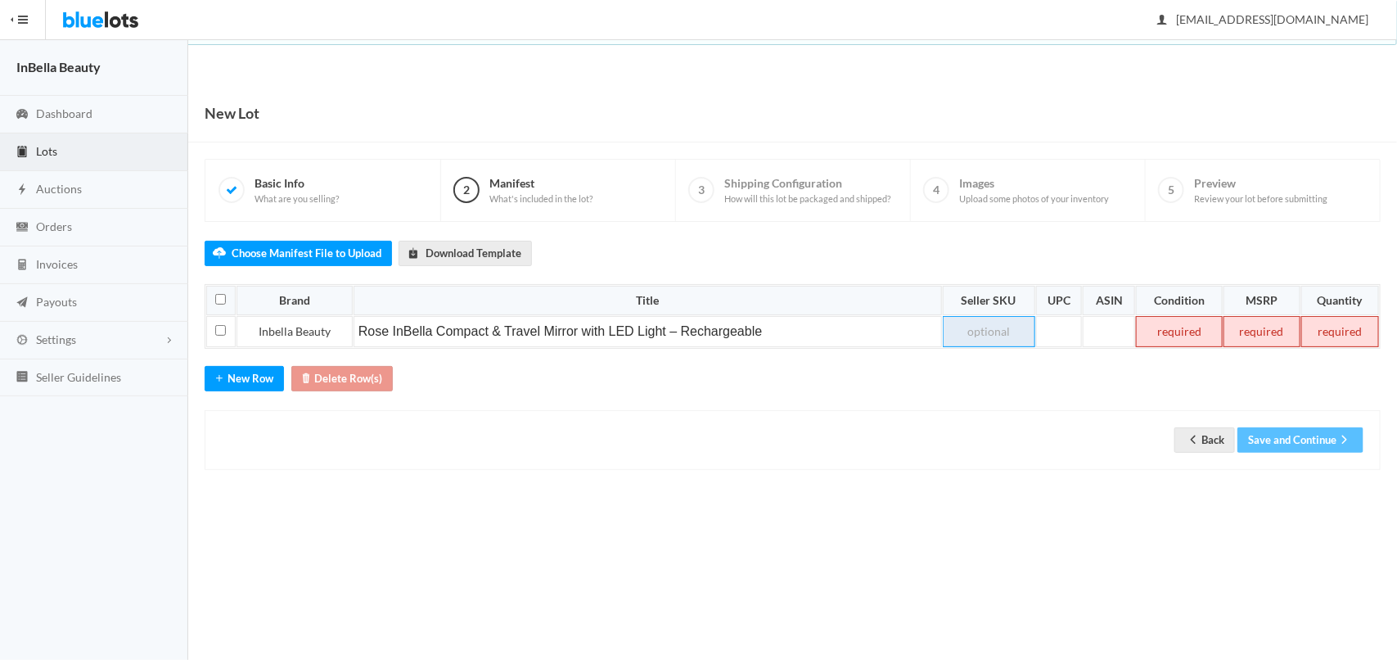
click at [1007, 331] on td at bounding box center [989, 331] width 92 height 31
paste td
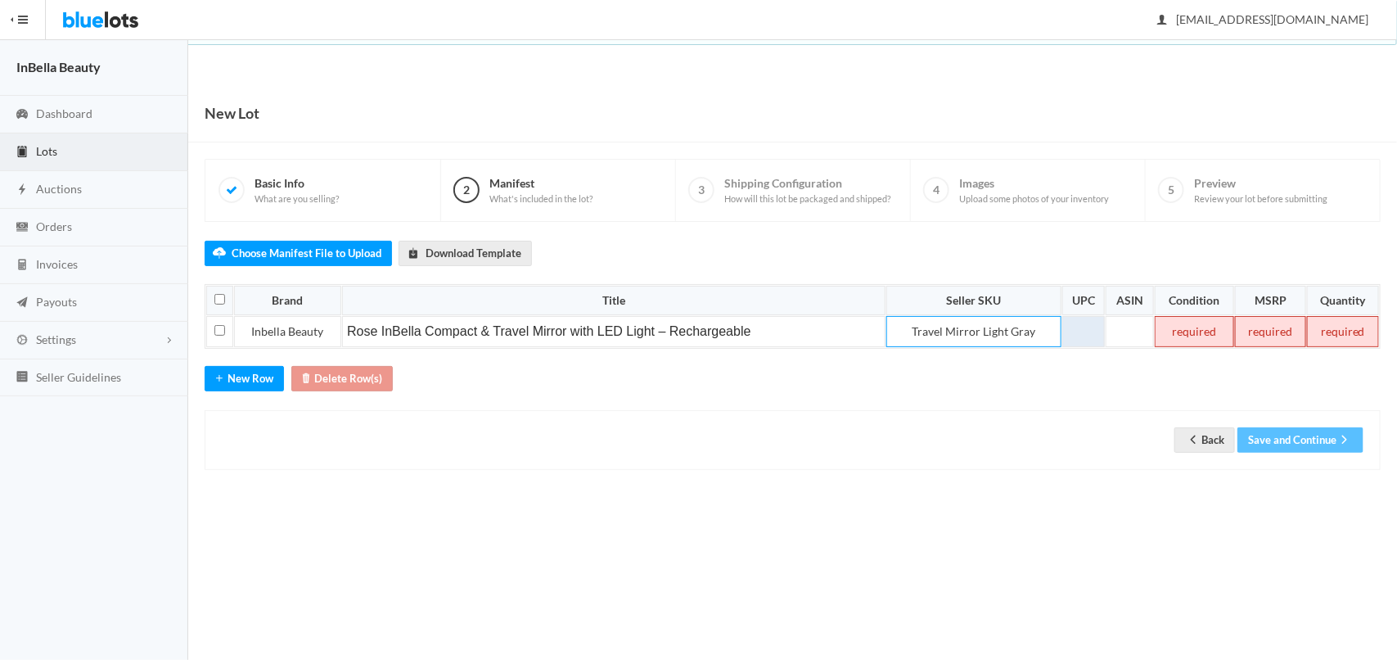
click at [1092, 332] on td at bounding box center [1083, 331] width 43 height 31
paste td
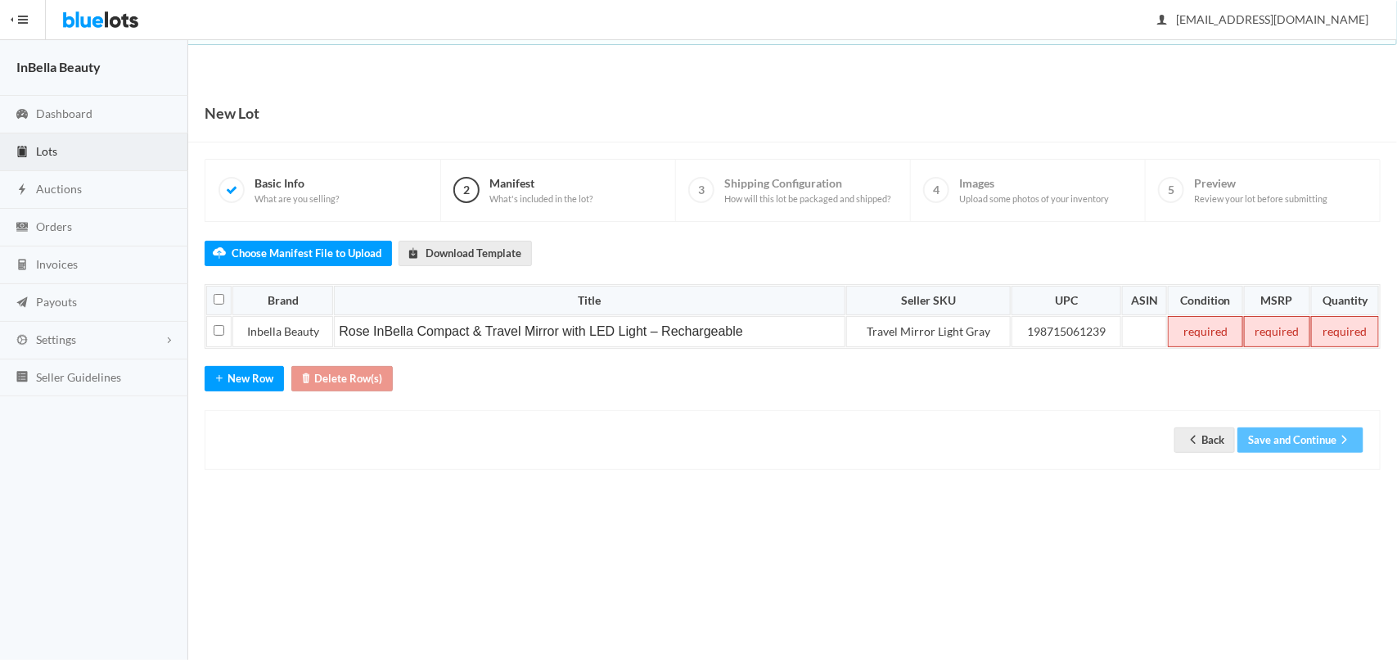
click at [1236, 336] on td at bounding box center [1205, 331] width 74 height 31
click at [1290, 340] on td at bounding box center [1277, 331] width 67 height 31
click at [1349, 336] on td at bounding box center [1344, 331] width 69 height 31
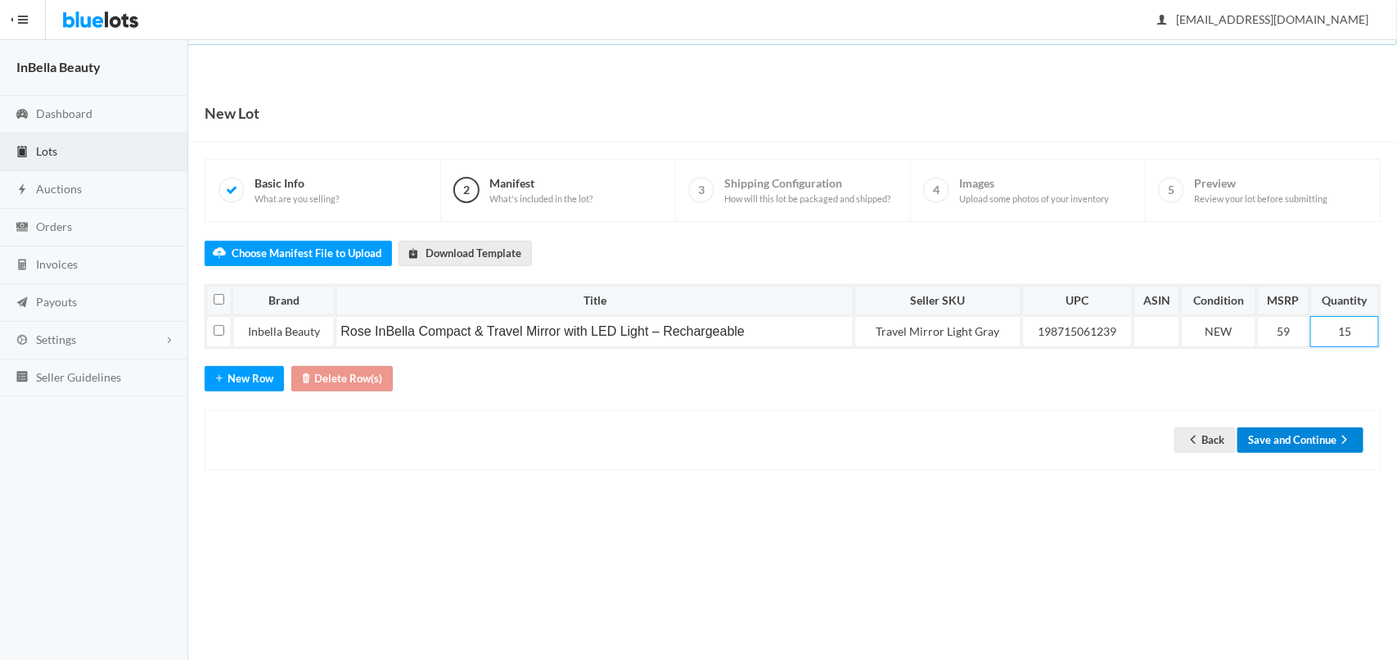
click at [1310, 436] on button "Save and Continue" at bounding box center [1300, 439] width 126 height 25
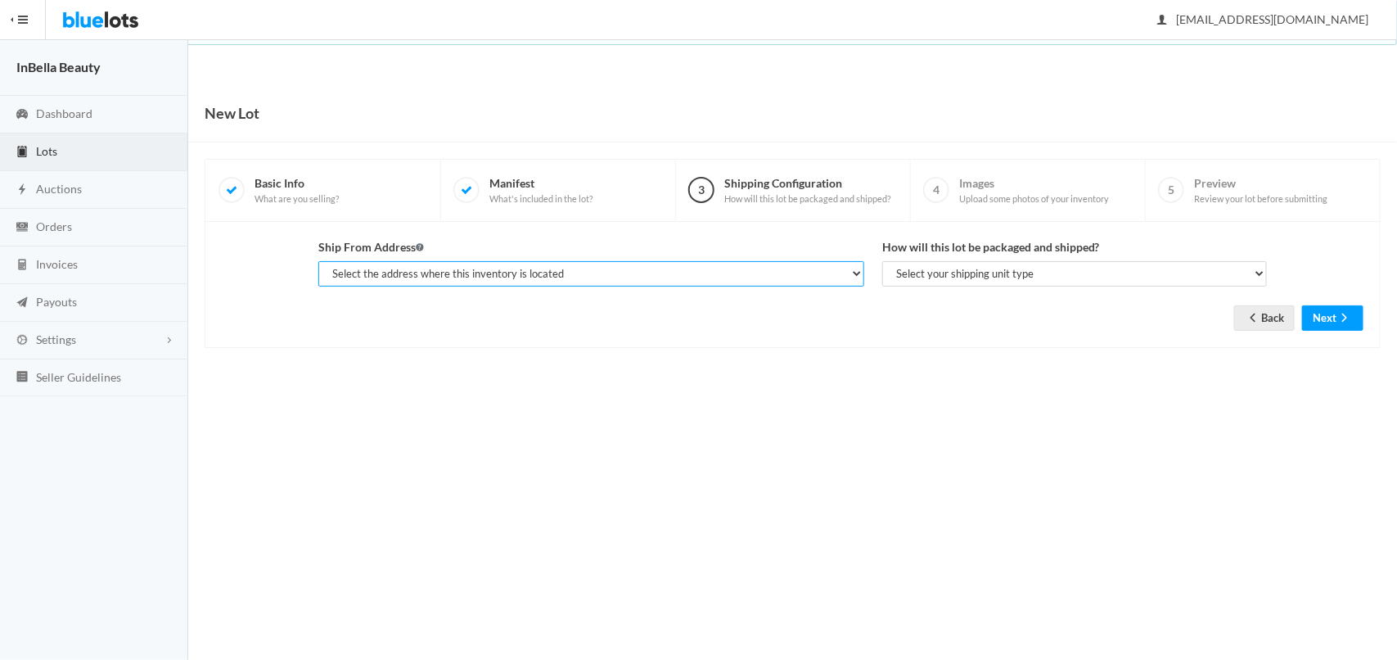
click at [828, 281] on select "Select the address where this inventory is located Santos Cardozo, 1440 W Taylo…" at bounding box center [591, 273] width 546 height 25
select select "25450"
click at [318, 261] on select "Select the address where this inventory is located Santos Cardozo, 1440 W Taylo…" at bounding box center [591, 273] width 546 height 25
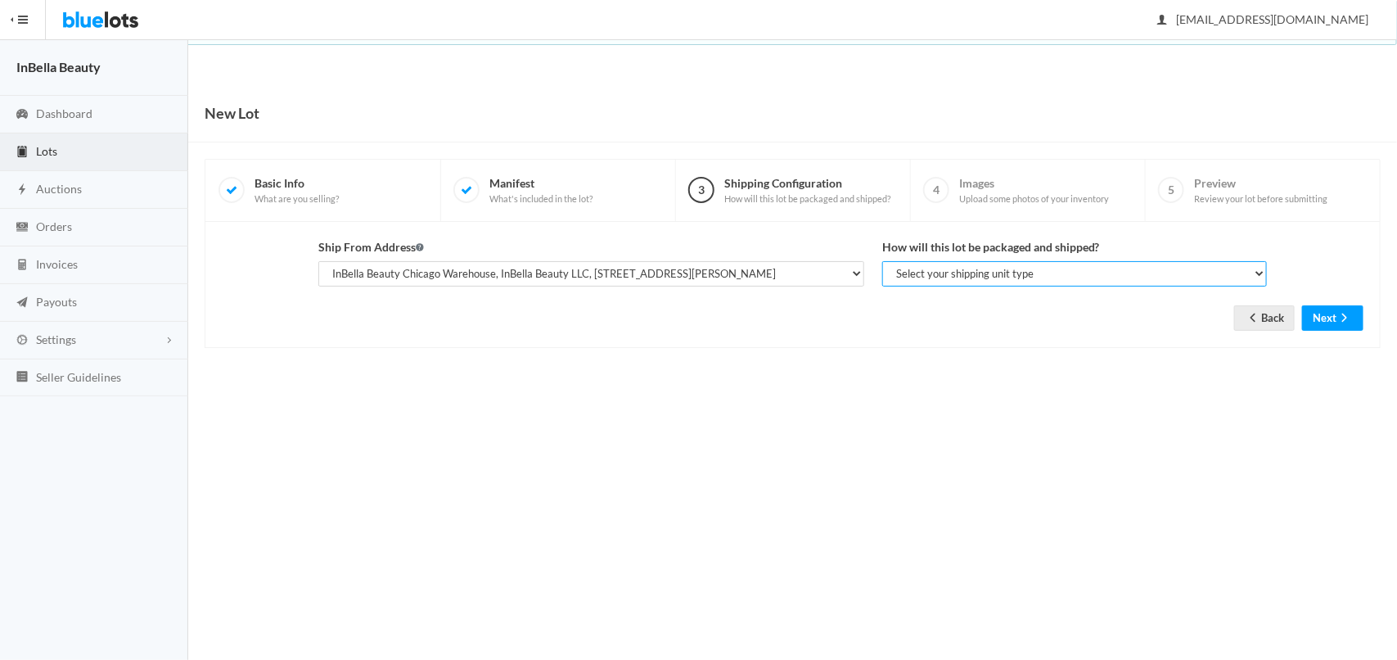
click at [922, 279] on select "Select your shipping unit type Parcel Pallet Truckload" at bounding box center [1074, 273] width 385 height 25
select select "parcel"
click at [882, 261] on select "Select your shipping unit type Parcel Pallet Truckload" at bounding box center [1074, 273] width 385 height 25
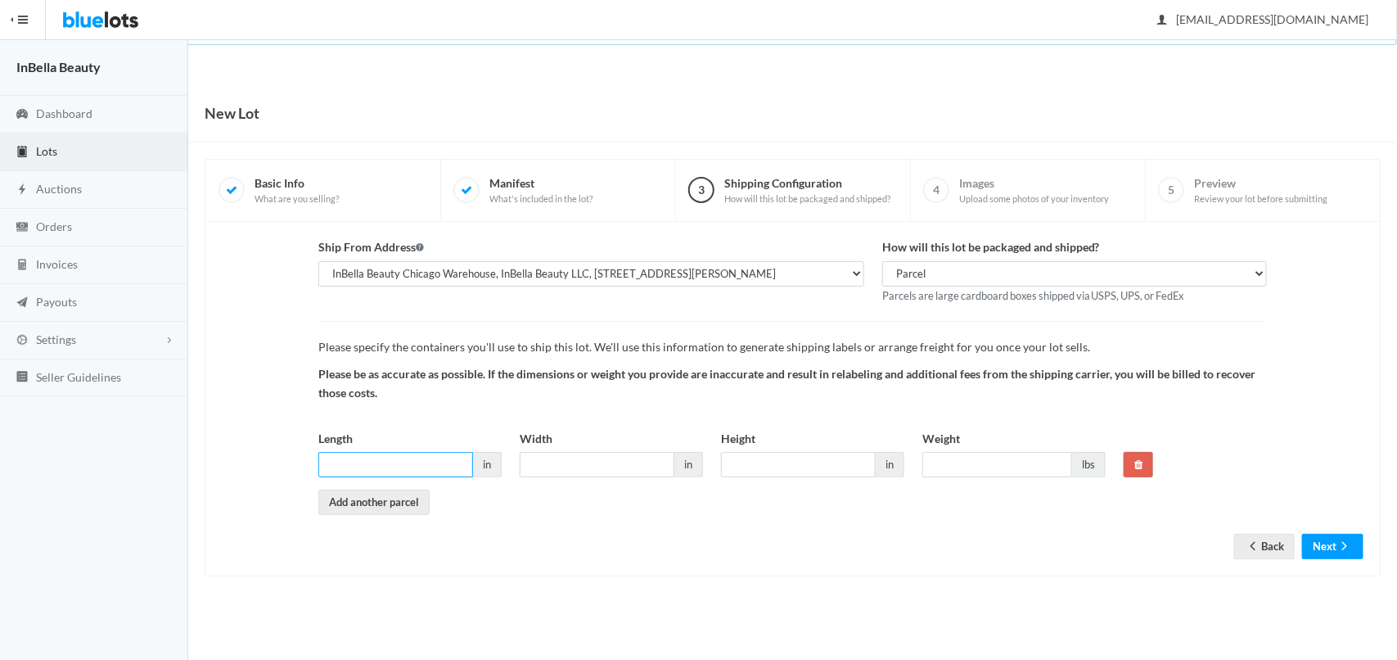
click at [352, 463] on input "Length" at bounding box center [395, 464] width 155 height 25
type input "19"
click at [561, 467] on input "Width" at bounding box center [597, 464] width 155 height 25
type input "16"
click at [788, 468] on input "Height" at bounding box center [798, 464] width 155 height 25
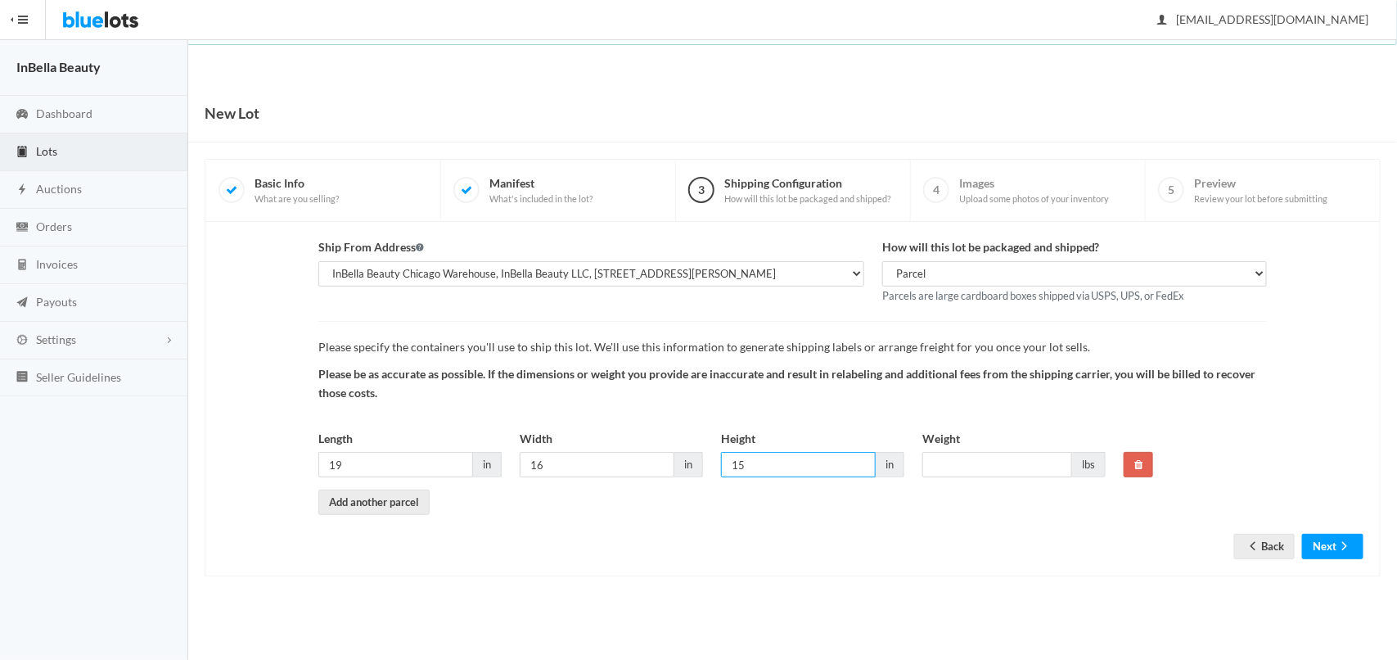
type input "15"
click at [971, 472] on input "Weight" at bounding box center [997, 464] width 150 height 25
type input "38"
click at [1339, 545] on icon "arrow forward" at bounding box center [1344, 545] width 16 height 13
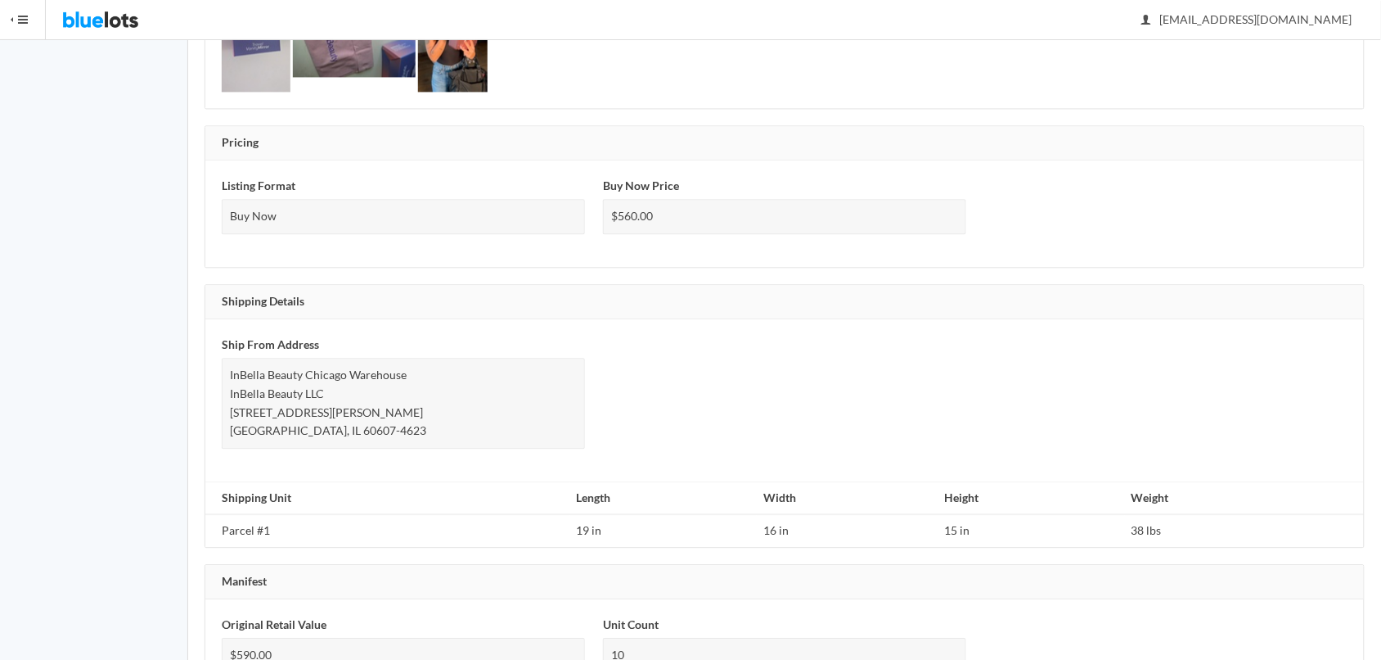
scroll to position [1070, 0]
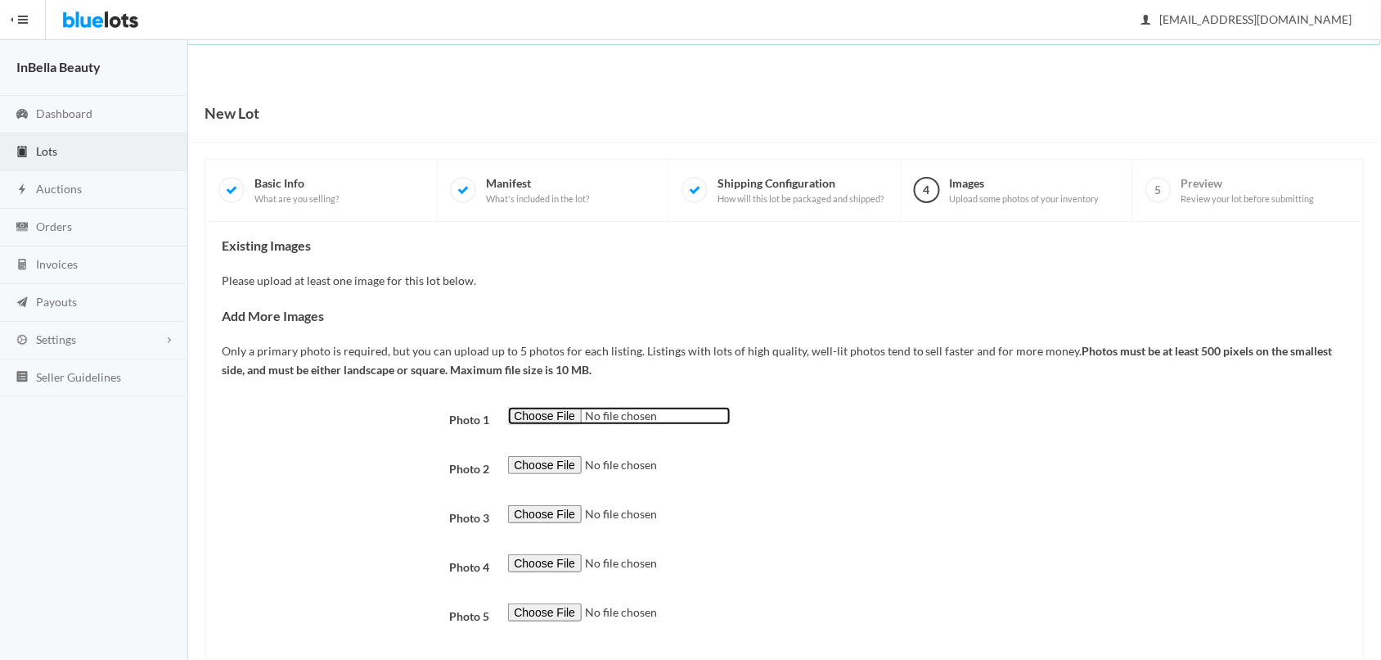
click at [558, 420] on input "file" at bounding box center [619, 416] width 223 height 19
type input "C:\fakepath\20250316_145842.jpg"
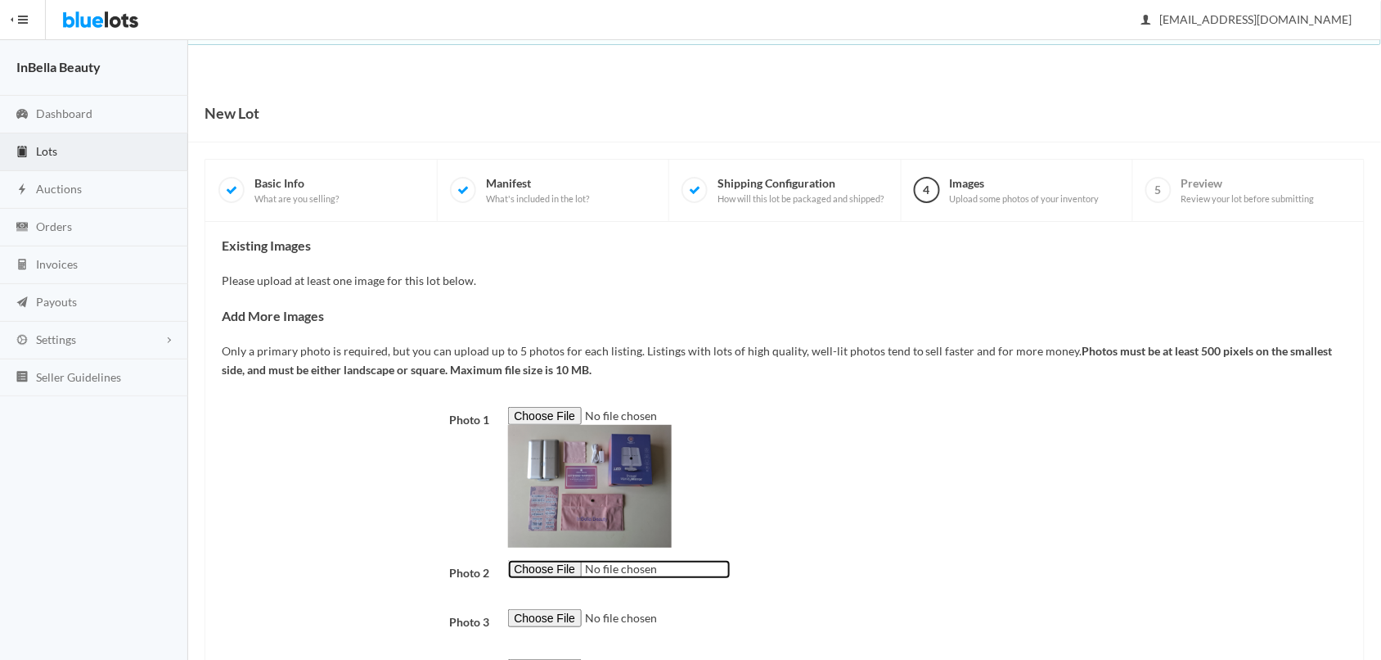
click at [544, 569] on input "file" at bounding box center [619, 569] width 223 height 19
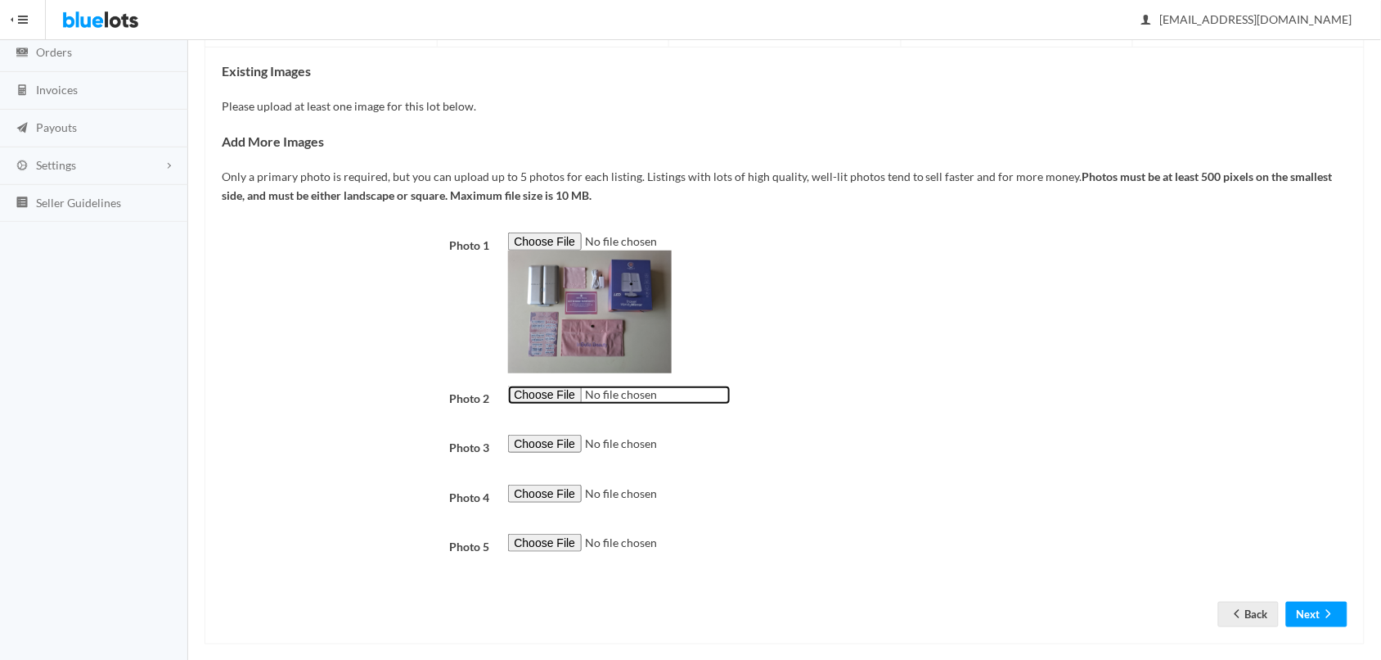
scroll to position [193, 0]
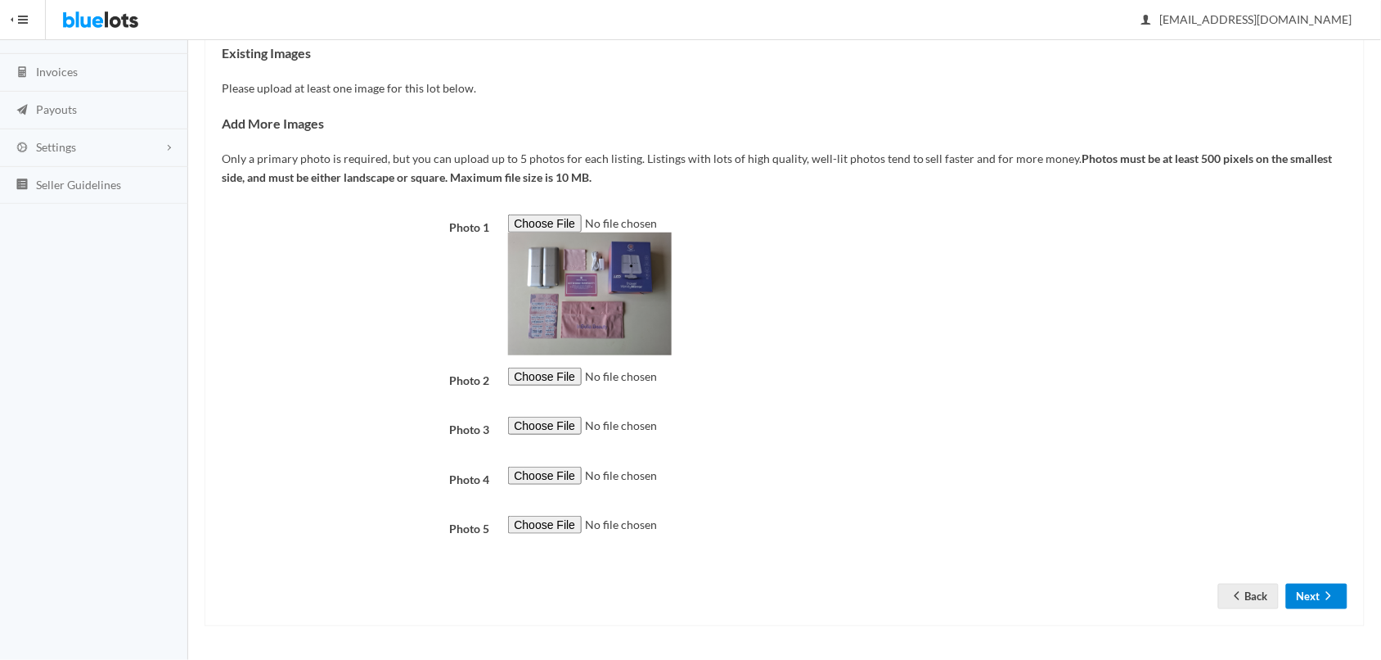
click at [1315, 593] on button "Next" at bounding box center [1316, 595] width 61 height 25
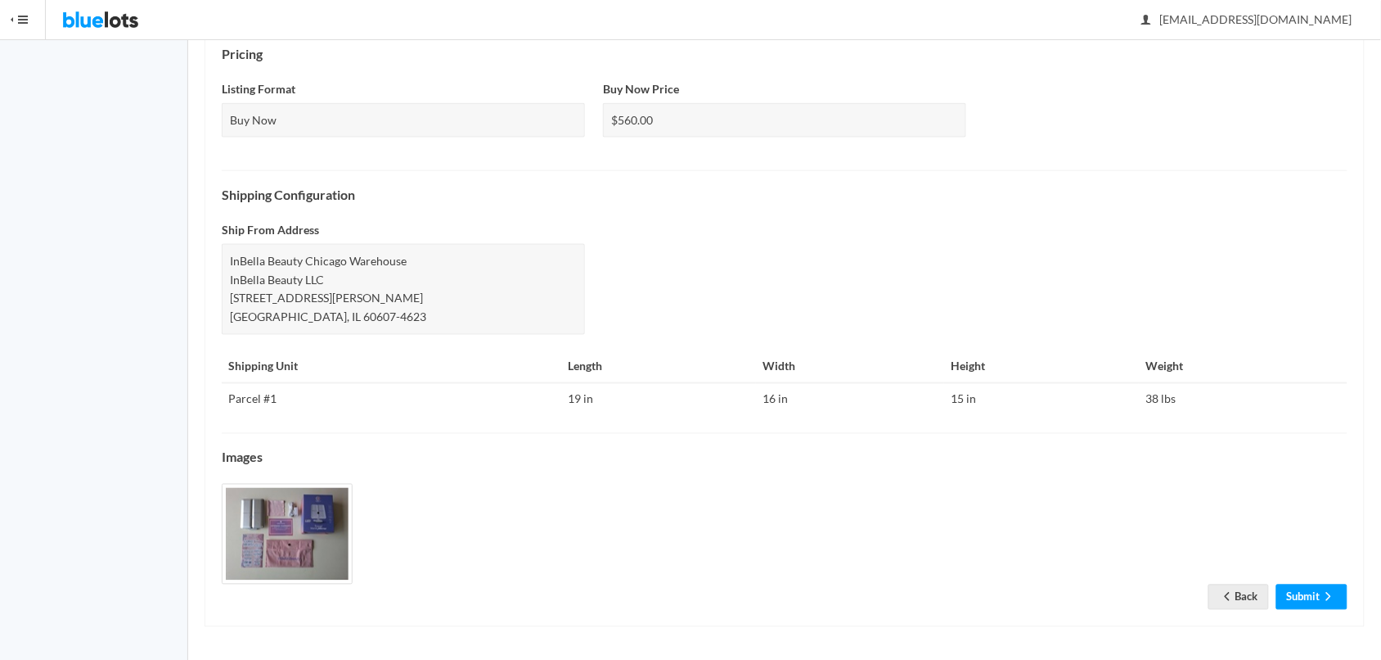
scroll to position [585, 0]
click at [1332, 601] on icon "arrow forward" at bounding box center [1329, 595] width 16 height 13
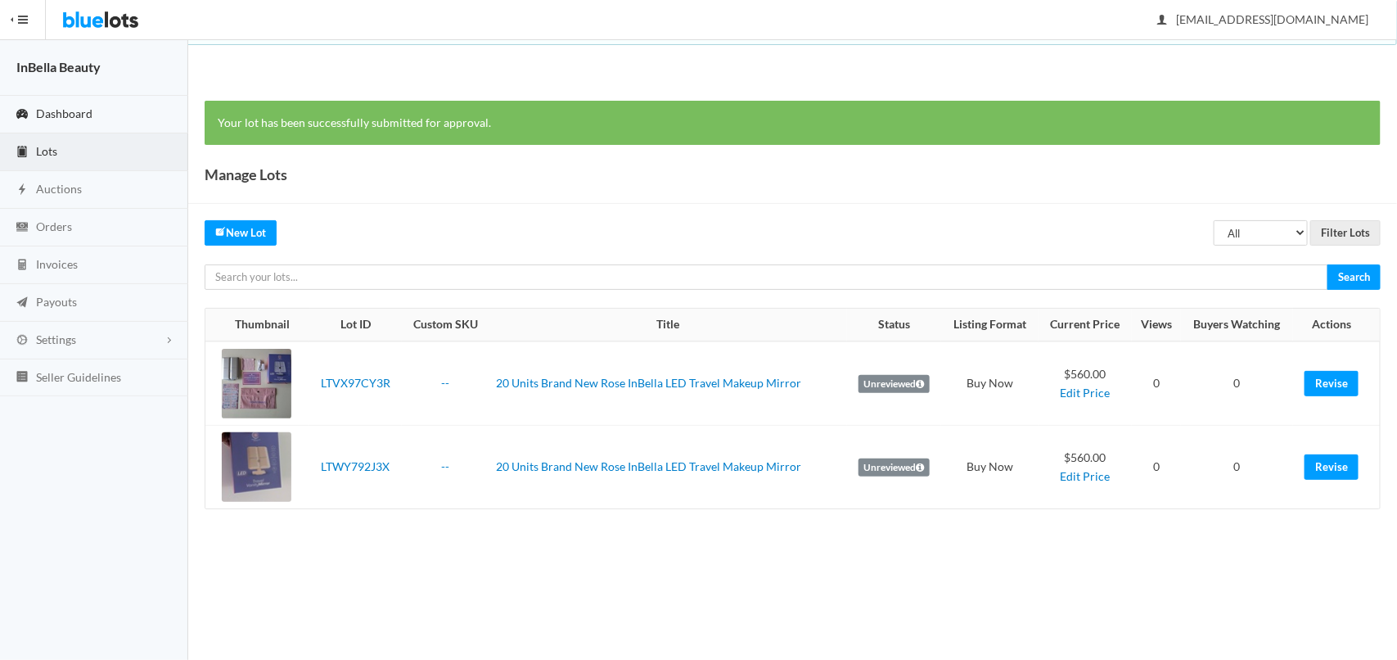
click at [56, 113] on span "Dashboard" at bounding box center [64, 113] width 56 height 14
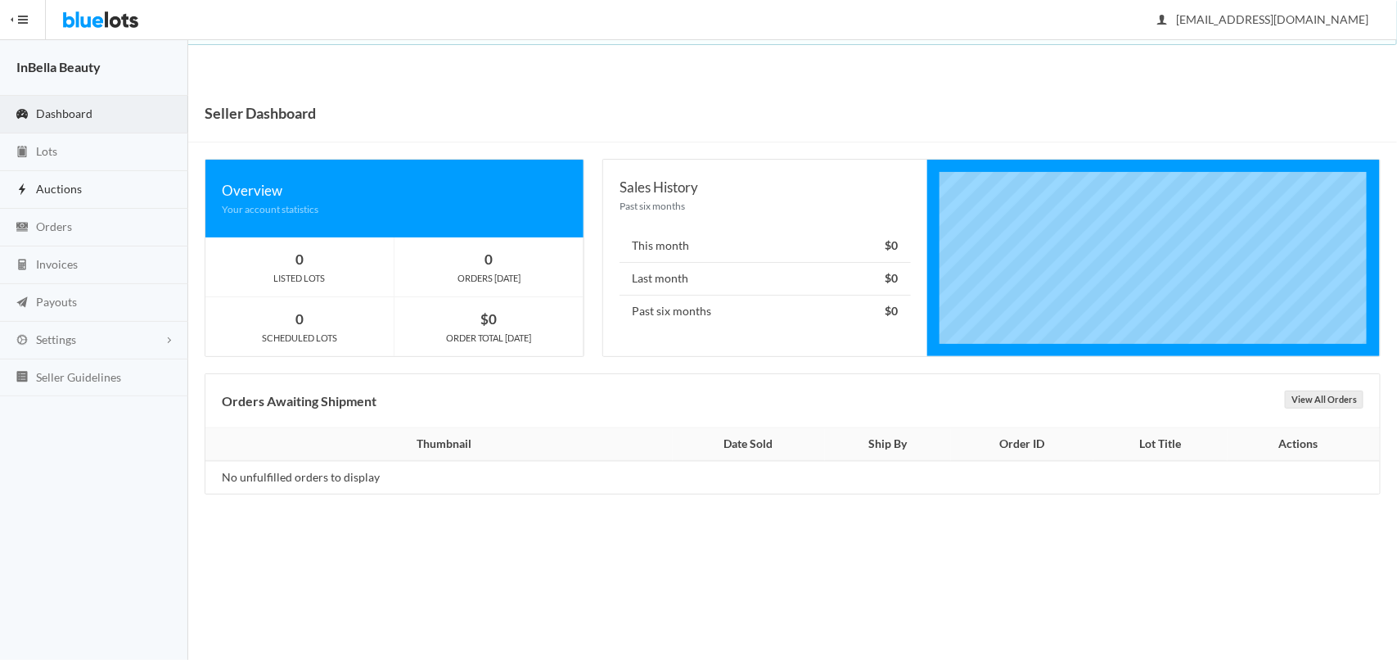
click at [45, 187] on span "Auctions" at bounding box center [59, 189] width 46 height 14
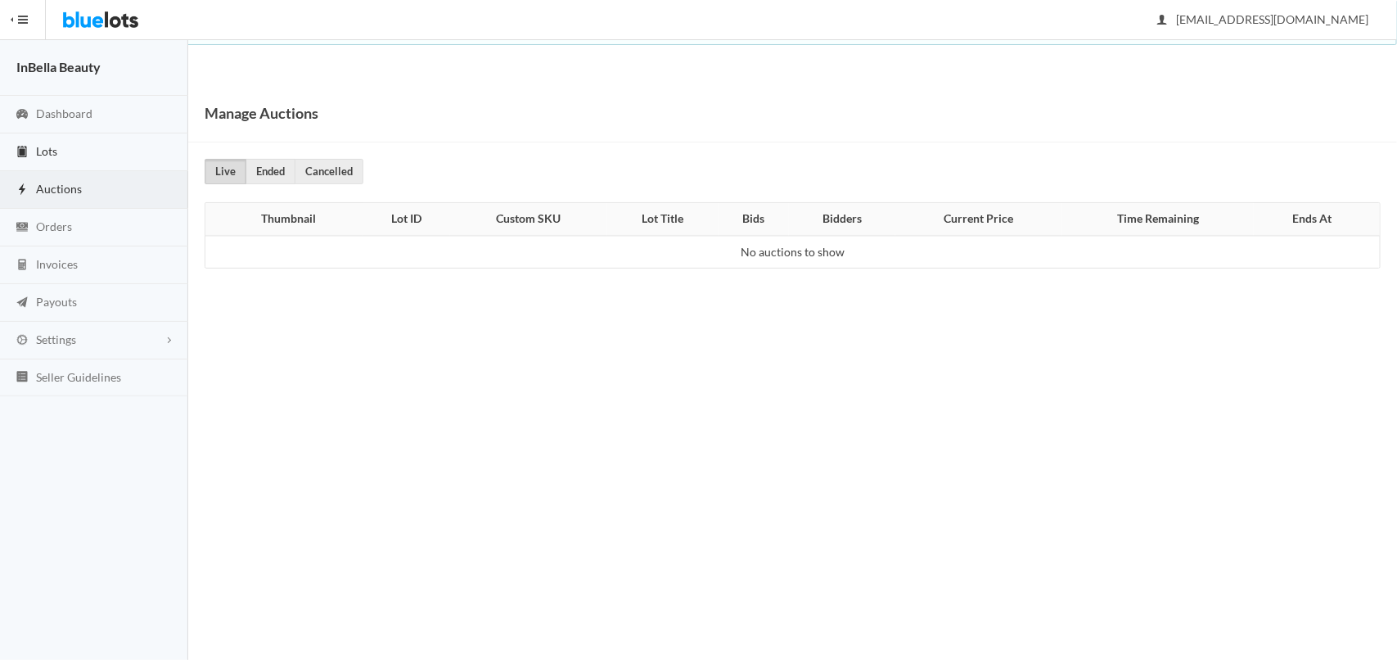
click at [49, 151] on span "Lots" at bounding box center [46, 151] width 21 height 14
